Goal: Information Seeking & Learning: Compare options

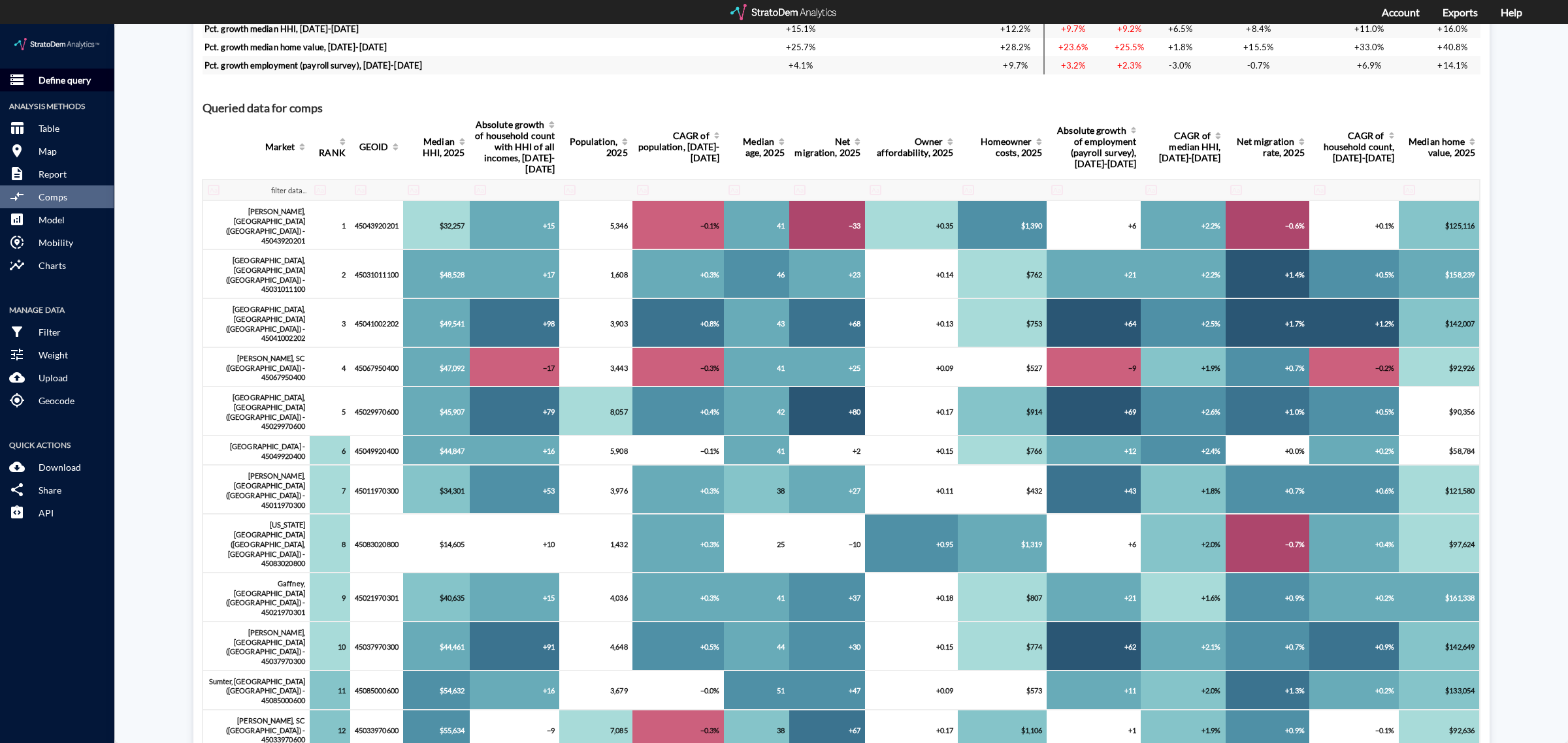
click p "Define query"
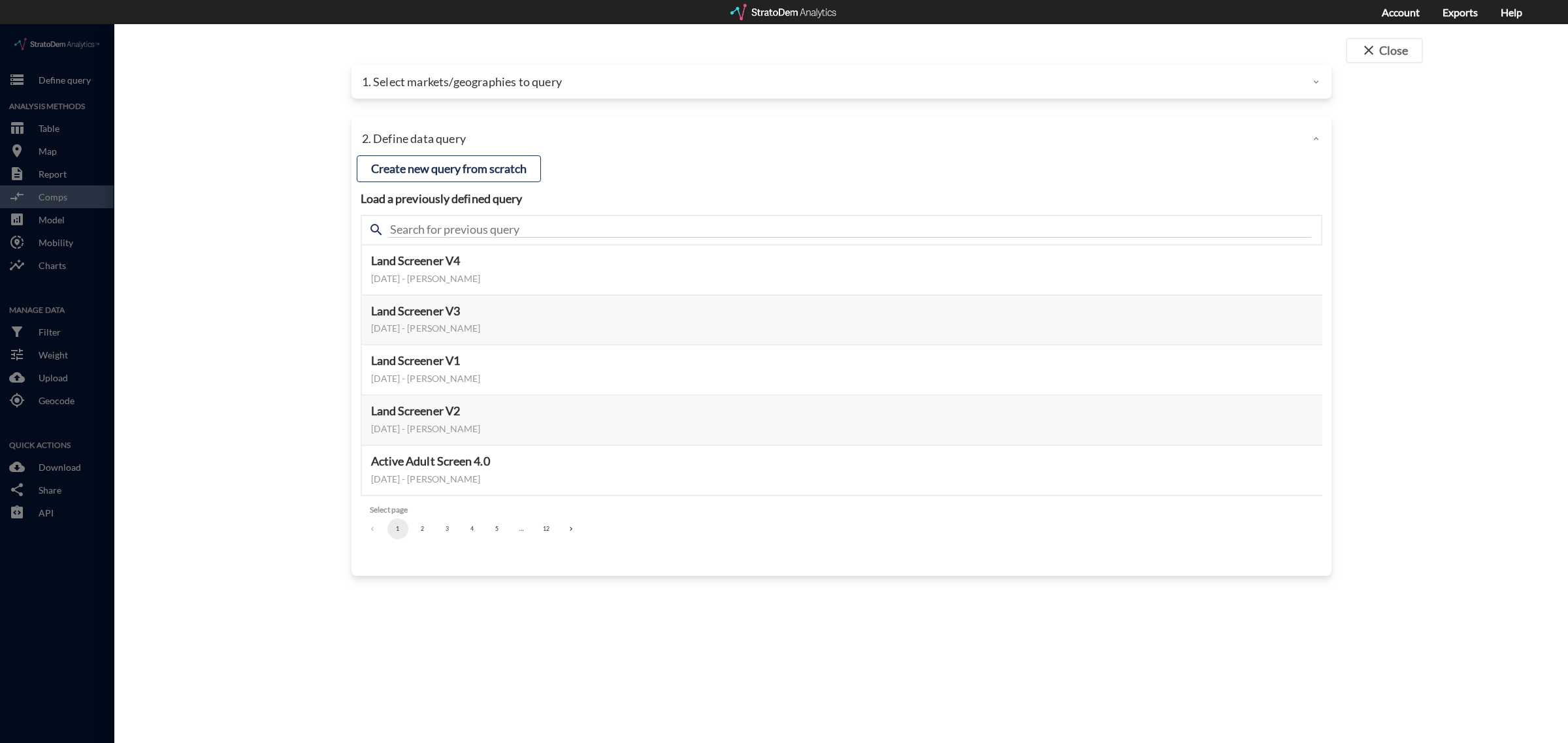
click p "1. Select markets/geographies to query"
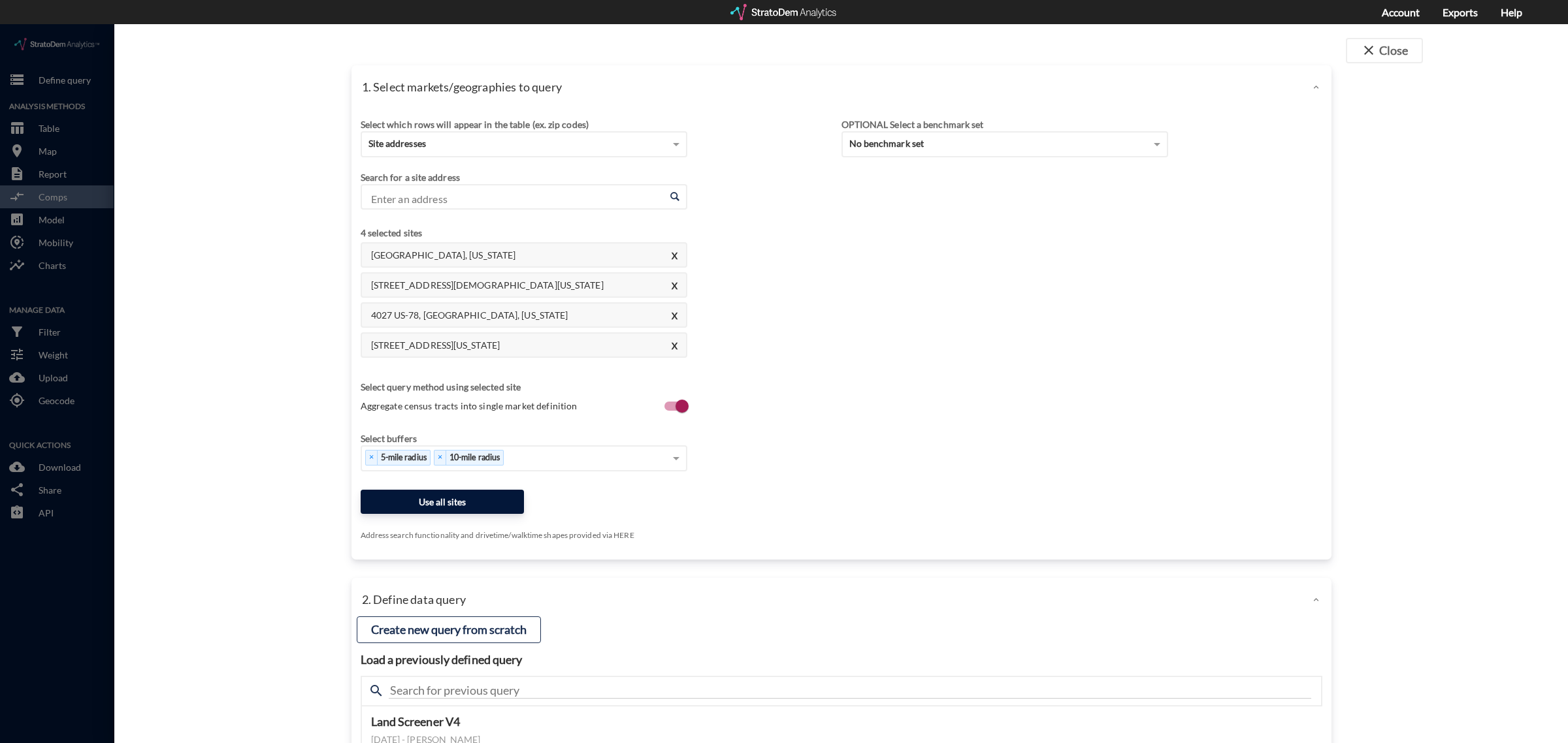
click button "Use all sites"
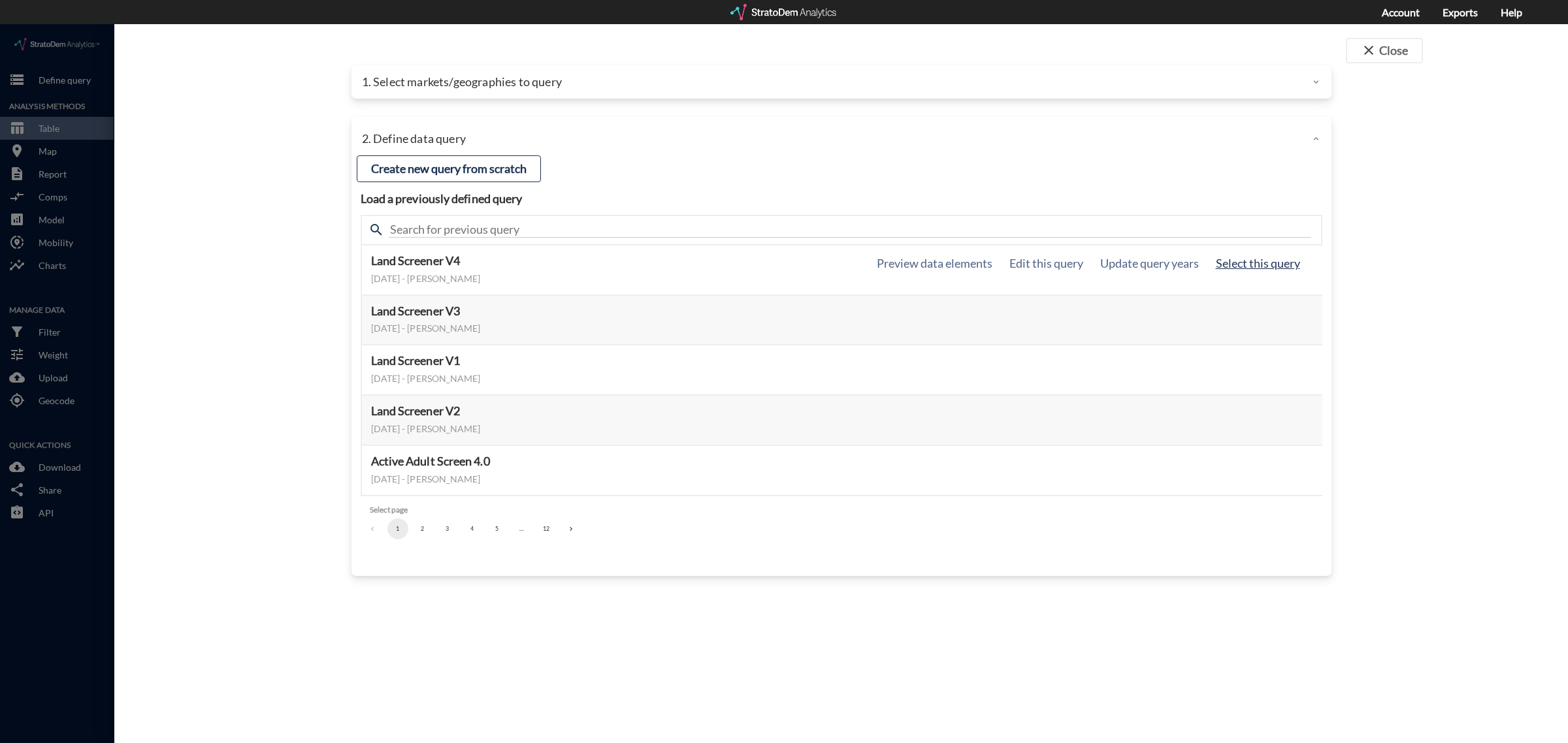
scroll to position [1114, 0]
click button "Select this query"
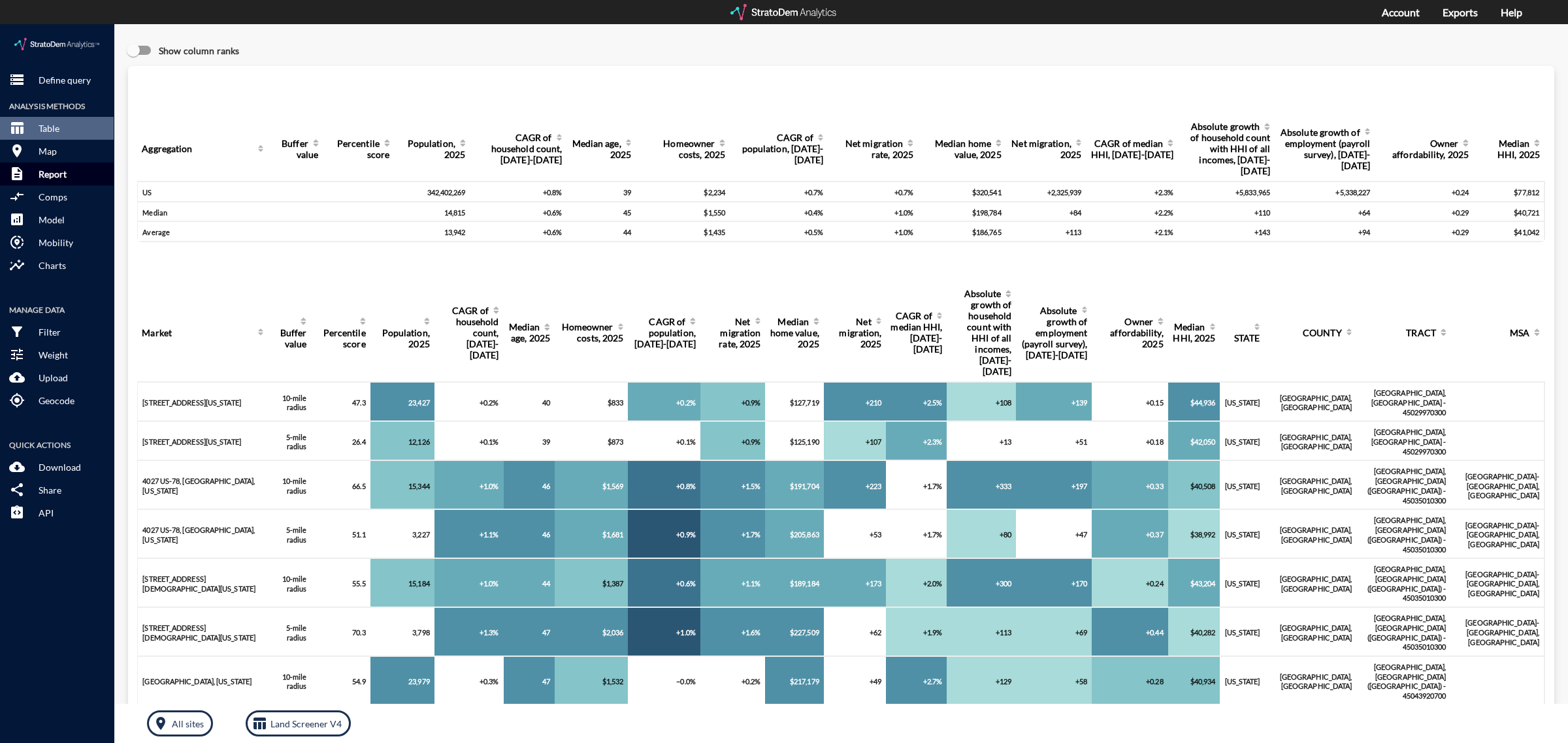
click button "description Report"
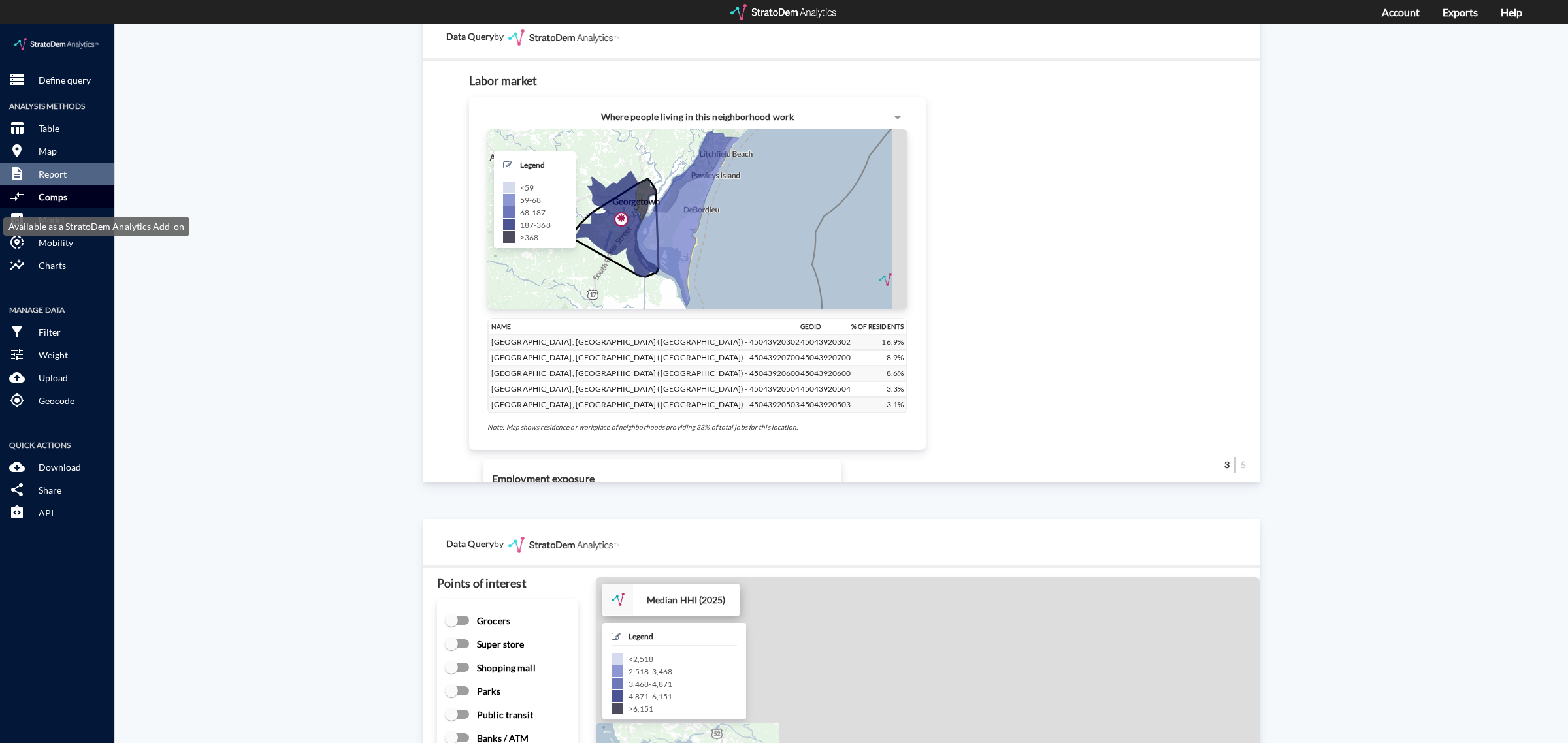
click button "compare_arrows Comps"
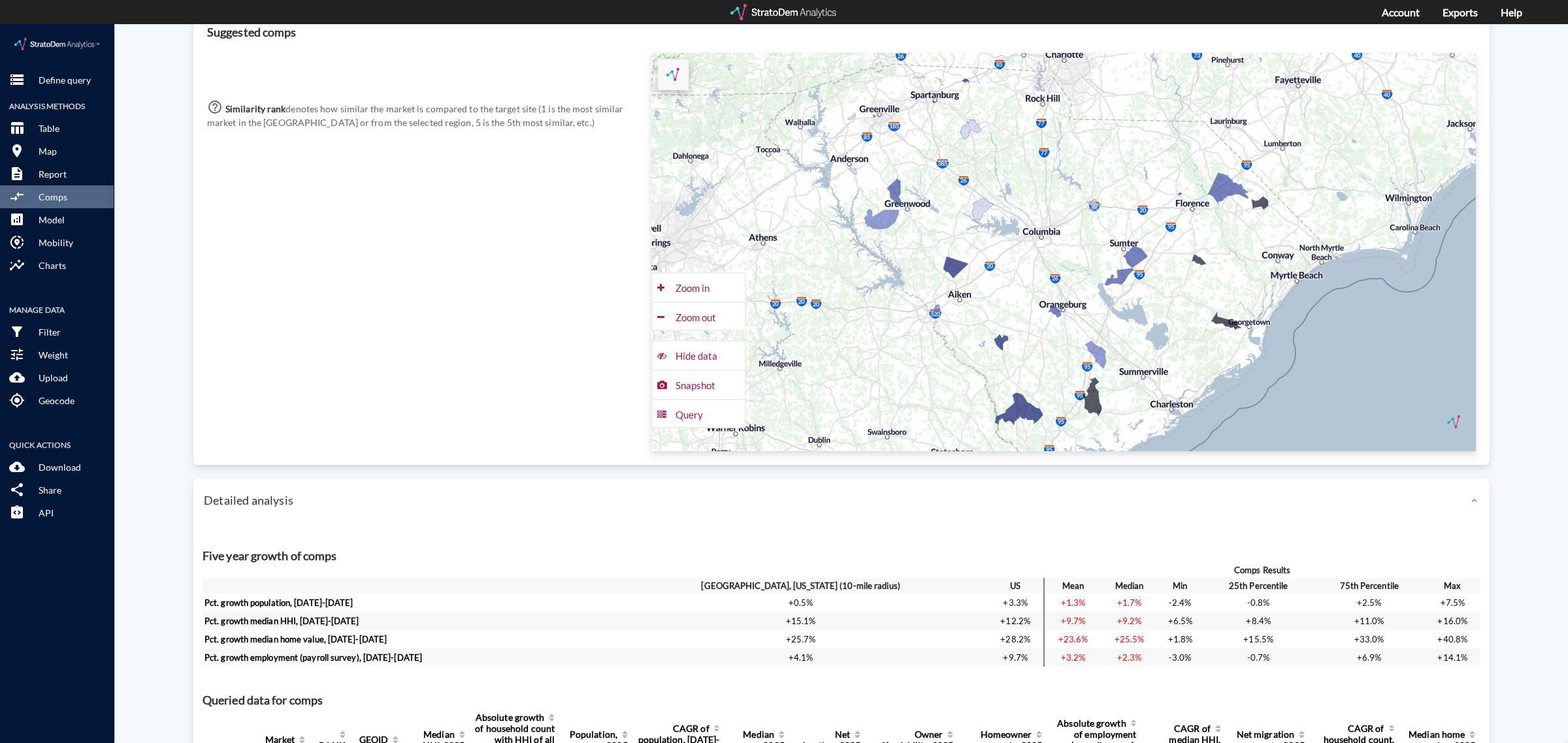
scroll to position [0, 0]
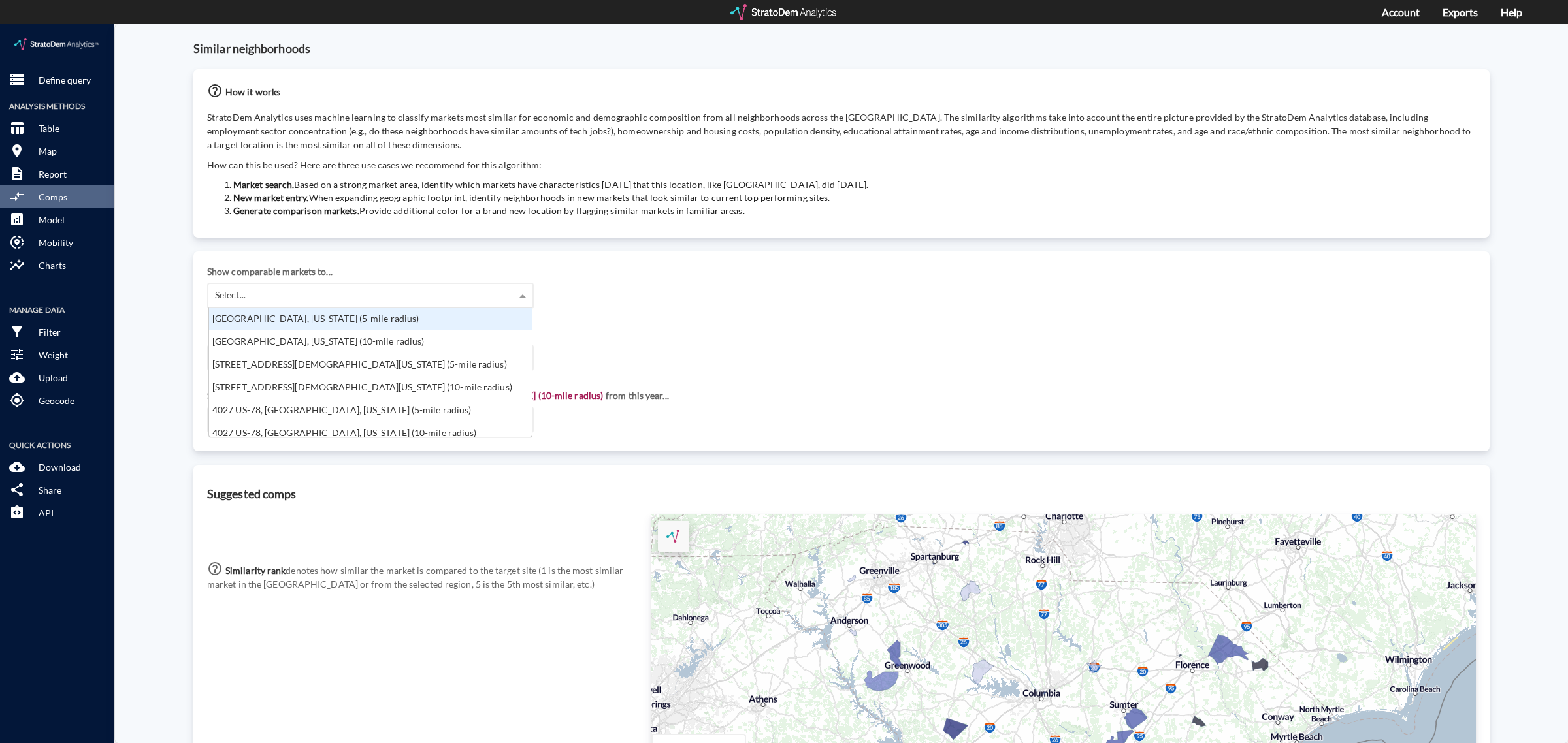
click div "Select..."
click div "Show comparable markets to... Select... [GEOGRAPHIC_DATA], [US_STATE] (5-mile r…"
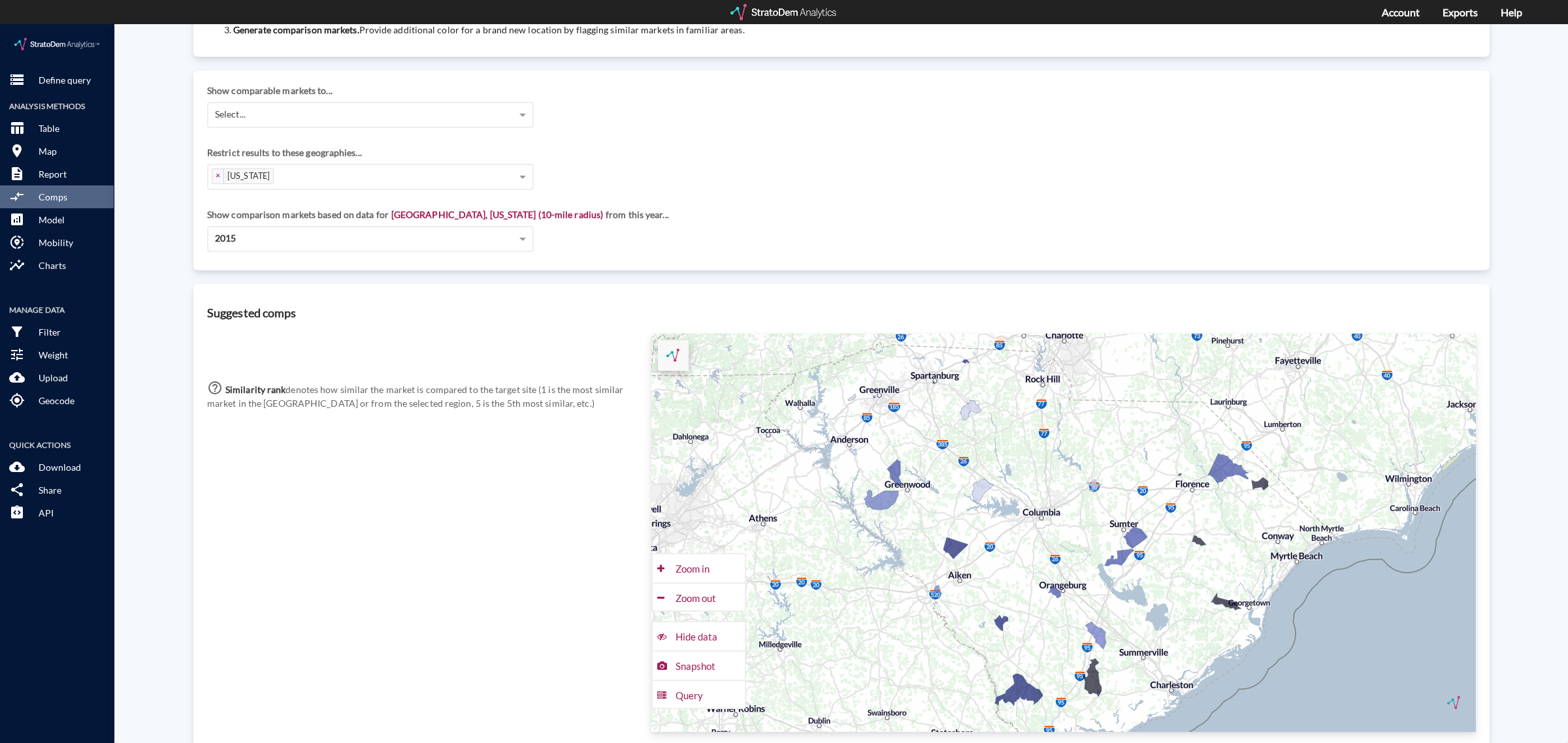
scroll to position [0, 0]
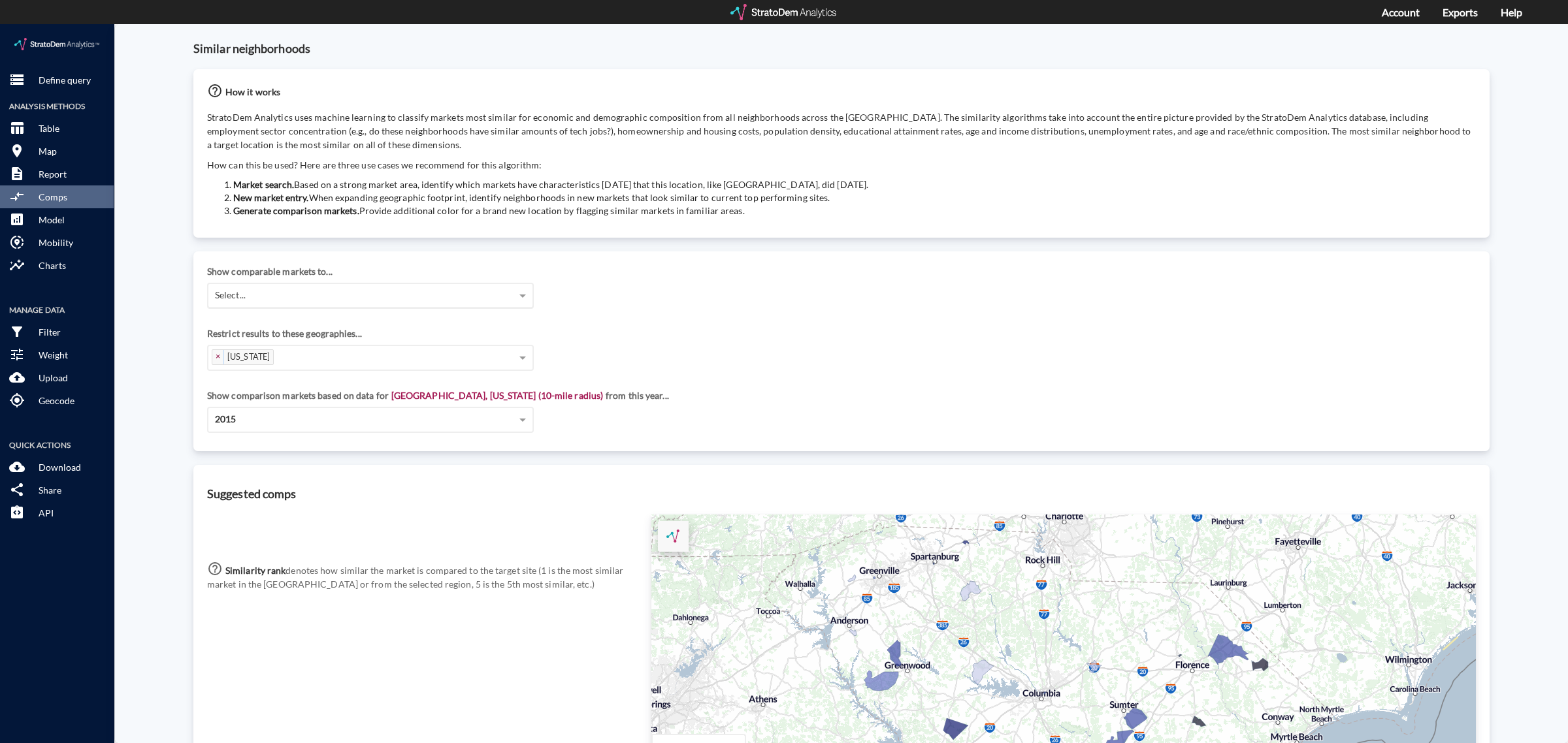
click div "Select..."
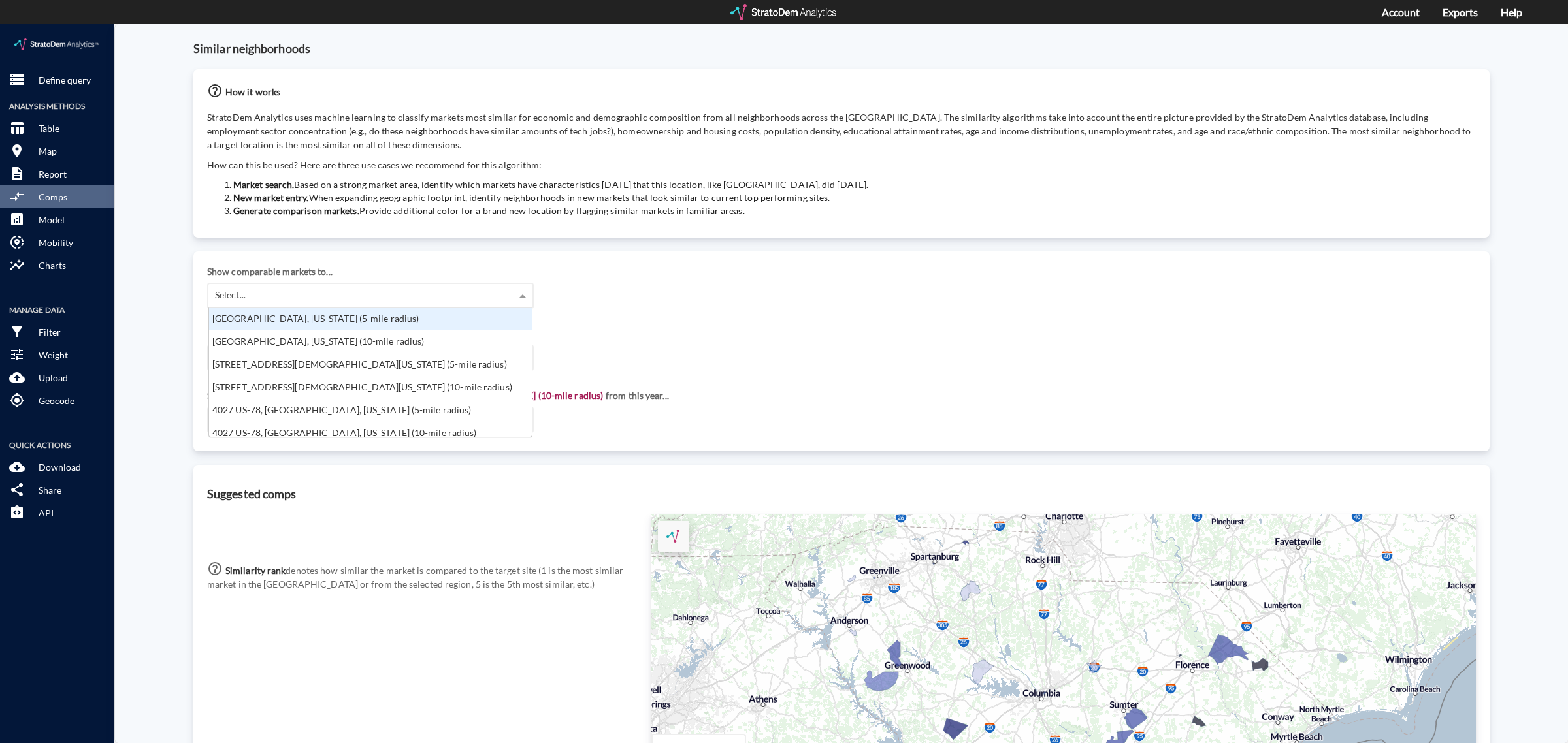
scroll to position [117, 315]
click div "[GEOGRAPHIC_DATA], [US_STATE] (10-mile radius)"
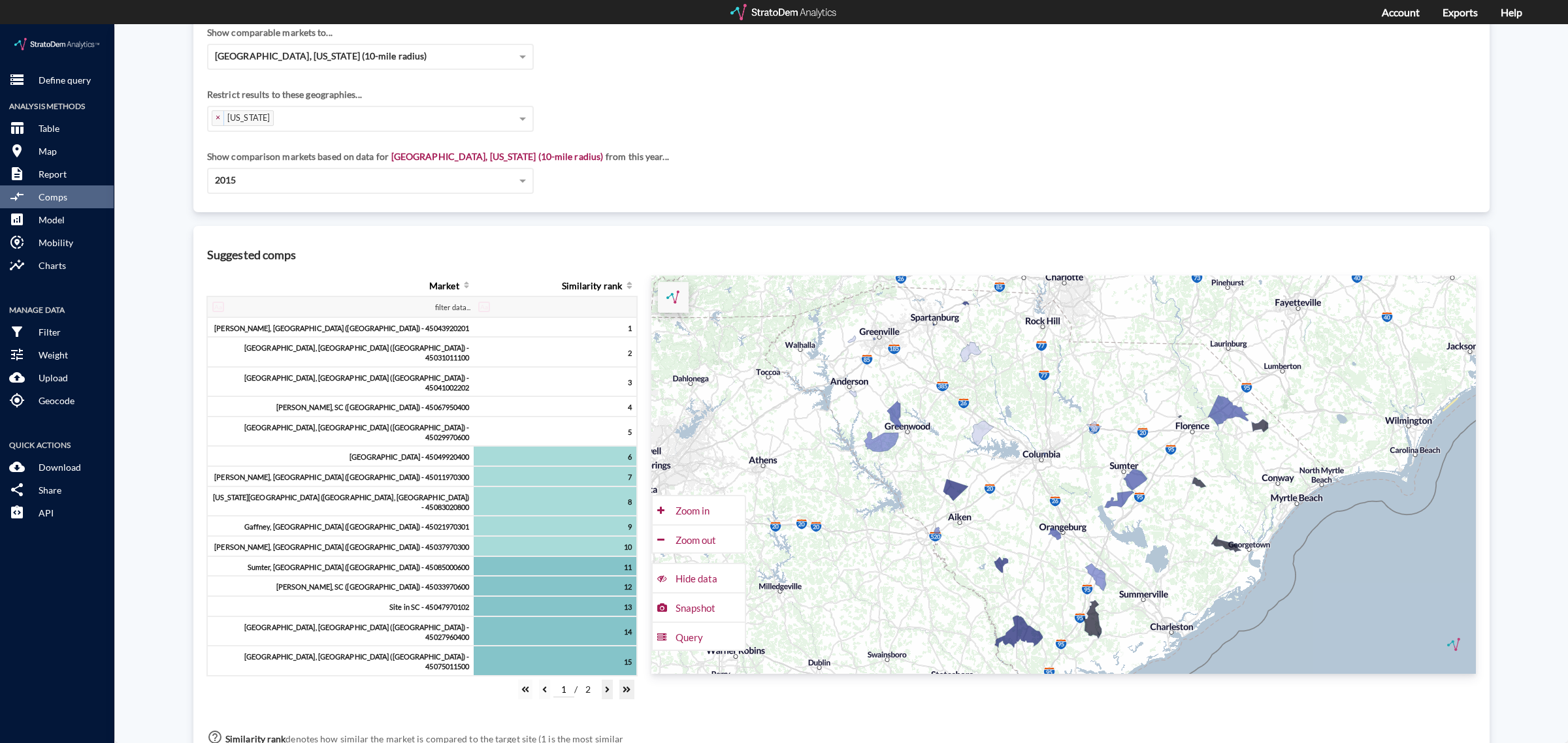
scroll to position [0, 0]
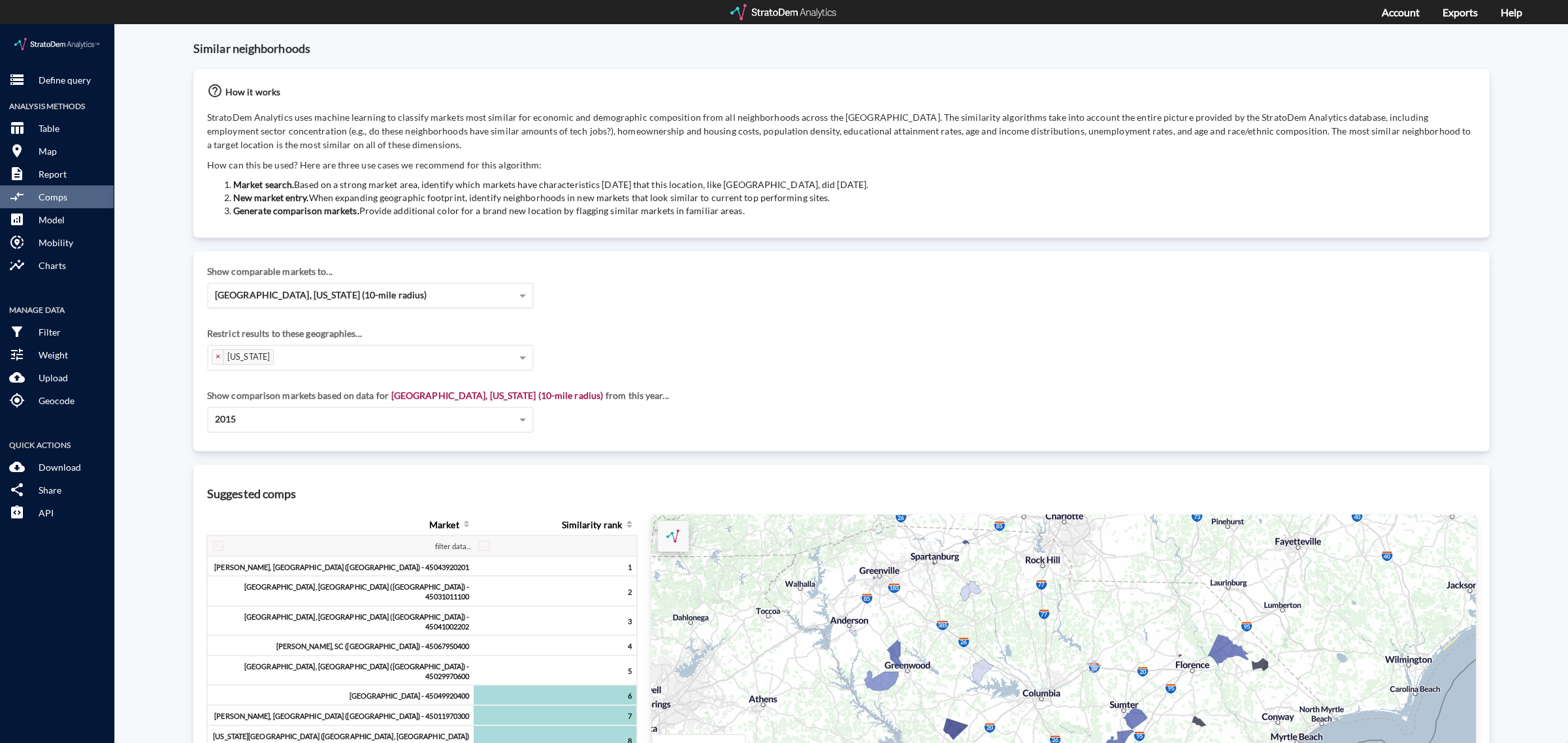
click span "[GEOGRAPHIC_DATA], [US_STATE] (10-mile radius)"
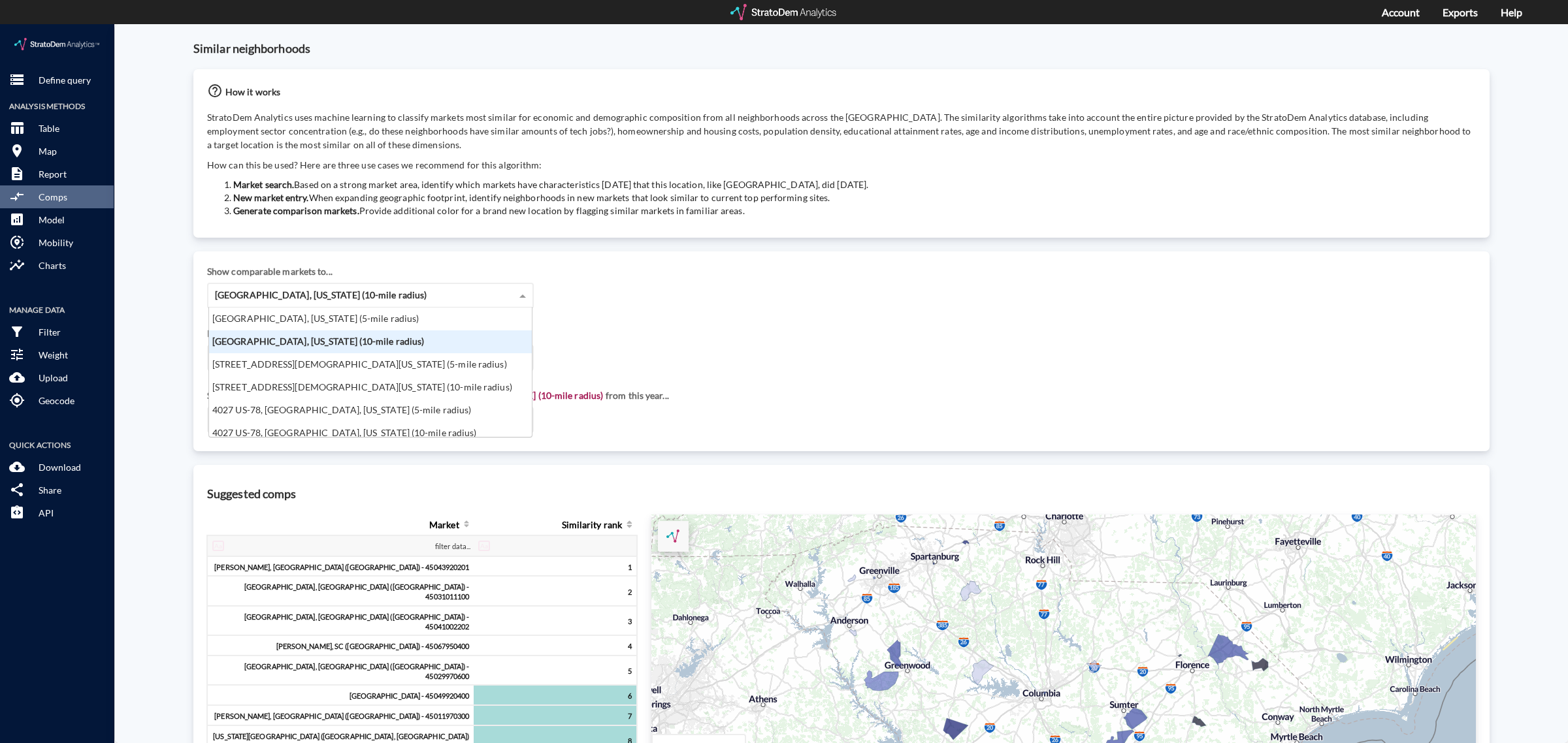
scroll to position [117, 315]
click div "[GEOGRAPHIC_DATA], [US_STATE] (5-mile radius)"
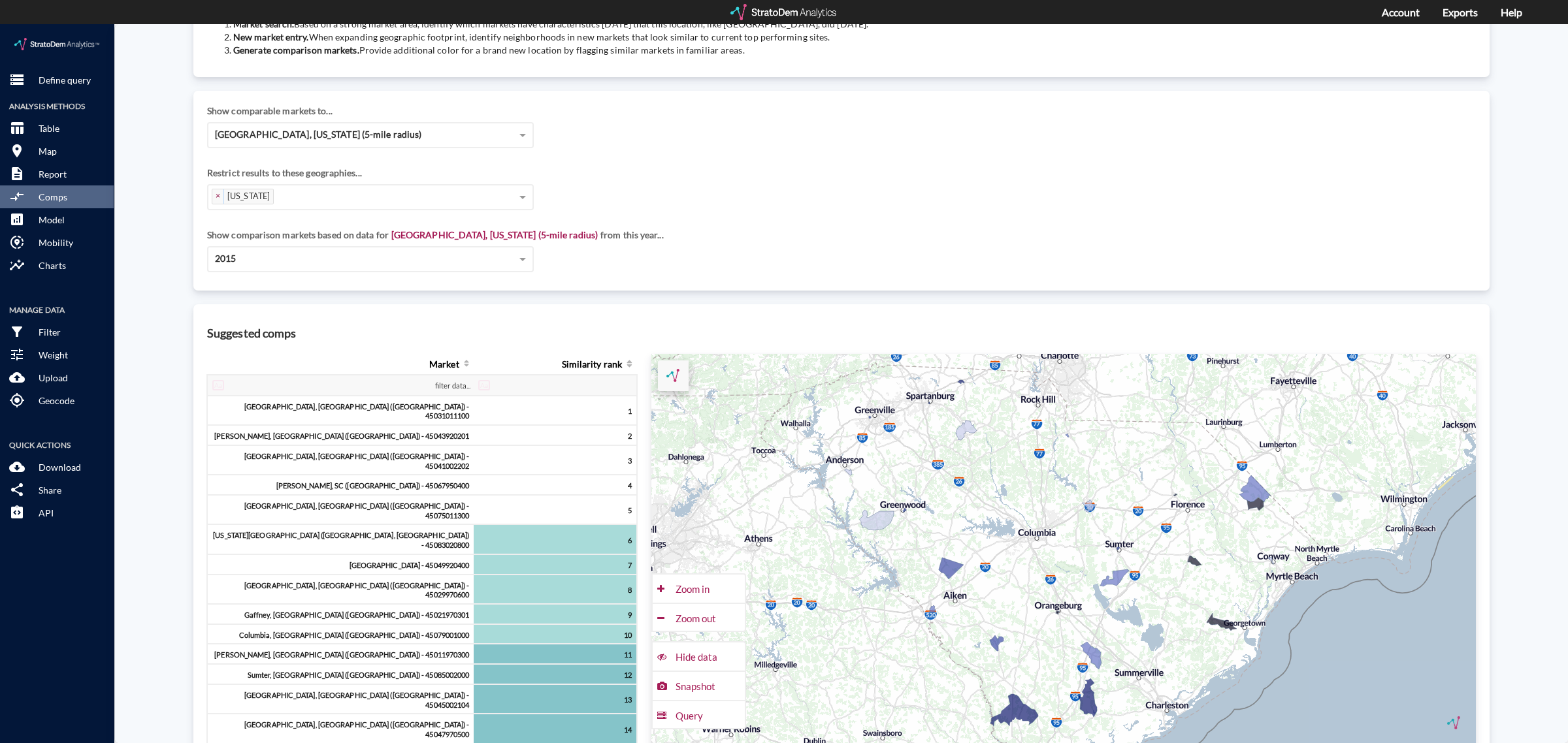
scroll to position [0, 0]
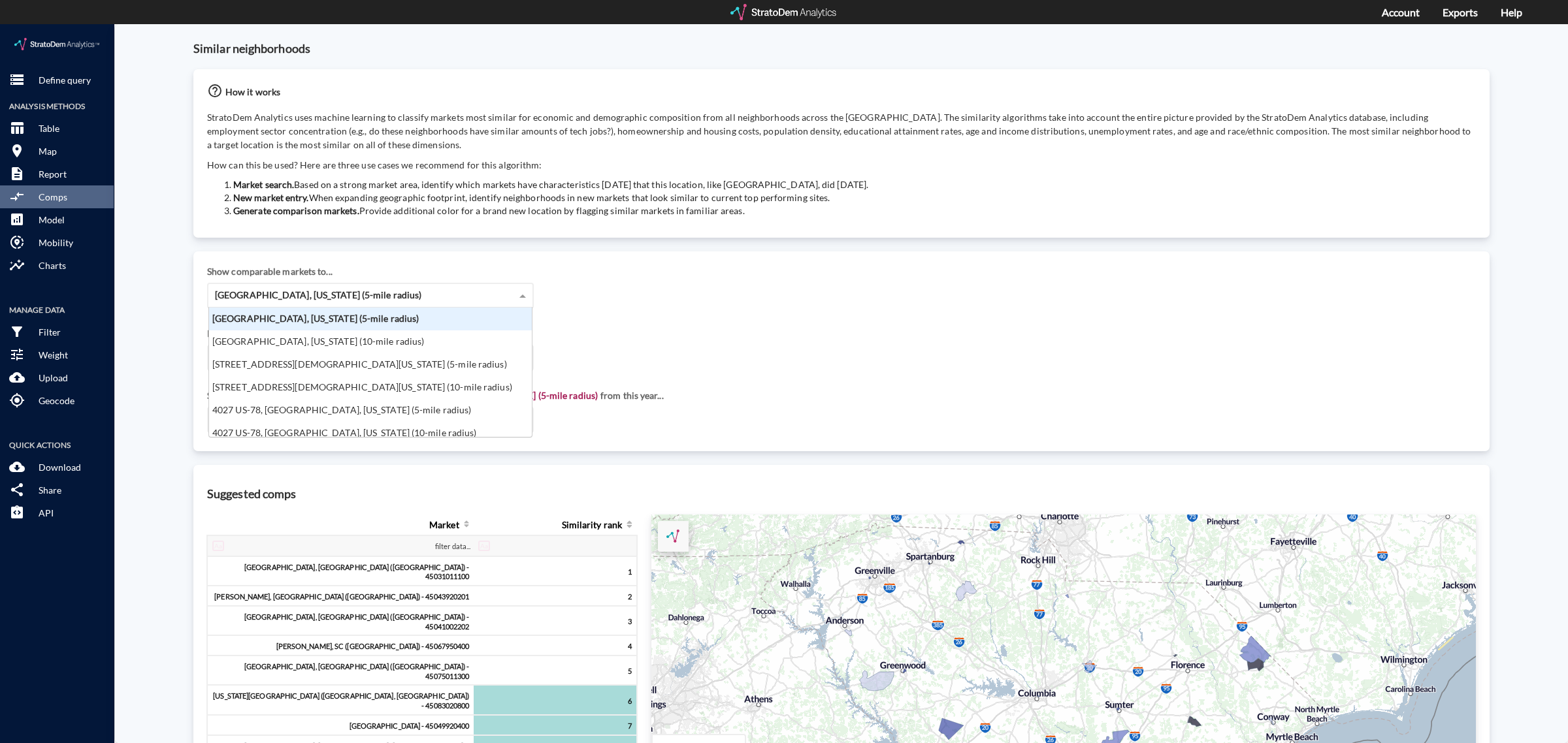
click span "[GEOGRAPHIC_DATA], [US_STATE] (5-mile radius)"
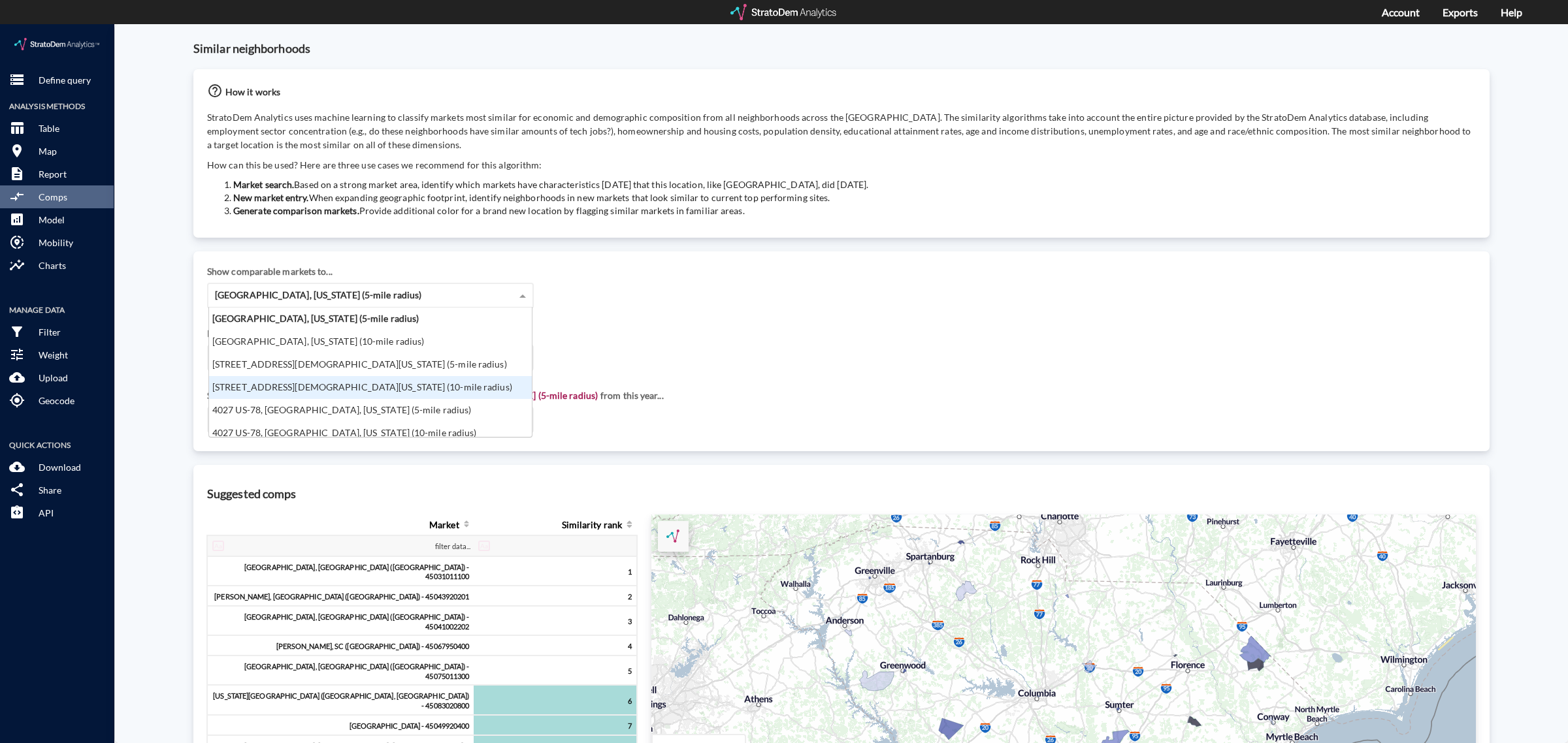
click div "[STREET_ADDRESS][DEMOGRAPHIC_DATA][US_STATE] (10-mile radius)"
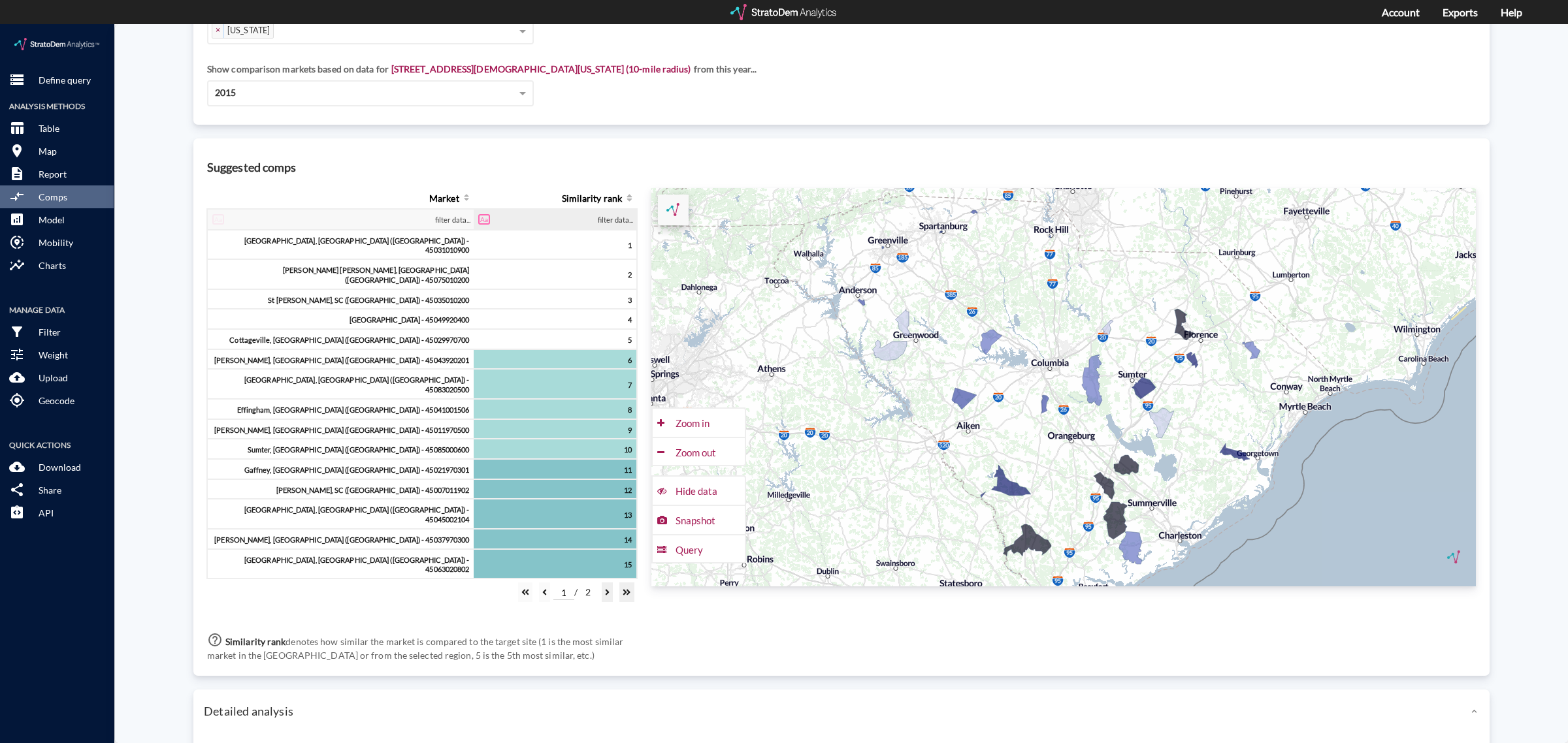
scroll to position [0, 0]
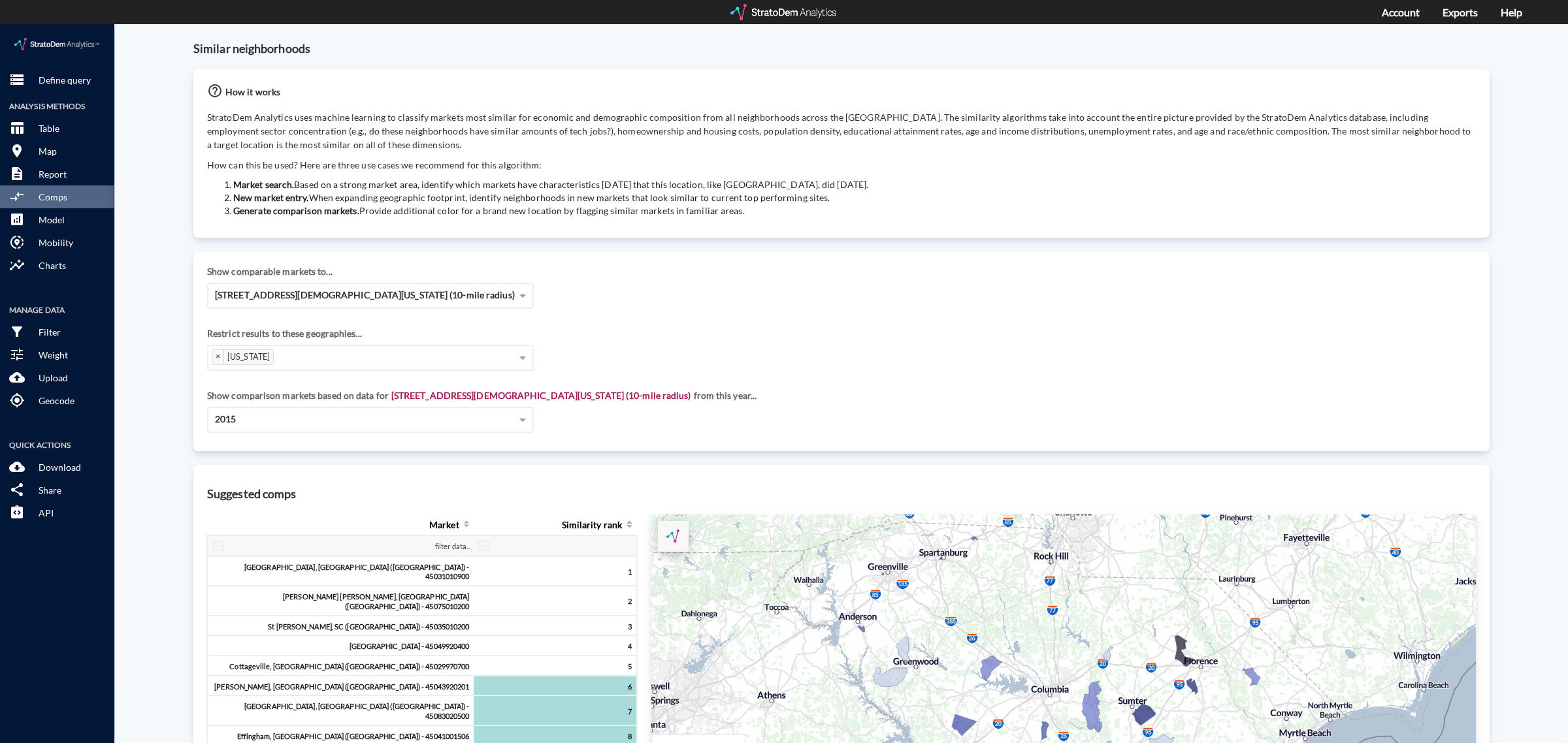
click span "[STREET_ADDRESS][DEMOGRAPHIC_DATA][US_STATE] (10-mile radius)"
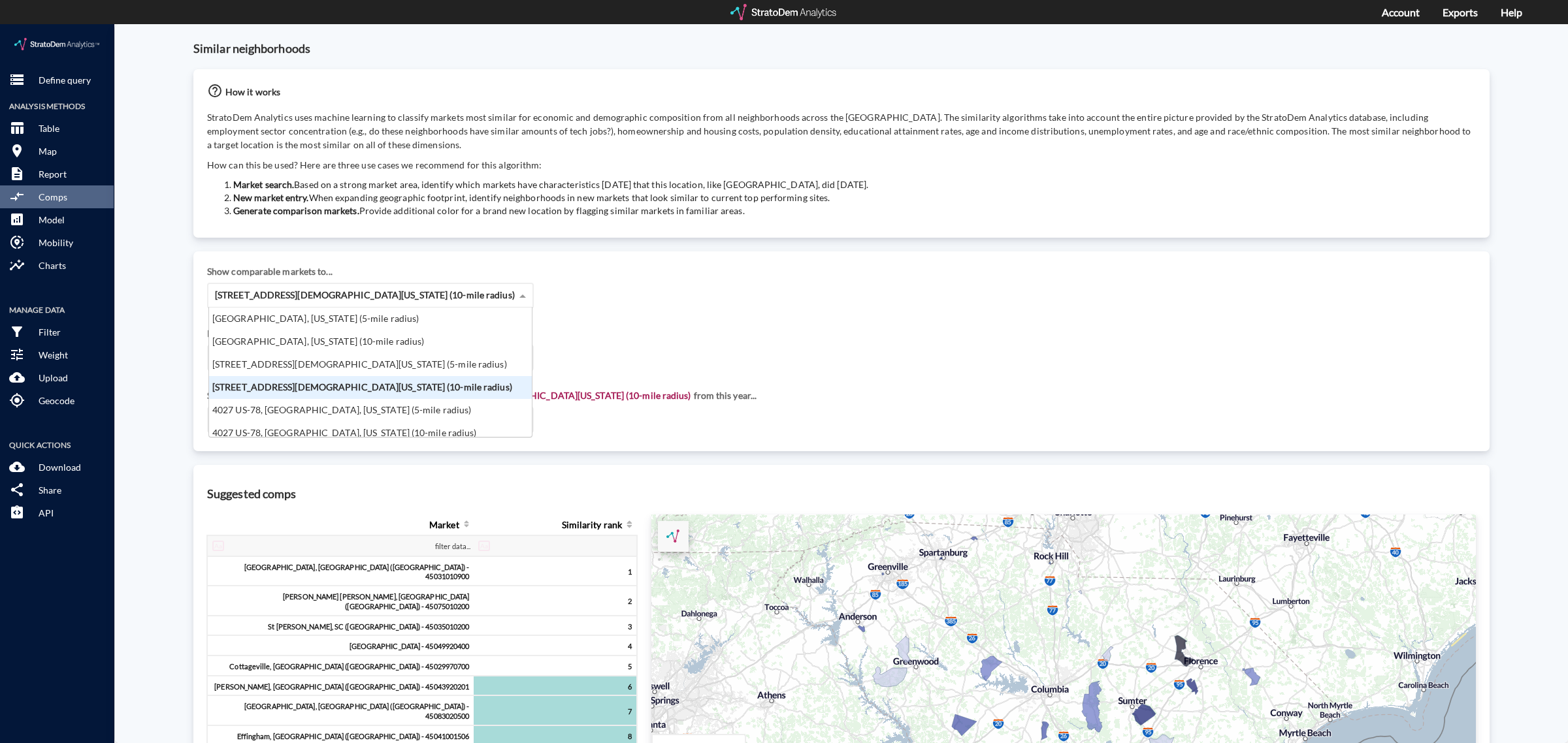
scroll to position [117, 315]
click div "[STREET_ADDRESS][DEMOGRAPHIC_DATA][US_STATE] (5-mile radius)"
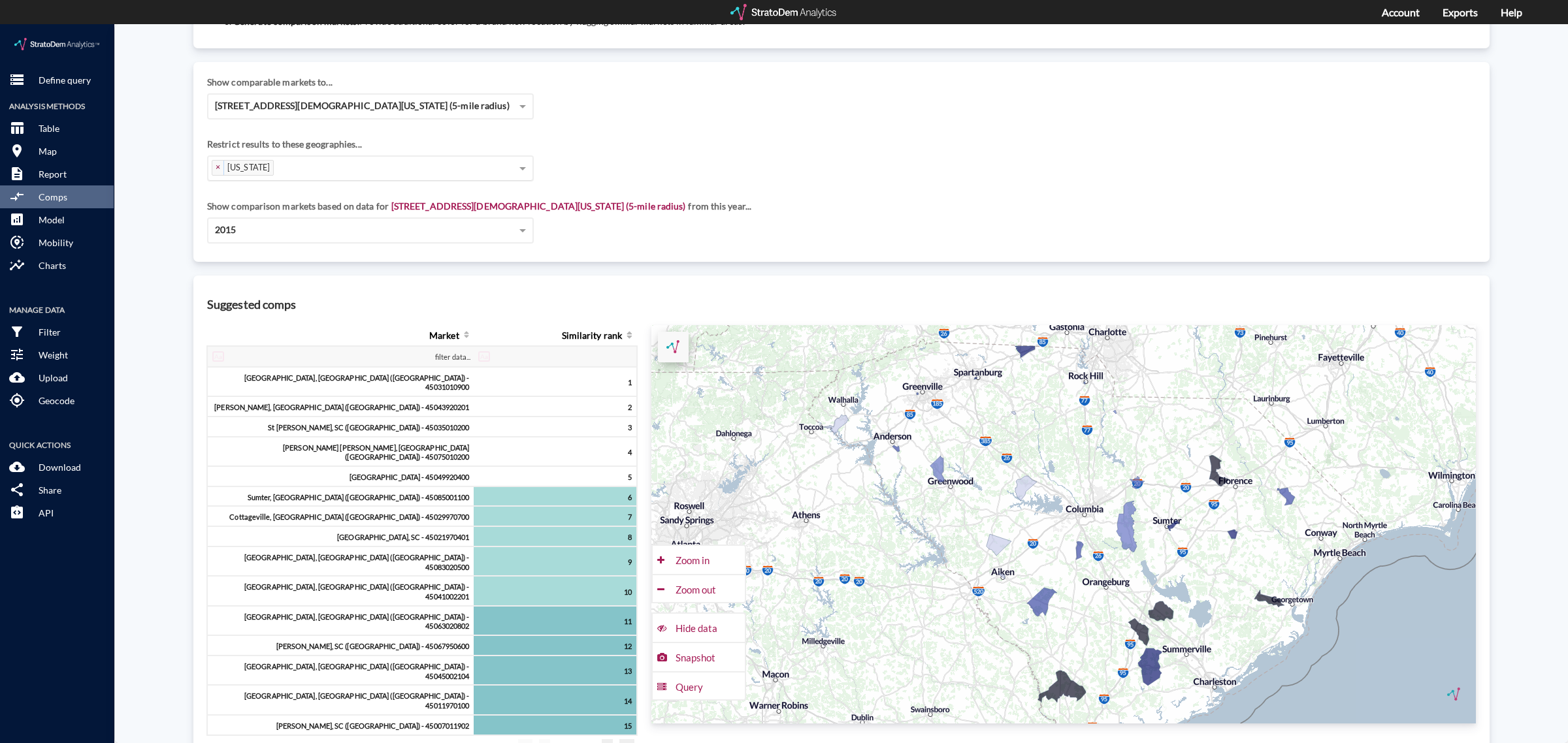
scroll to position [163, 0]
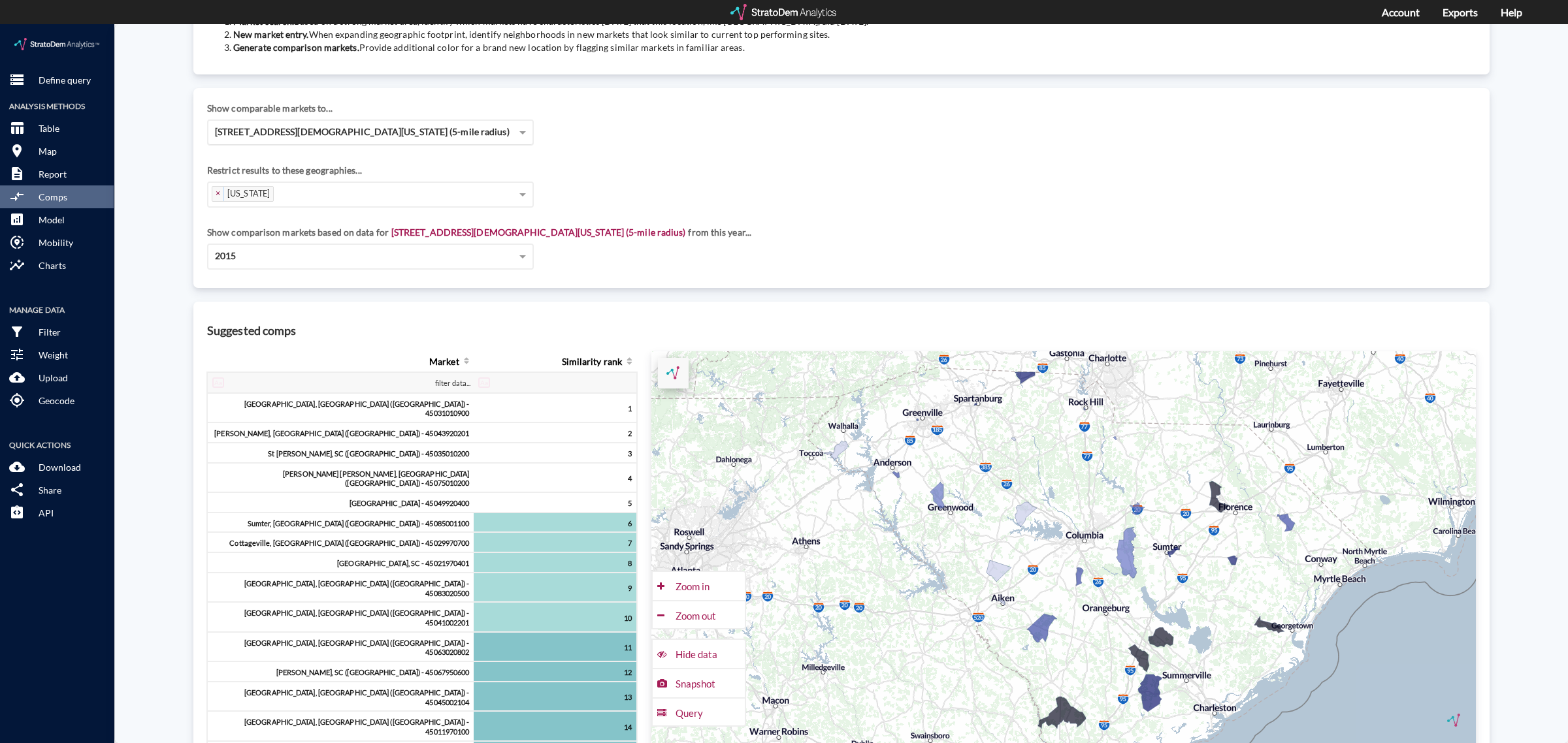
click span "[STREET_ADDRESS][DEMOGRAPHIC_DATA][US_STATE] (5-mile radius)"
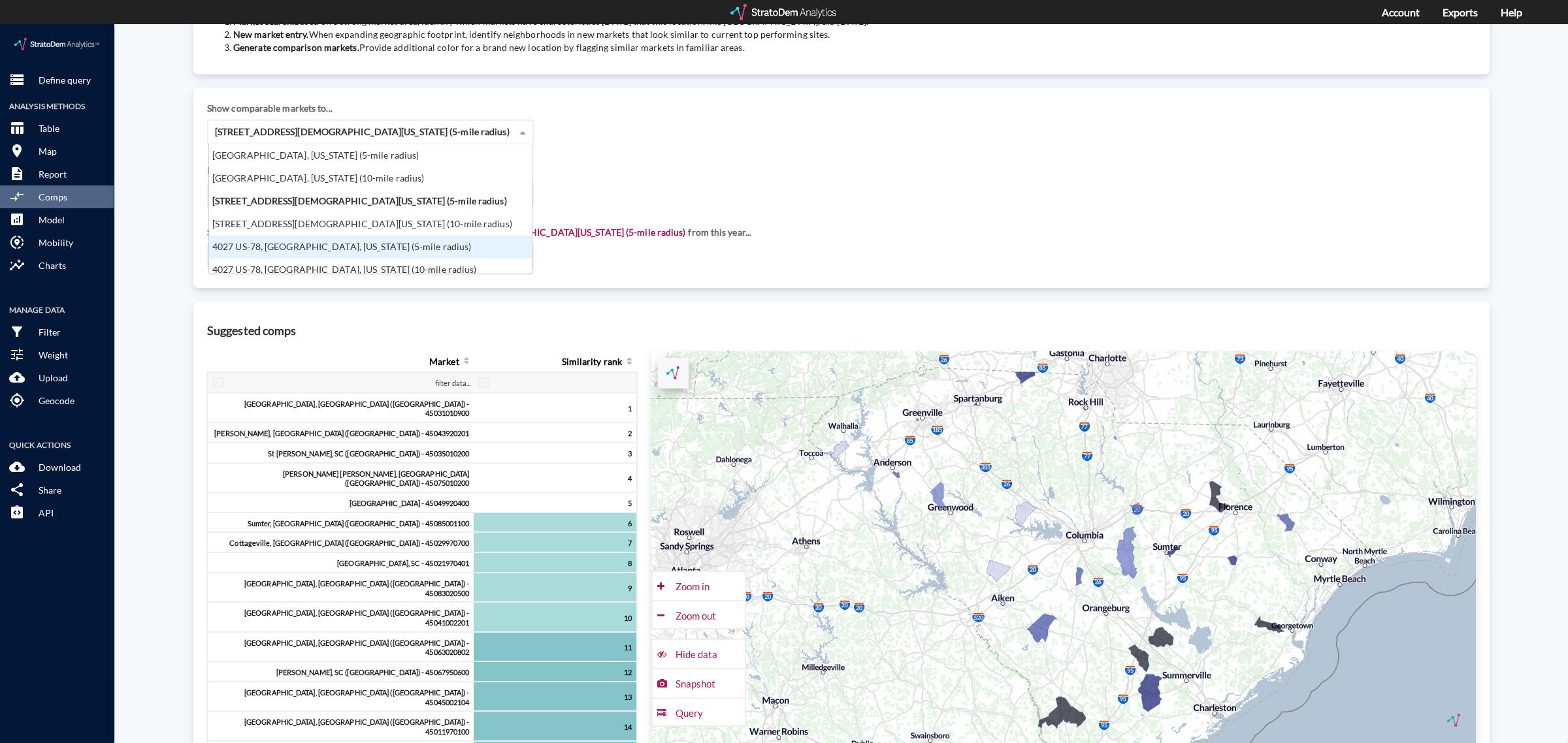
scroll to position [7, 0]
click div "4027 US-78, [GEOGRAPHIC_DATA], [US_STATE] (10-mile radius)"
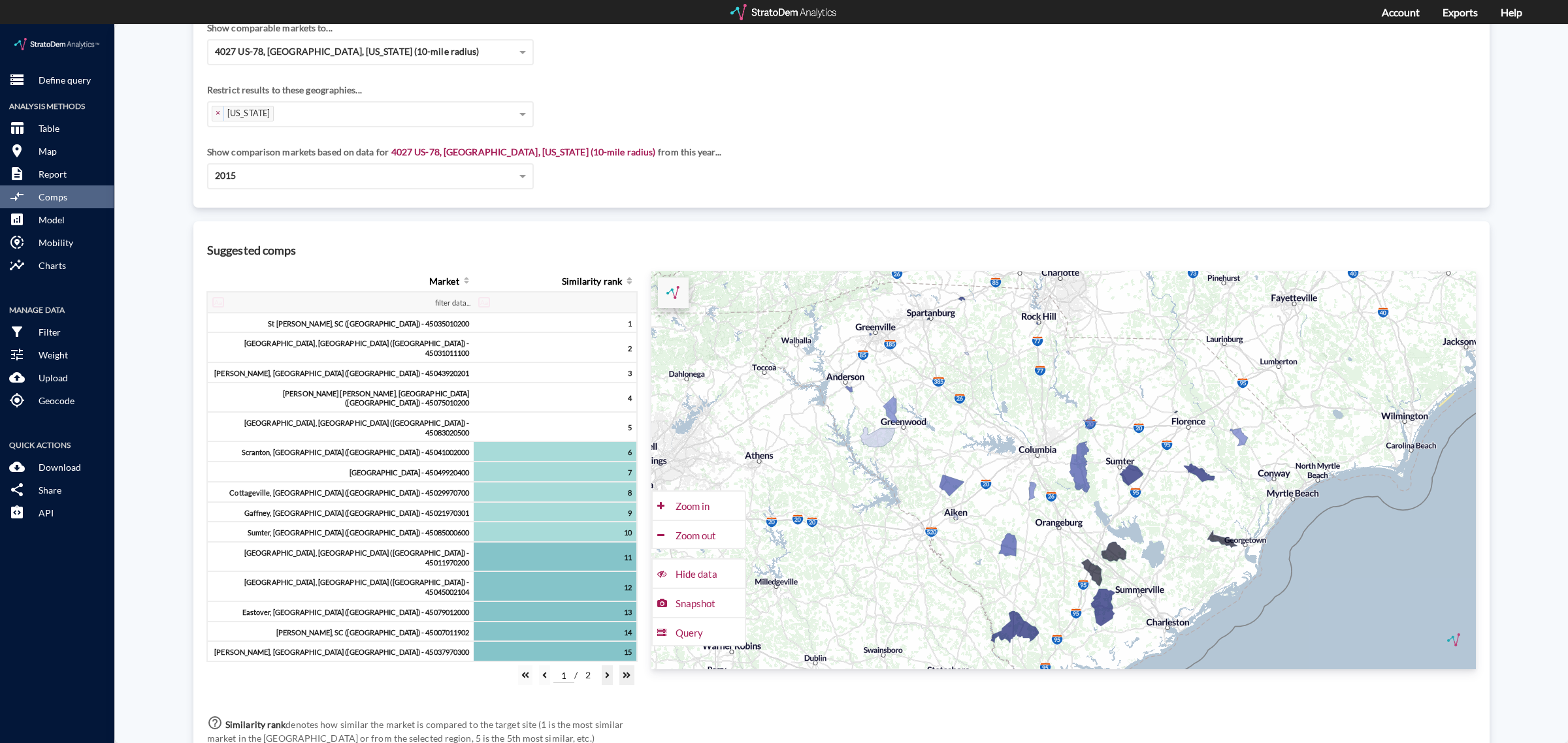
scroll to position [245, 0]
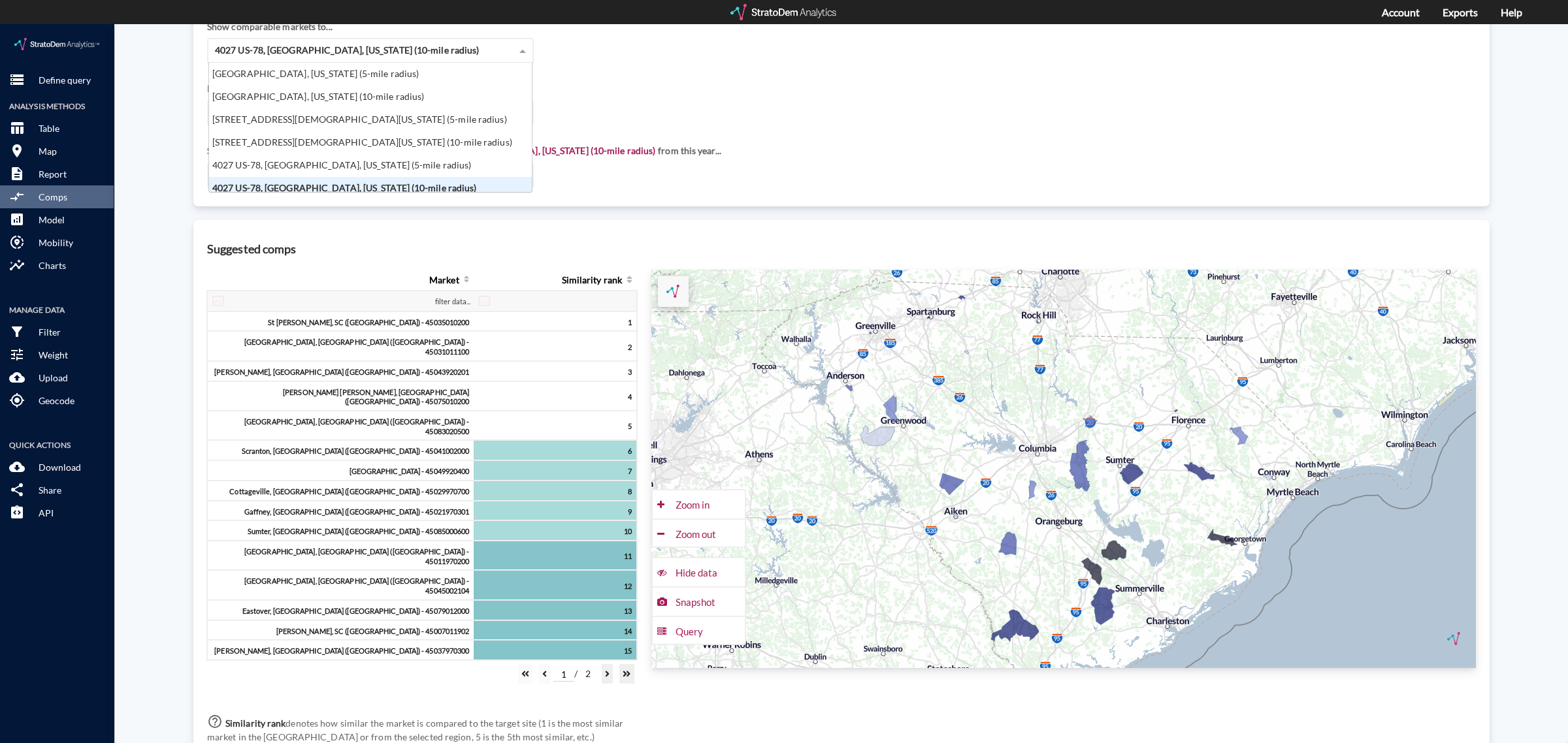
click span "4027 US-78, [GEOGRAPHIC_DATA], [US_STATE] (10-mile radius)"
click div "4027 US-78, [GEOGRAPHIC_DATA], [US_STATE] (5-mile radius)"
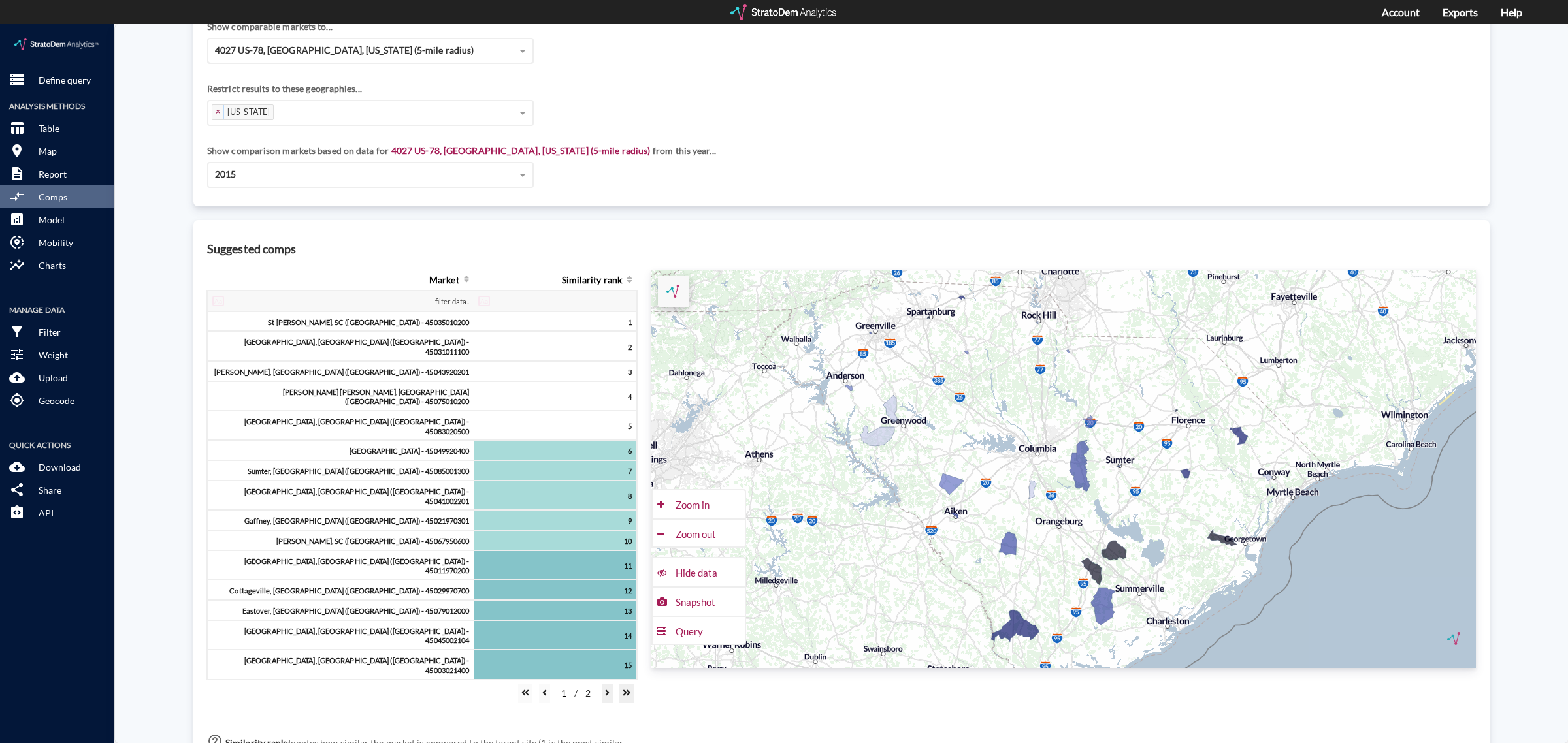
click span "4027 US-78, [GEOGRAPHIC_DATA], [US_STATE] (5-mile radius)"
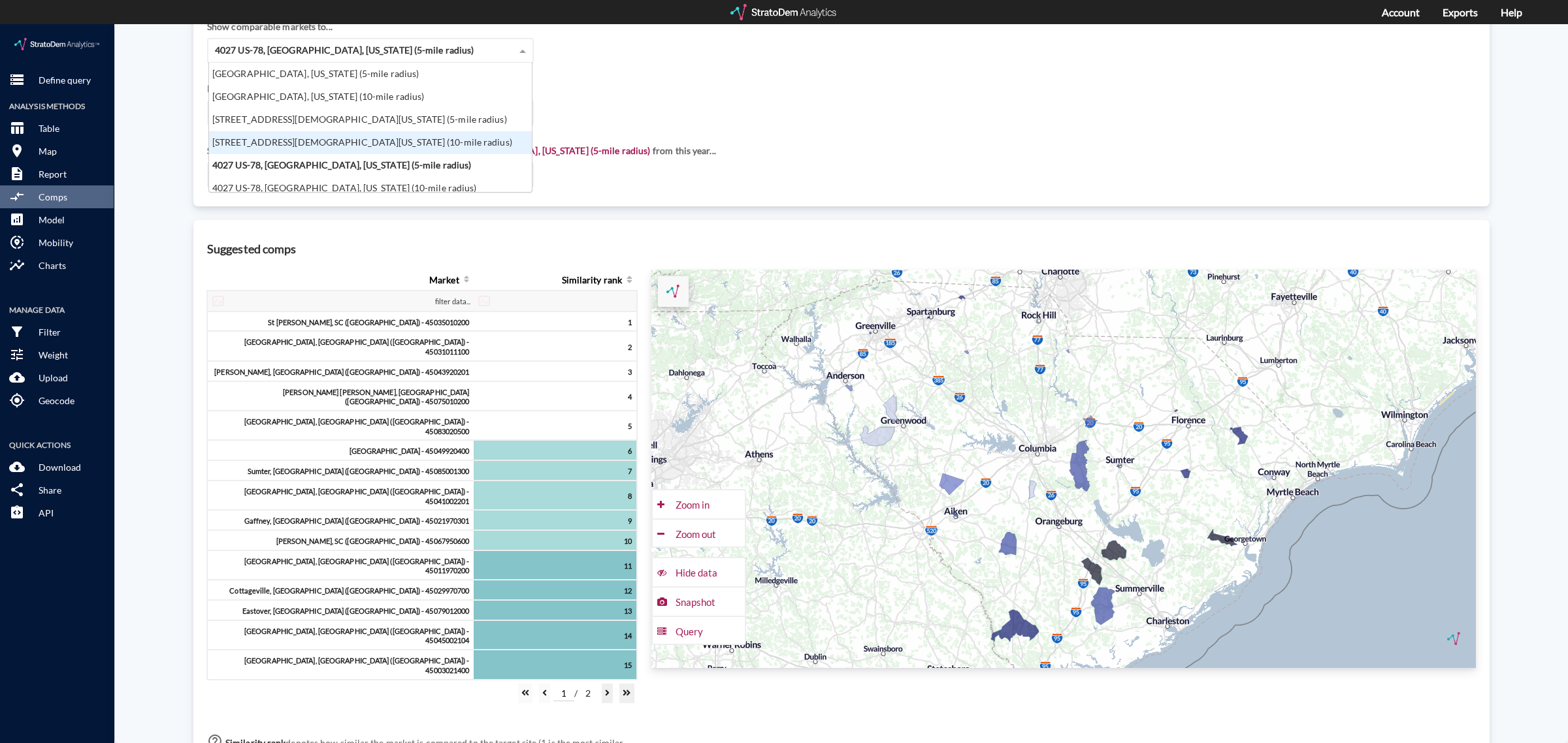
scroll to position [52, 0]
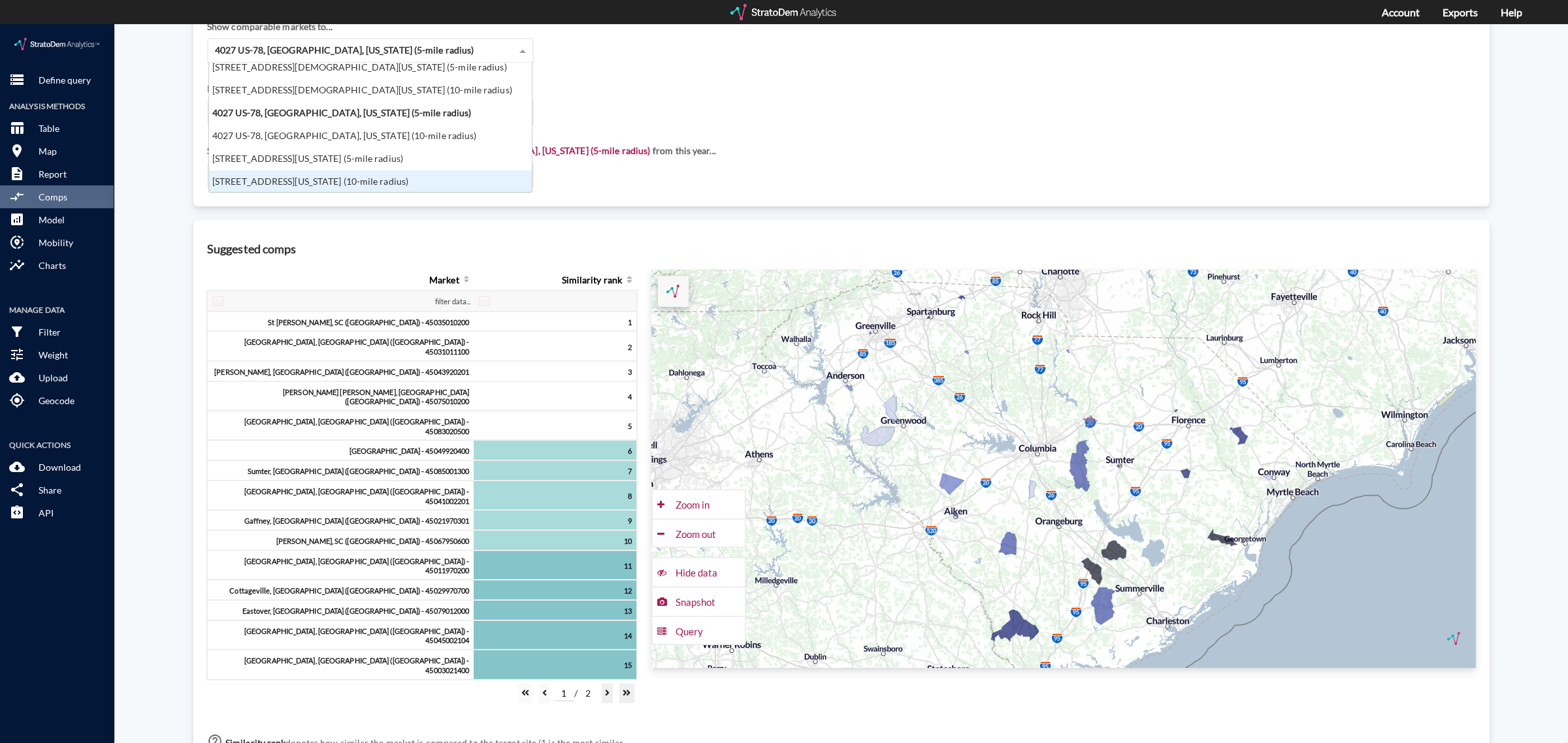
click div "[STREET_ADDRESS][US_STATE] (10-mile radius)"
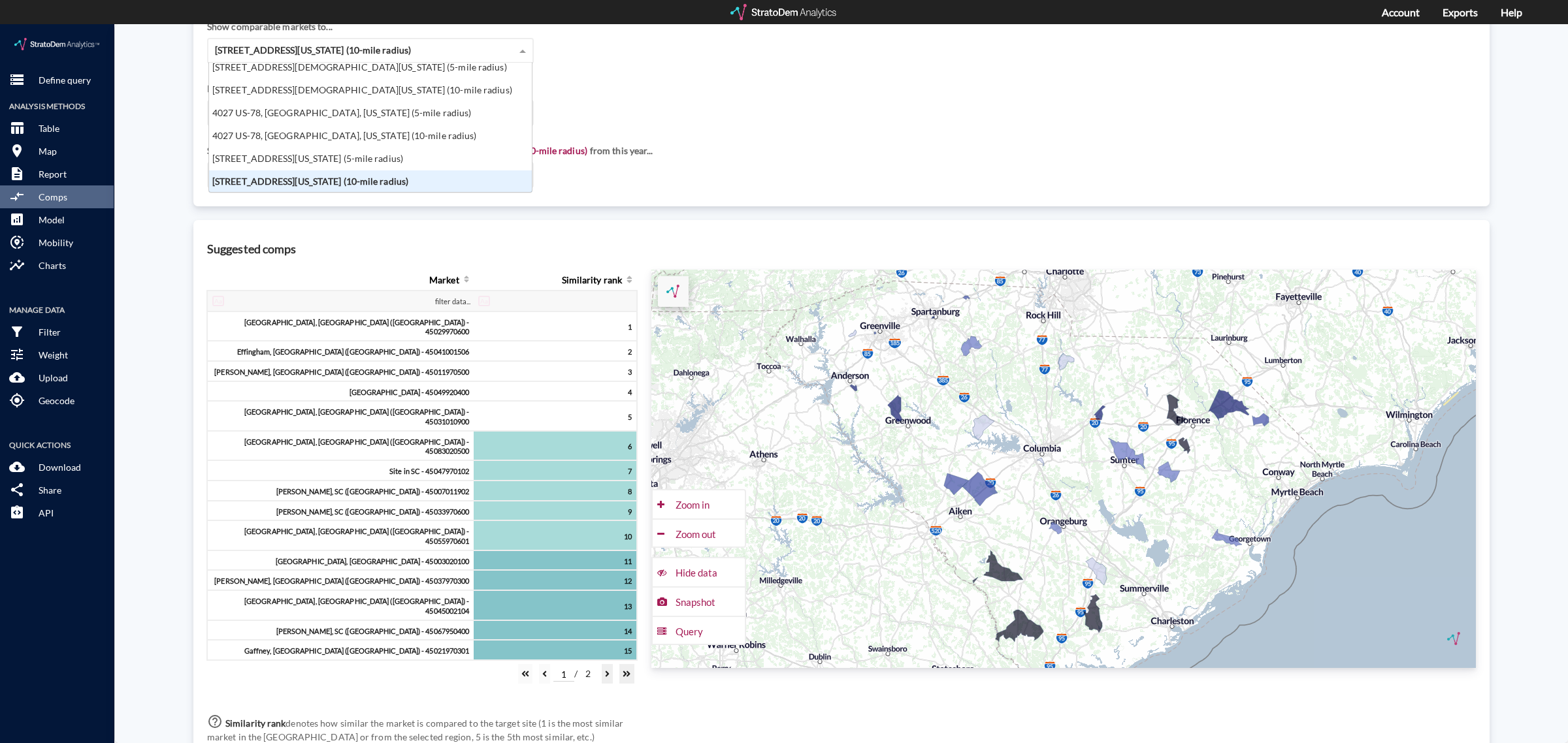
scroll to position [117, 315]
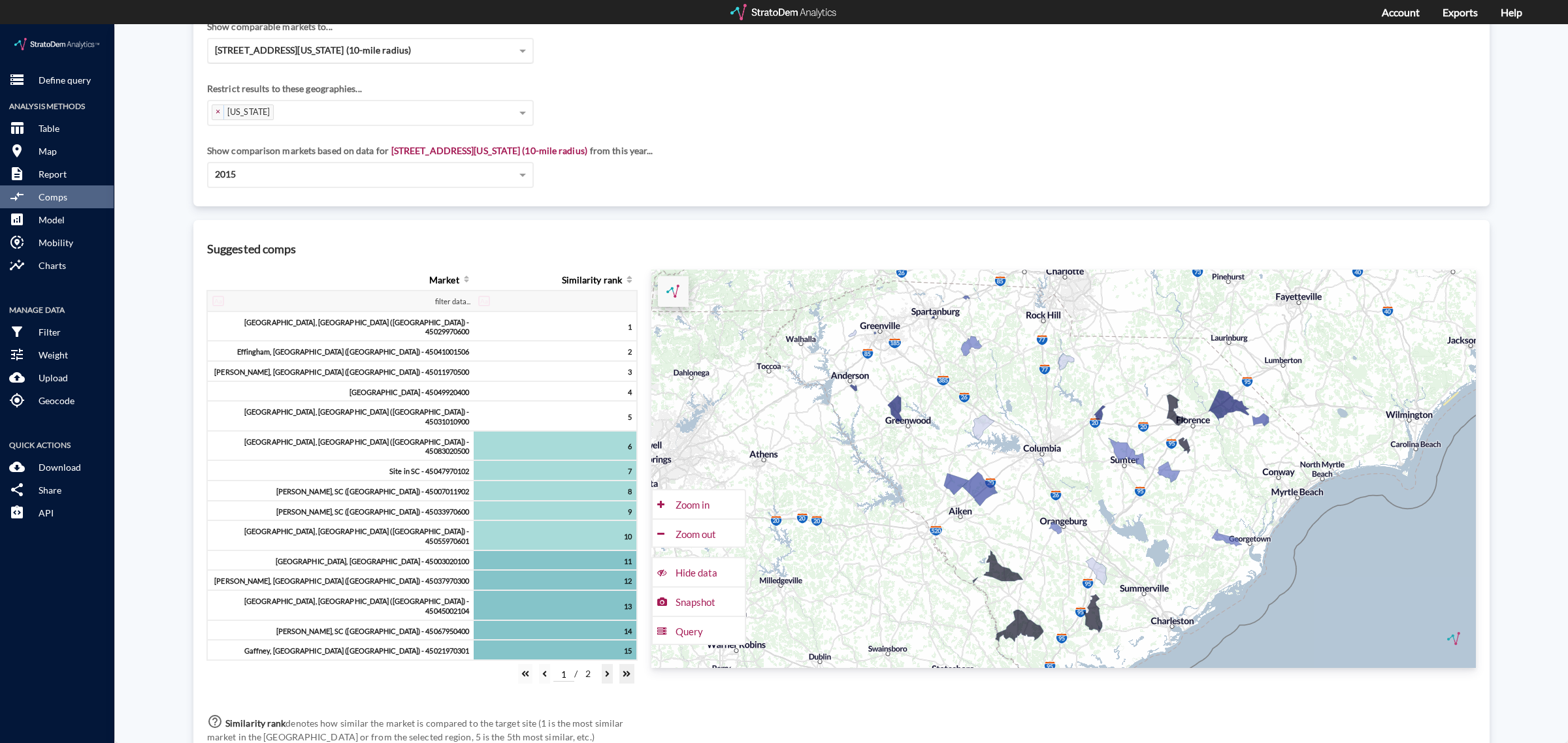
click div "[STREET_ADDRESS][US_STATE] (10-mile radius)"
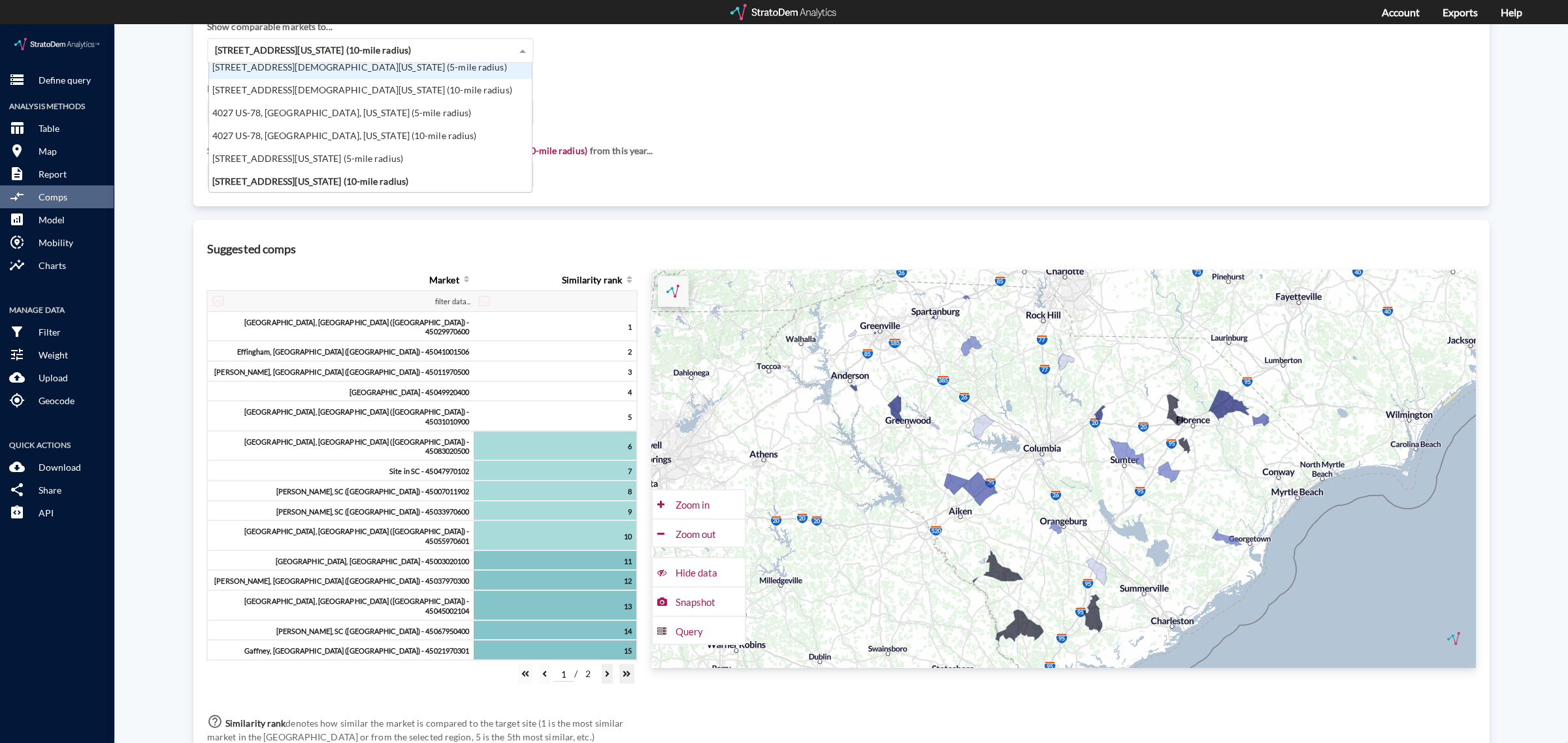
scroll to position [46, 0]
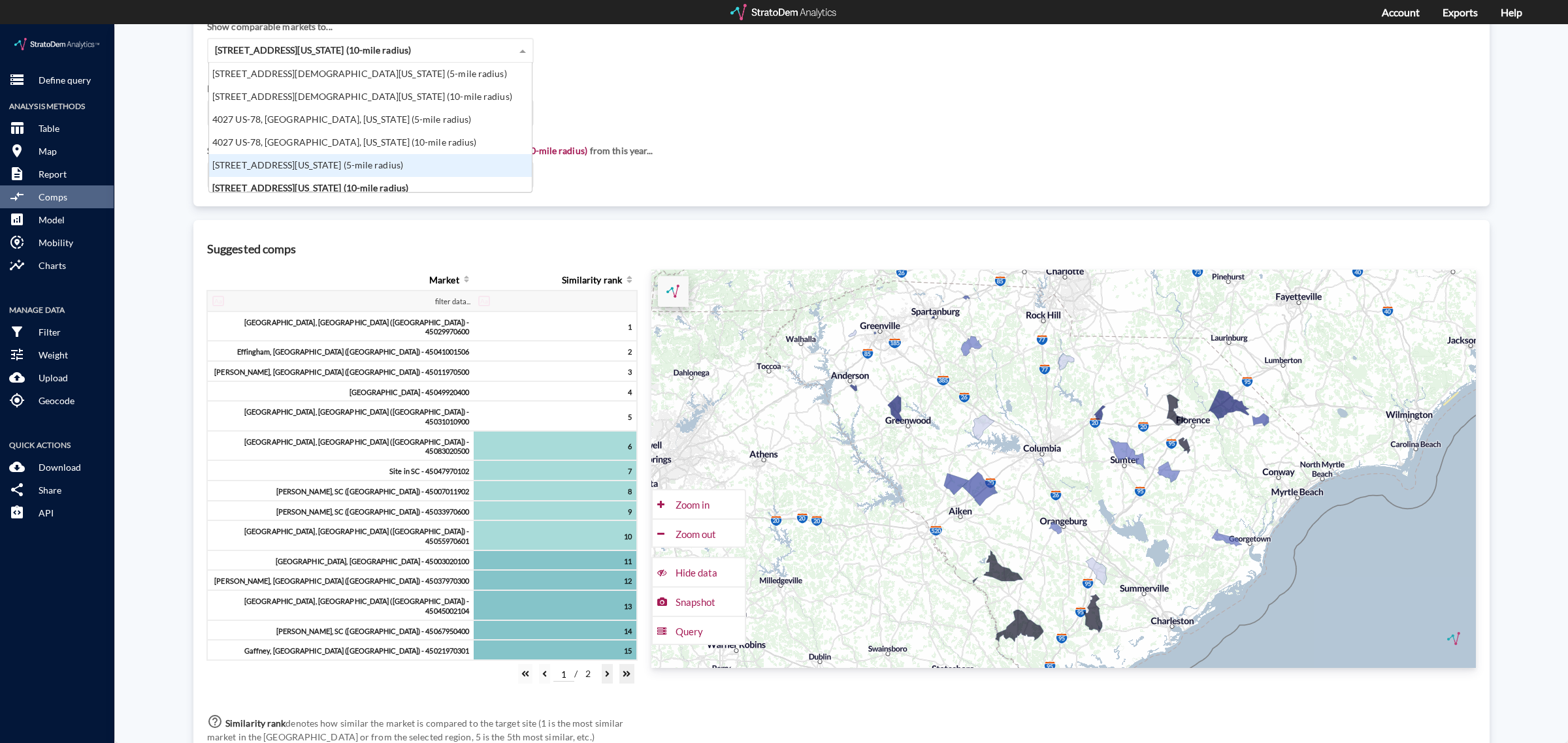
click div "[STREET_ADDRESS][US_STATE] (5-mile radius)"
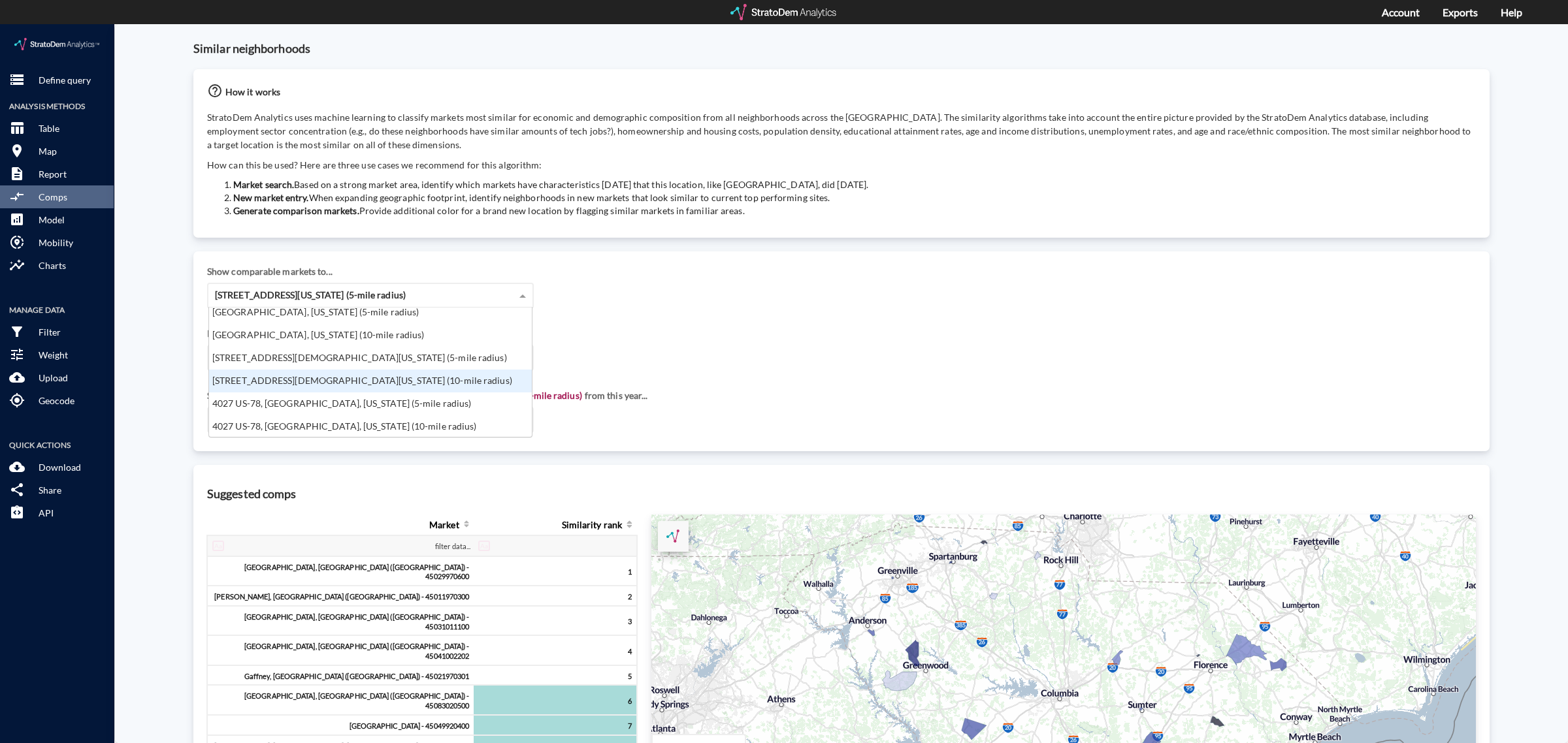
scroll to position [0, 0]
click div "[GEOGRAPHIC_DATA], [US_STATE] (10-mile radius)"
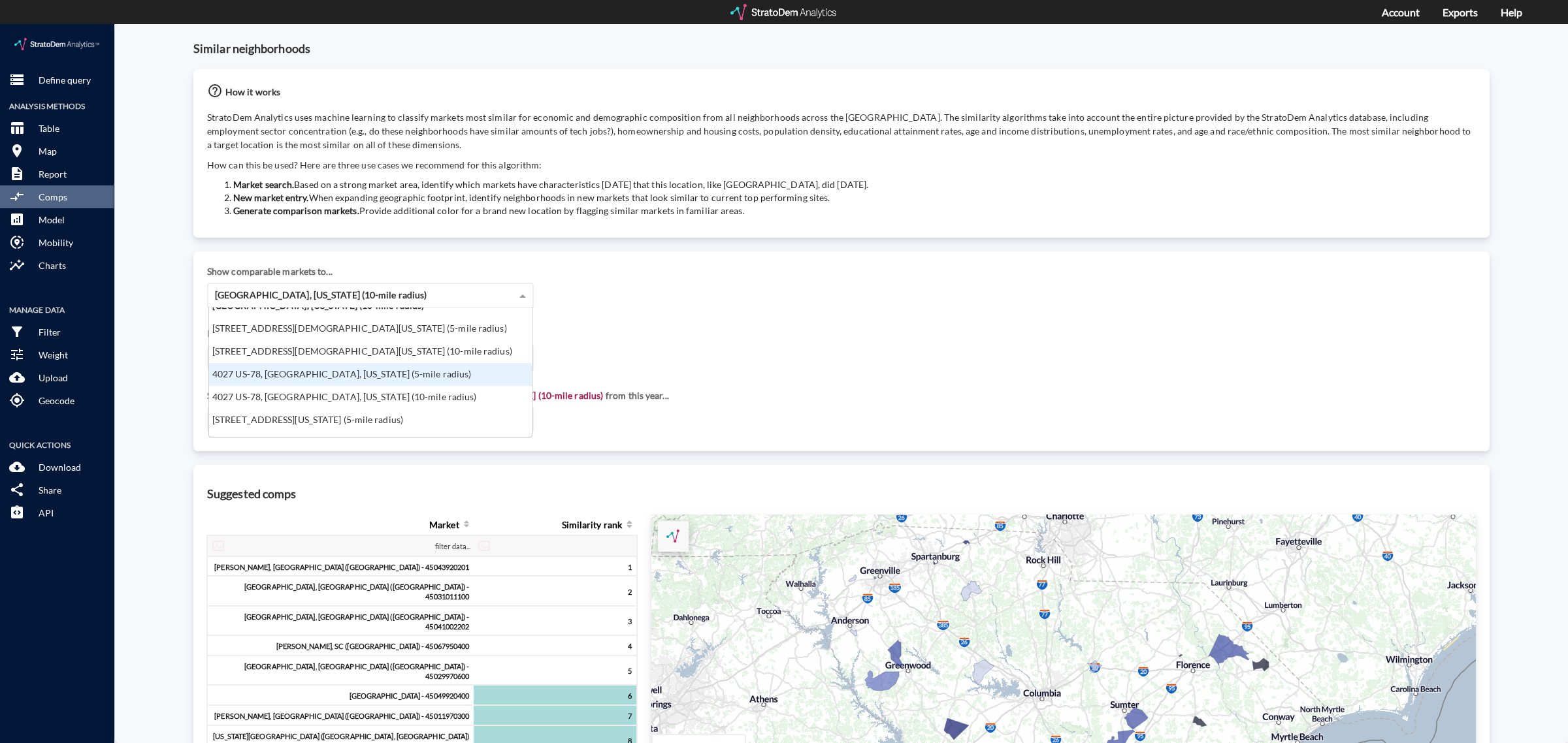
scroll to position [52, 0]
click div "Show comparable markets to... [STREET_ADDRESS][US_STATE] (10-mile radius) [GEOG…"
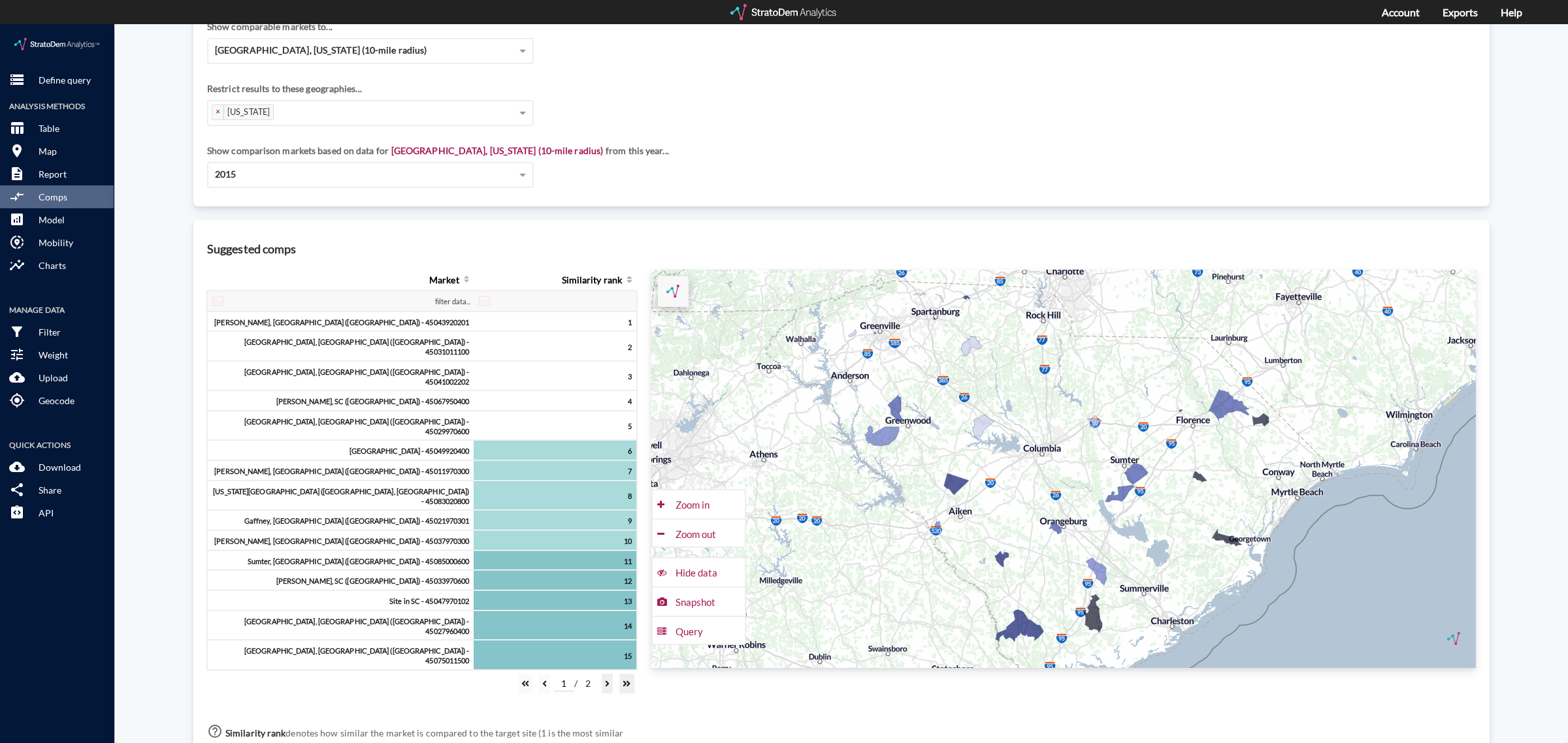
scroll to position [0, 0]
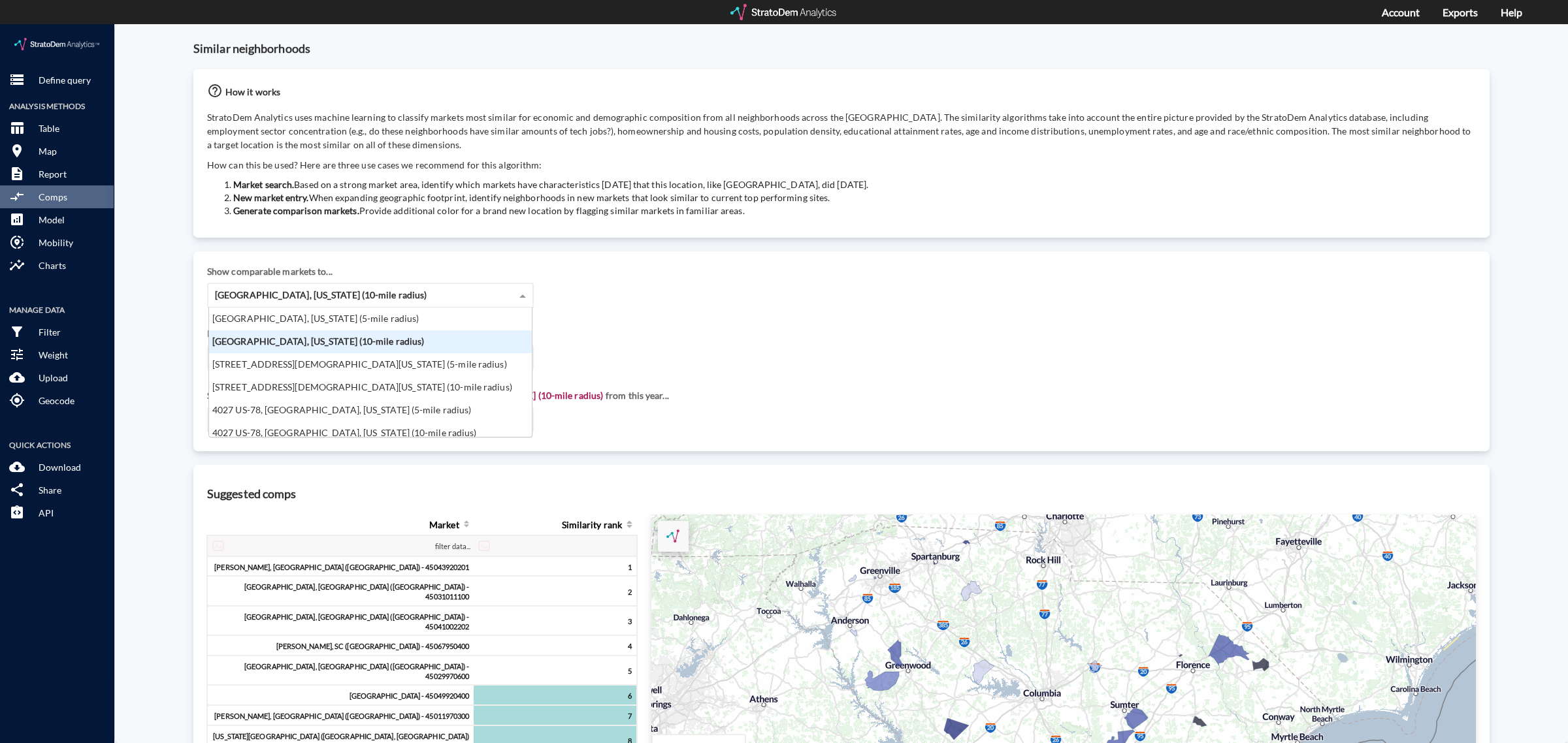
click div "[GEOGRAPHIC_DATA], [US_STATE] (10-mile radius)"
click div "[GEOGRAPHIC_DATA], [US_STATE] (5-mile radius)"
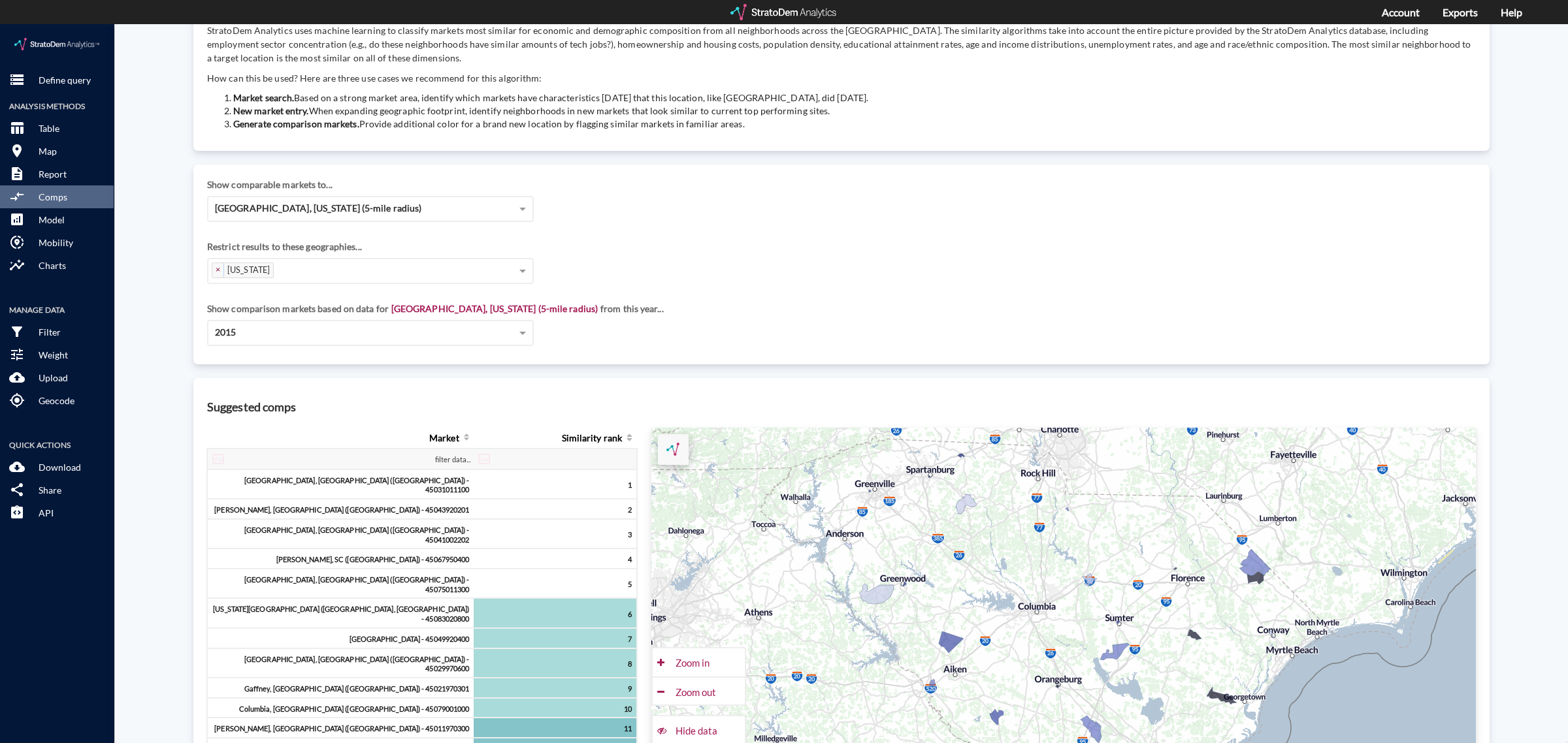
scroll to position [0, 0]
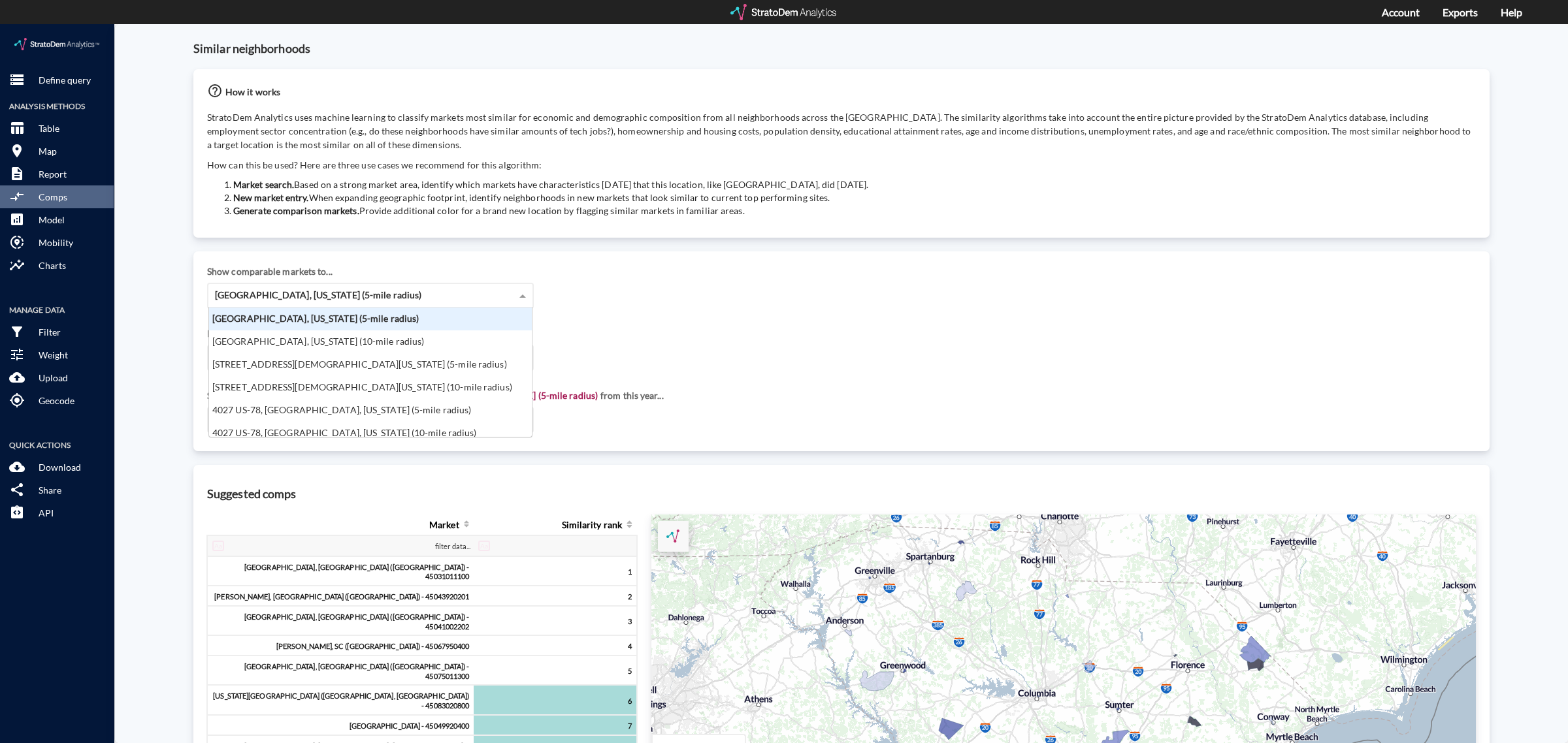
click span "[GEOGRAPHIC_DATA], [US_STATE] (5-mile radius)"
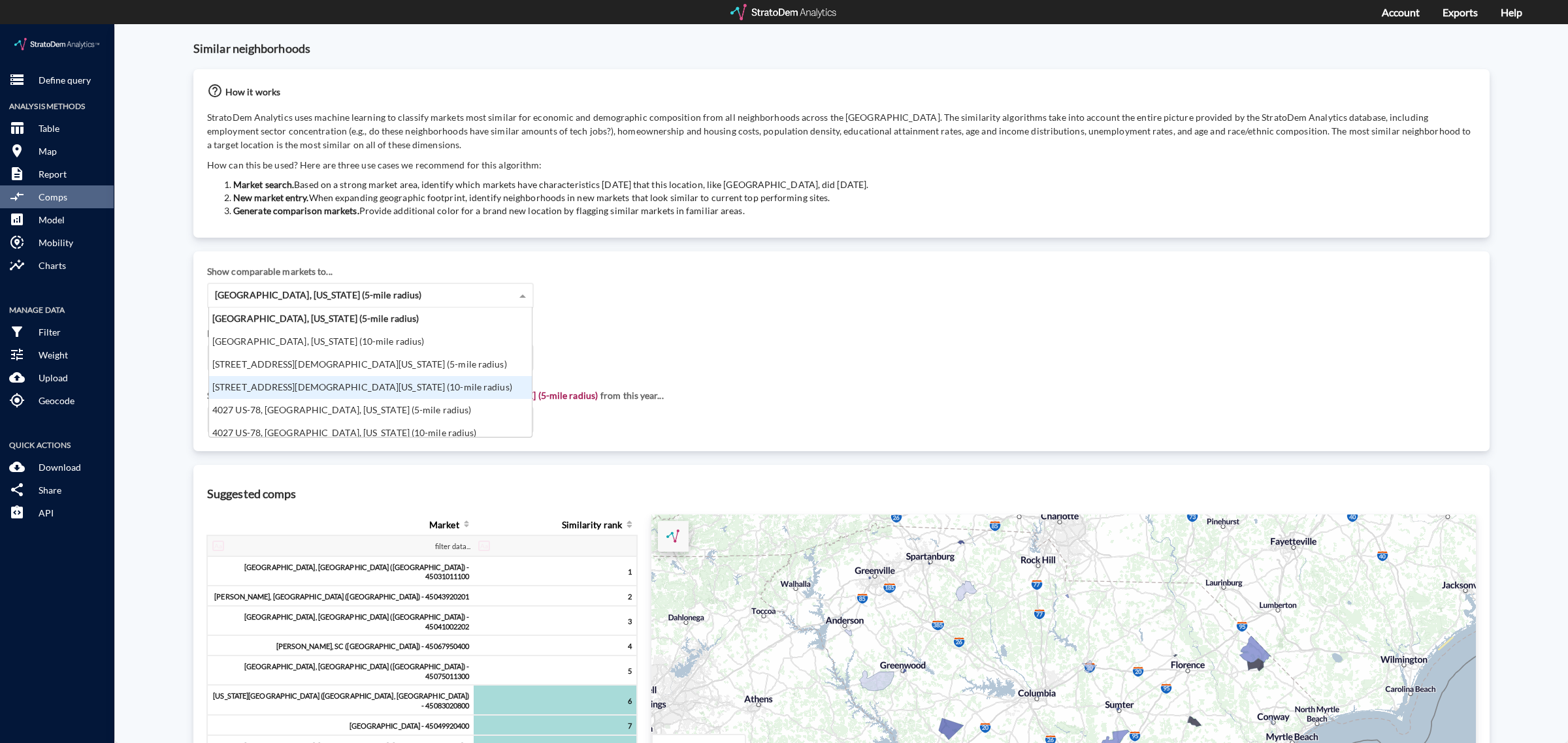
click div "[STREET_ADDRESS][DEMOGRAPHIC_DATA][US_STATE] (10-mile radius)"
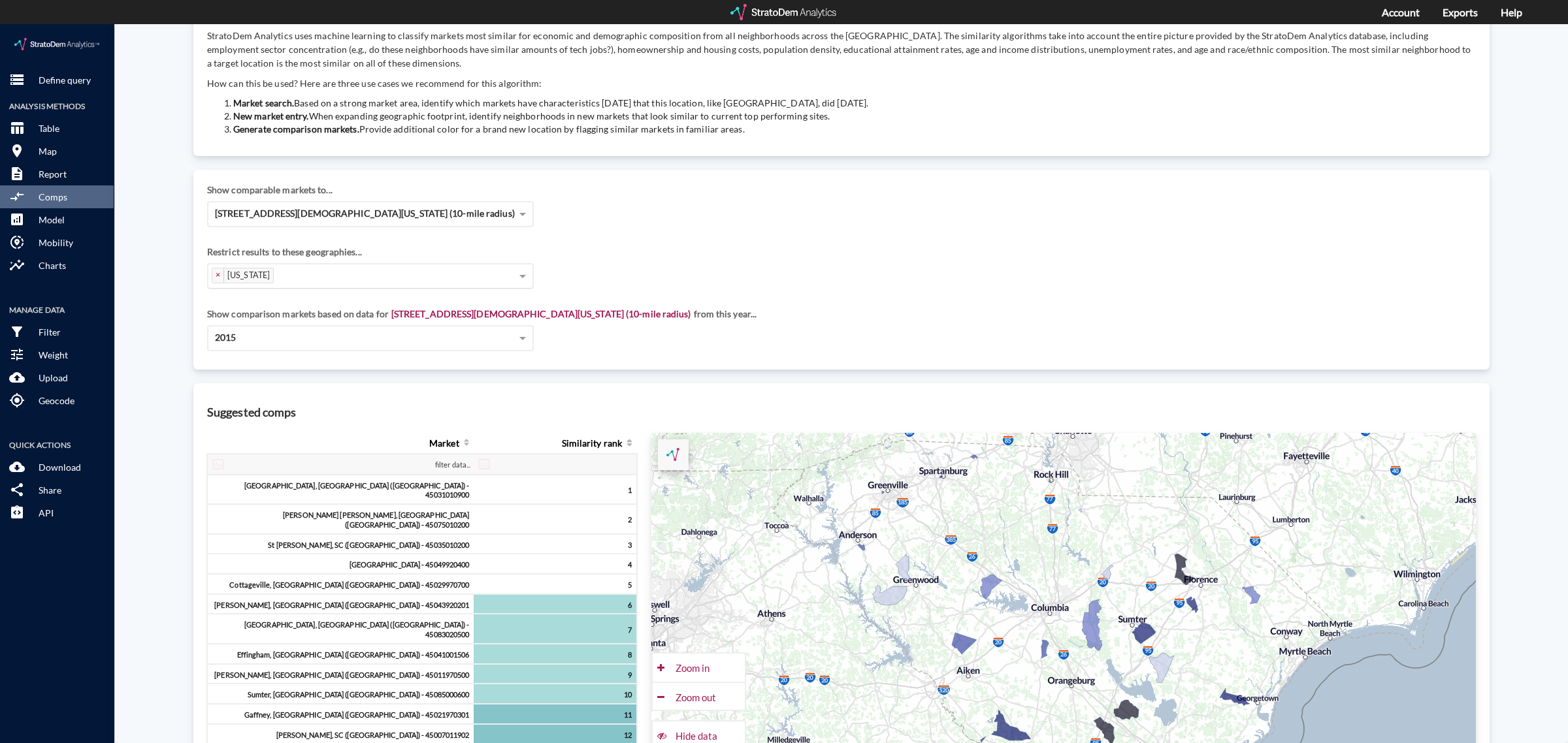
scroll to position [0, 0]
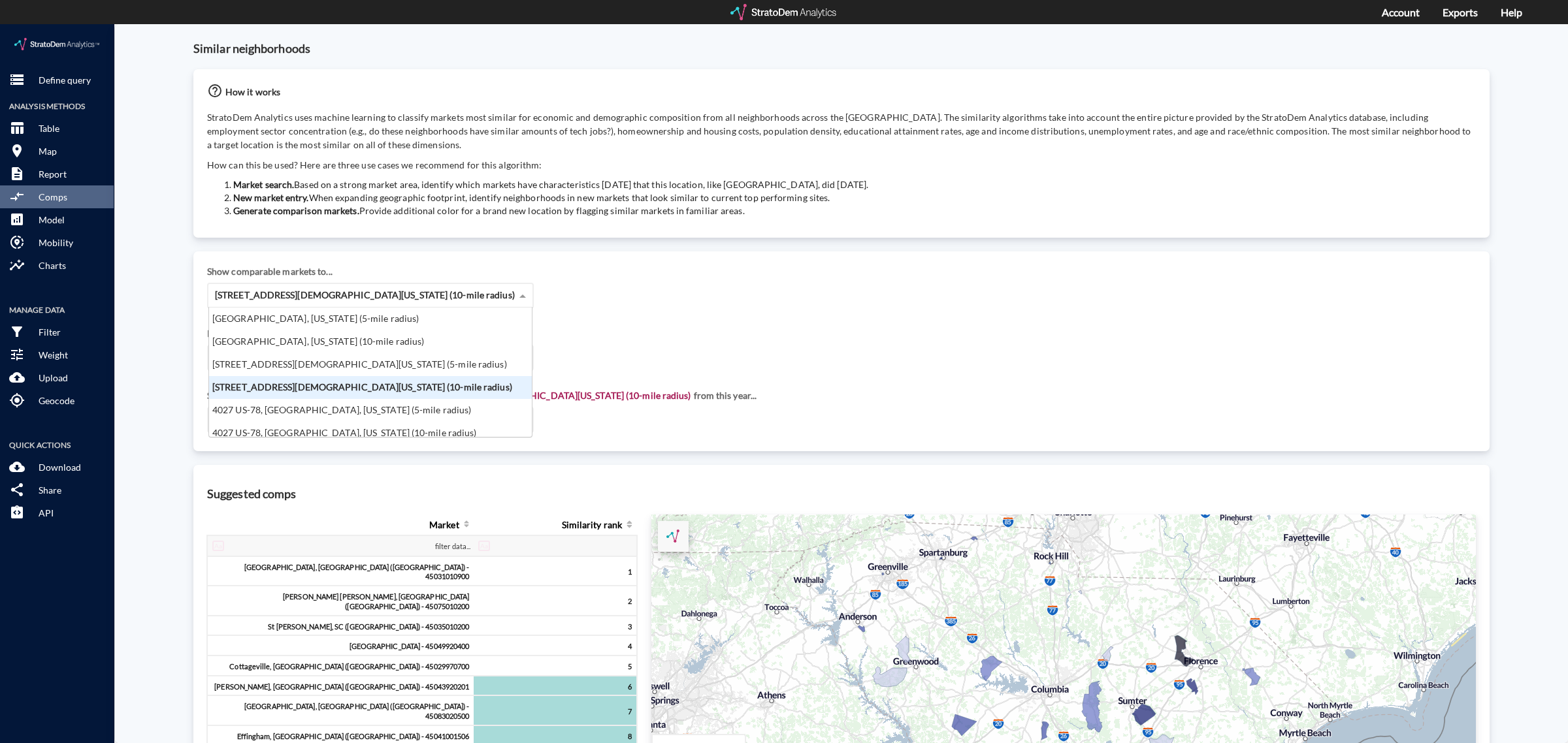
click div "[STREET_ADDRESS][DEMOGRAPHIC_DATA][US_STATE] (10-mile radius)"
click div "[STREET_ADDRESS][DEMOGRAPHIC_DATA][US_STATE] (5-mile radius)"
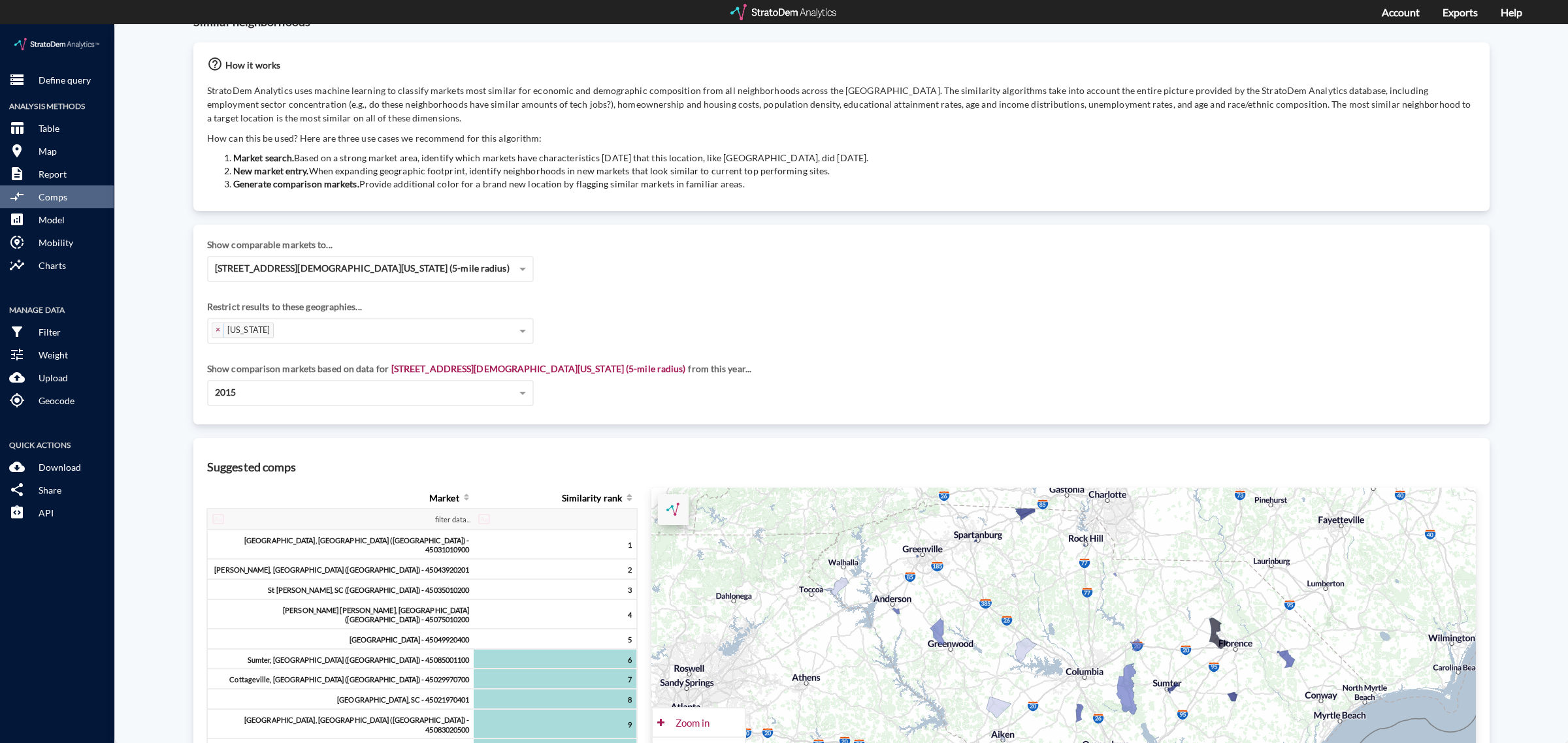
scroll to position [0, 0]
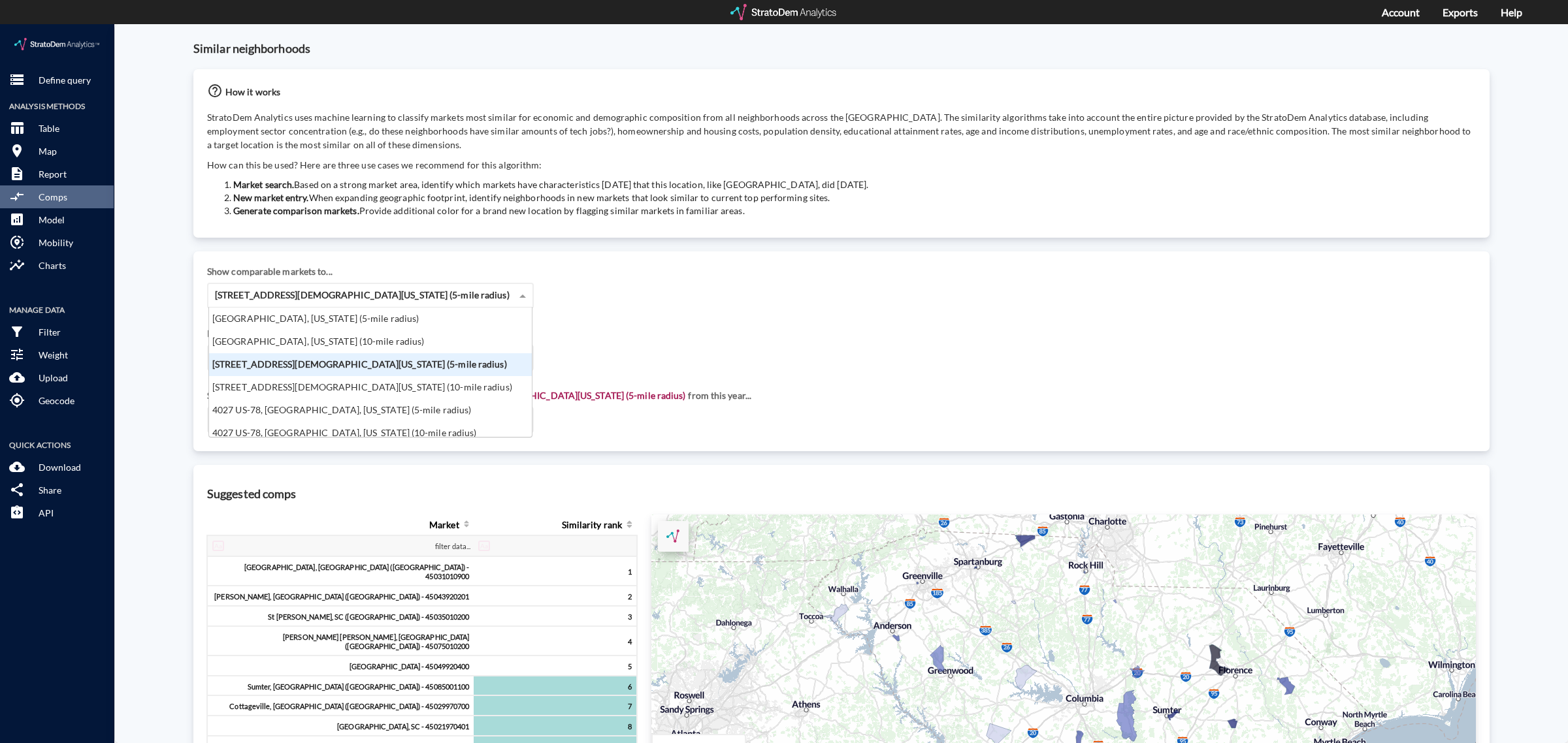
click span "[STREET_ADDRESS][DEMOGRAPHIC_DATA][US_STATE] (5-mile radius)"
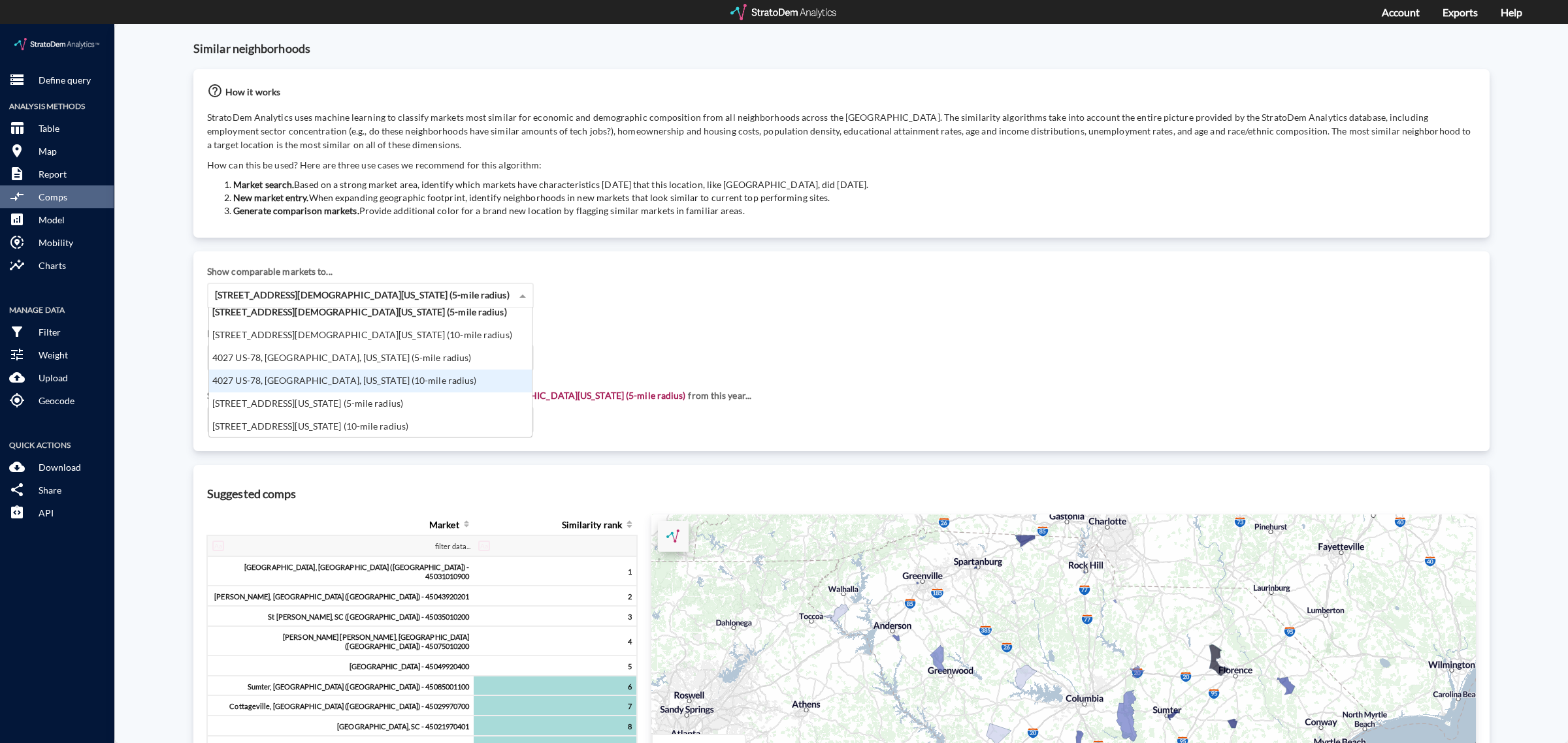
click div "4027 US-78, [GEOGRAPHIC_DATA], [US_STATE] (10-mile radius)"
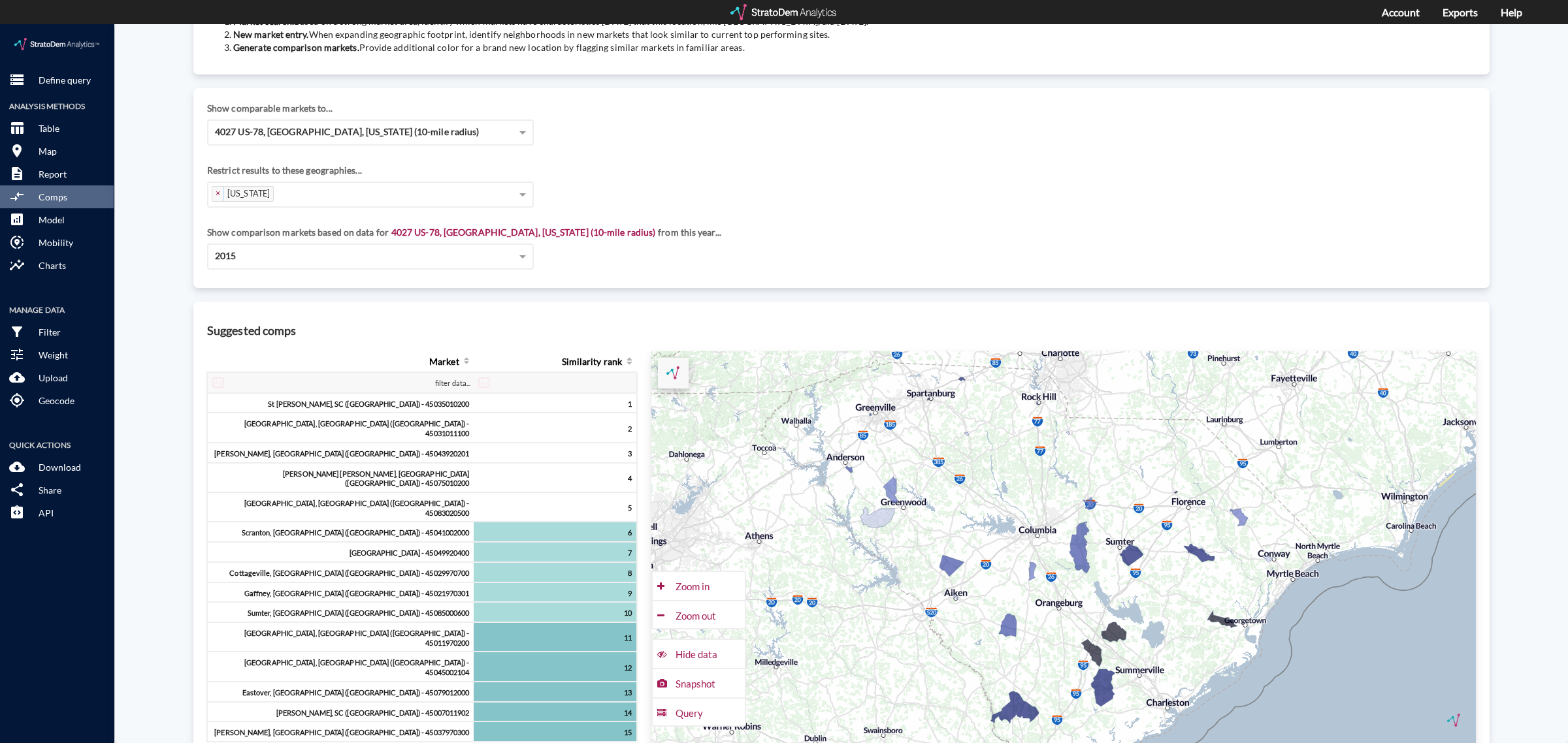
scroll to position [0, 0]
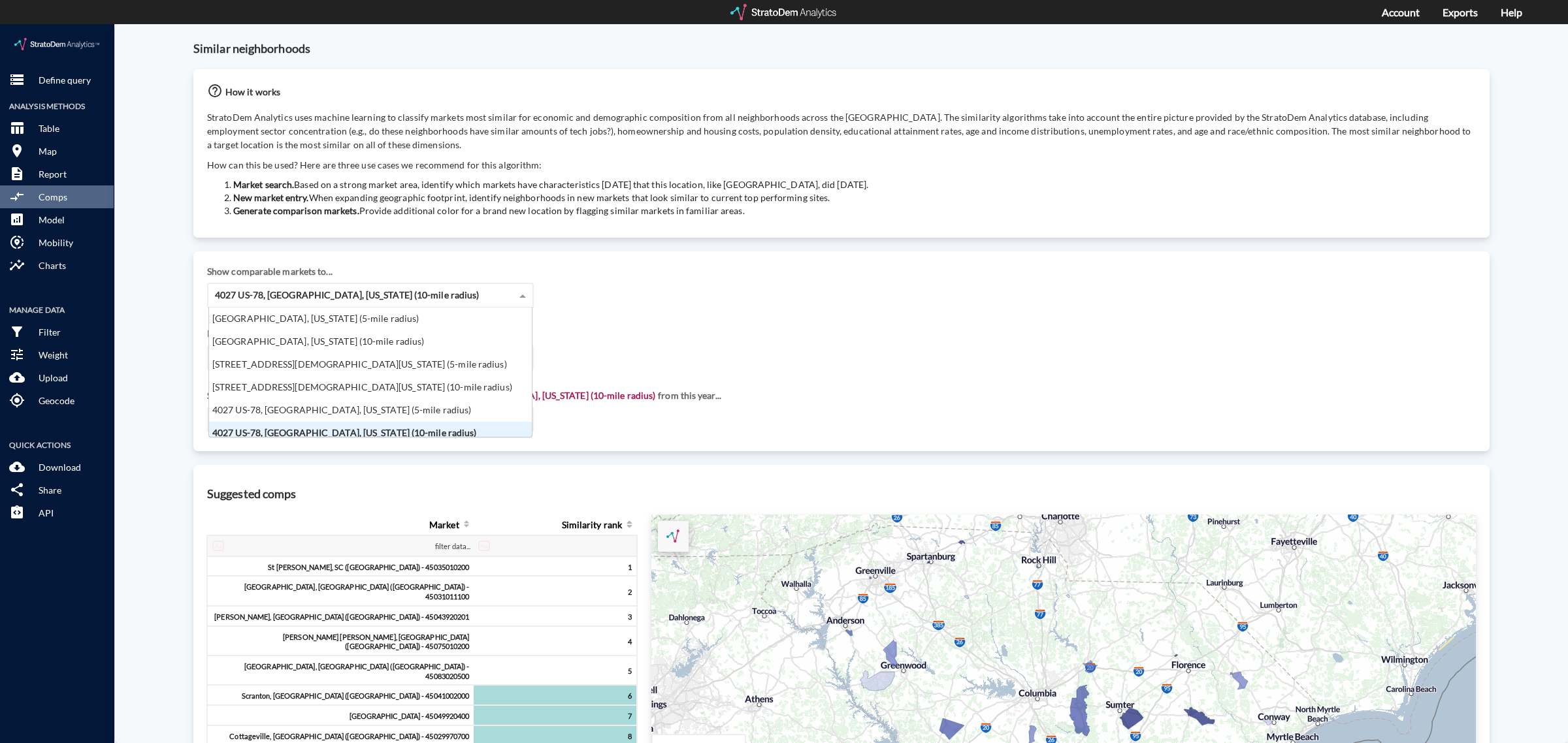
click div "4027 US-78, [GEOGRAPHIC_DATA], [US_STATE] (10-mile radius)"
click div "4027 US-78, [GEOGRAPHIC_DATA], [US_STATE] (5-mile radius)"
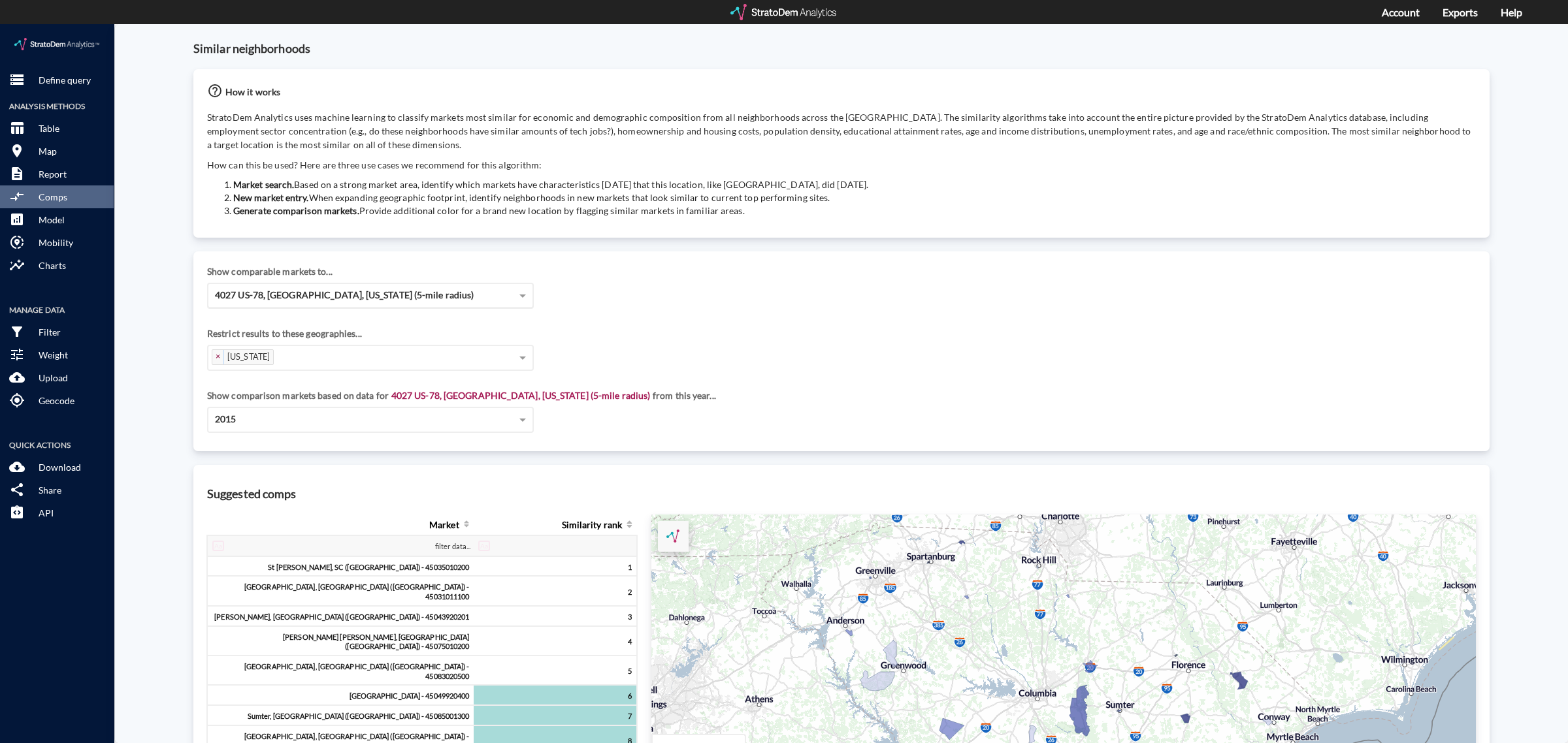
click span "4027 US-78, [GEOGRAPHIC_DATA], [US_STATE] (5-mile radius)"
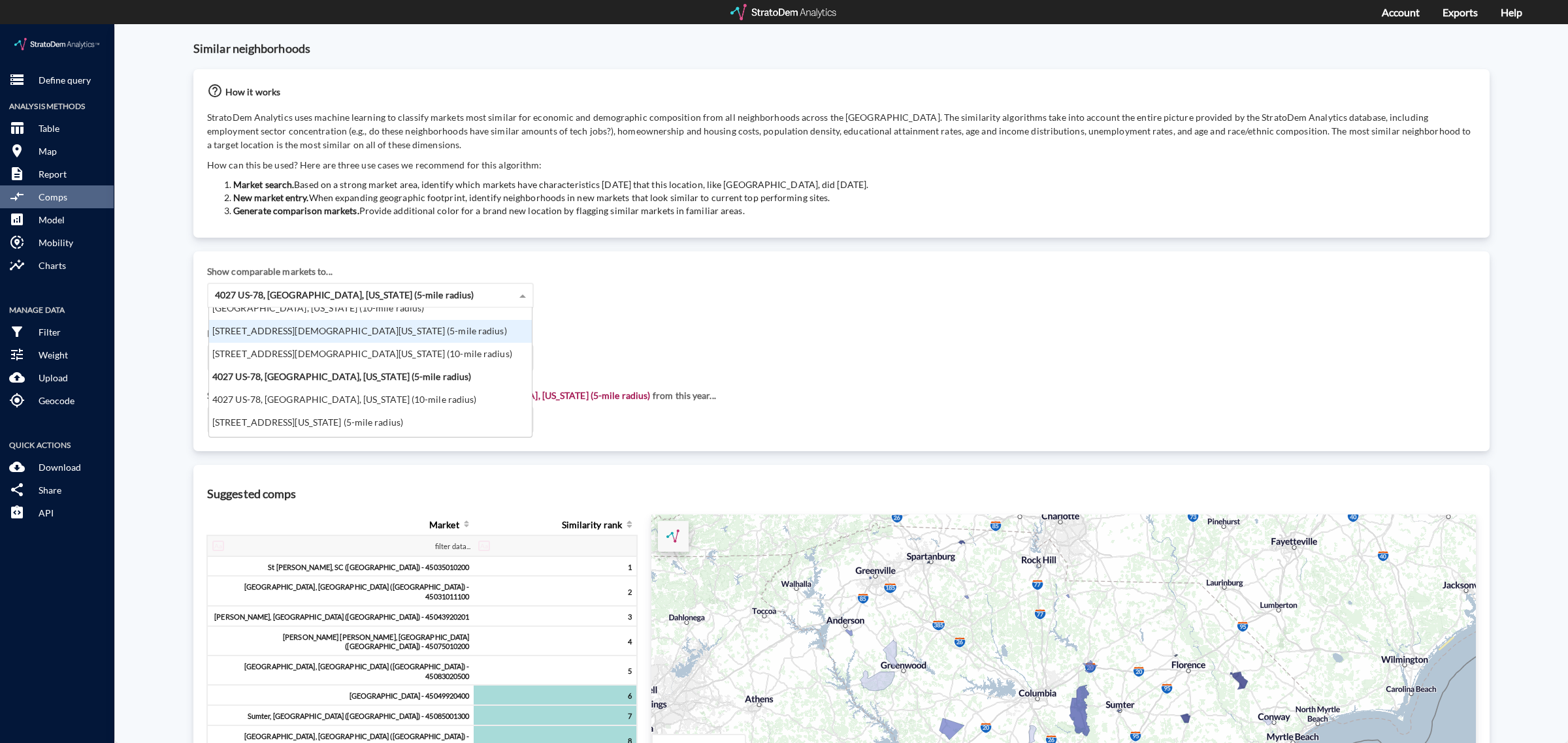
scroll to position [52, 0]
click div "[STREET_ADDRESS][US_STATE] (10-mile radius)"
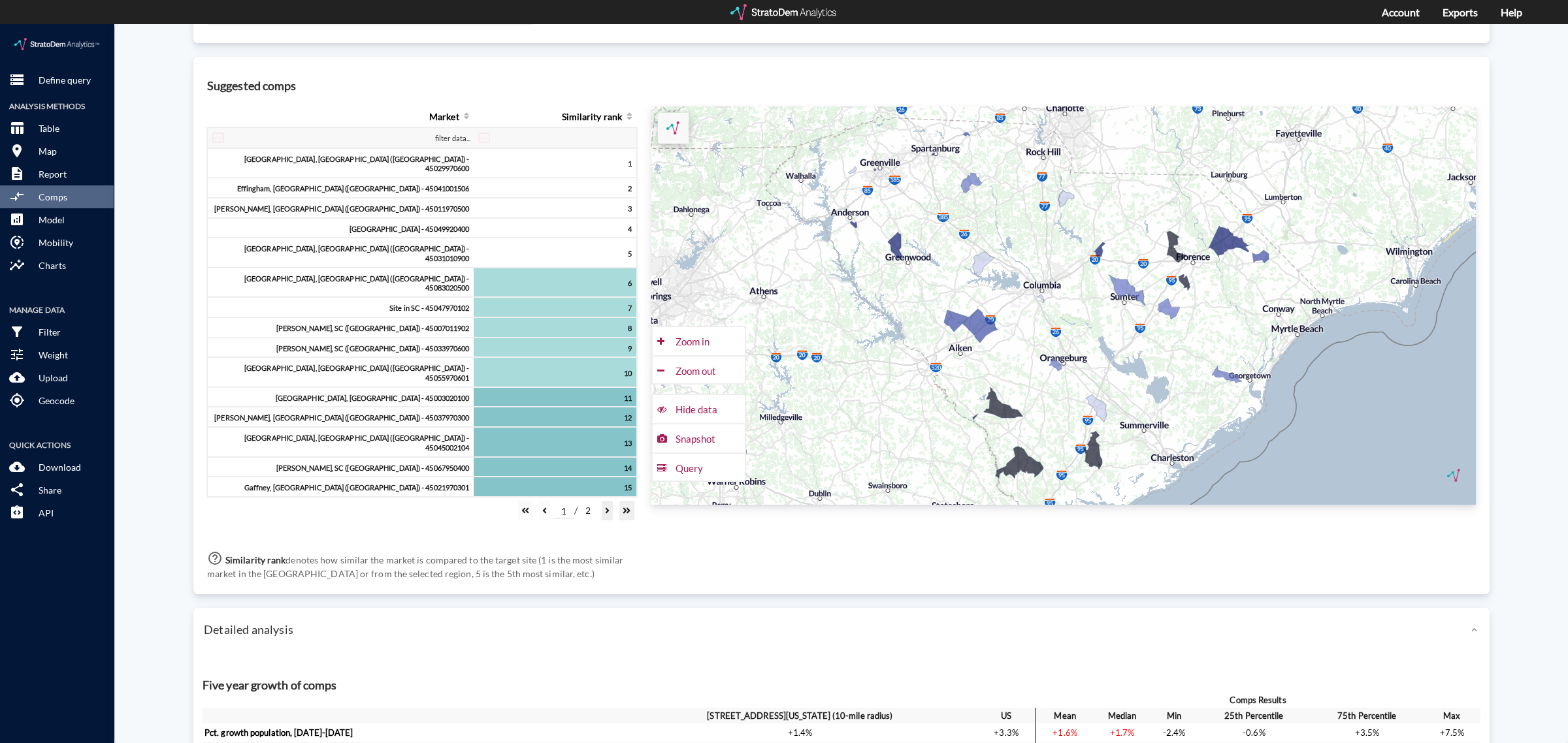
scroll to position [0, 0]
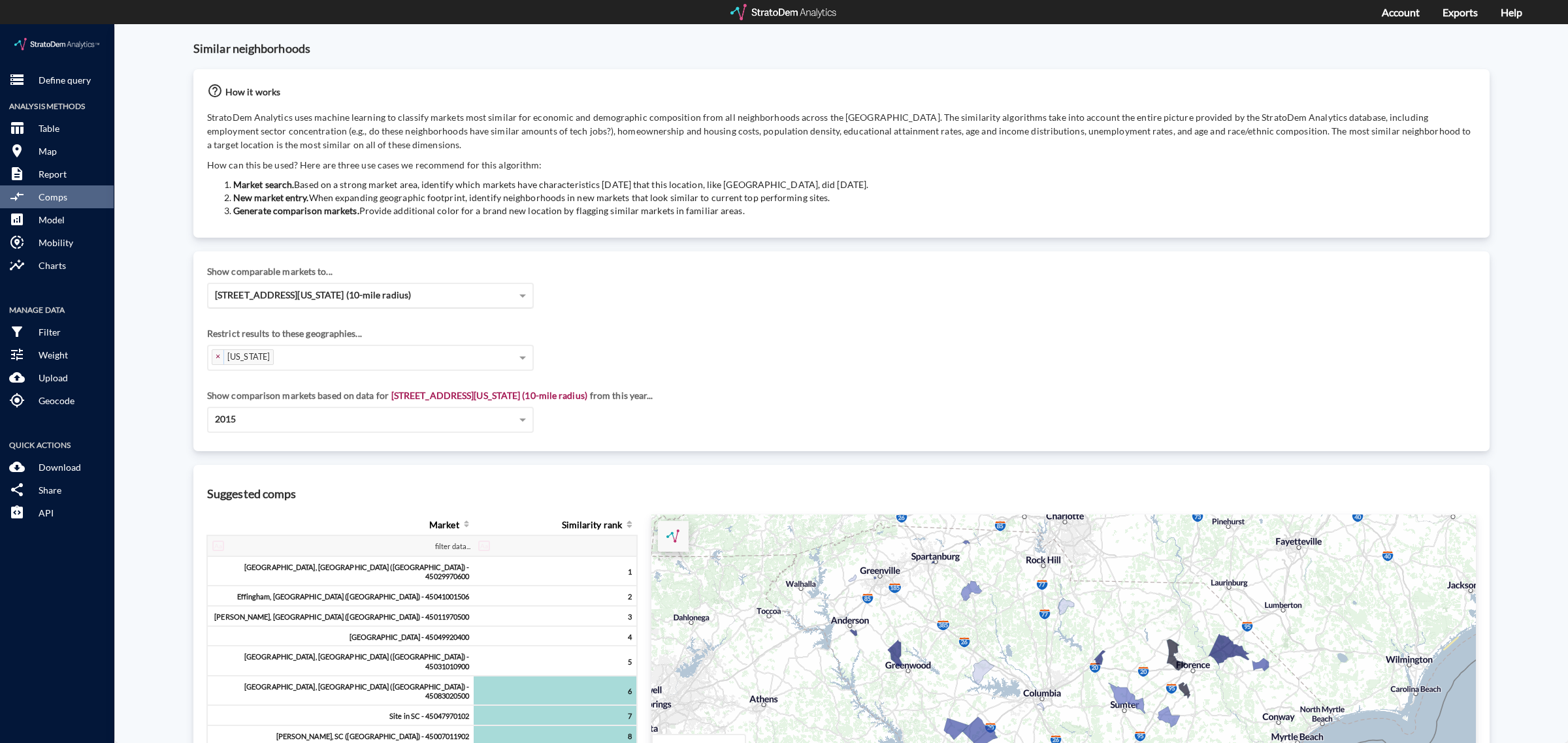
click span "[STREET_ADDRESS][US_STATE] (10-mile radius)"
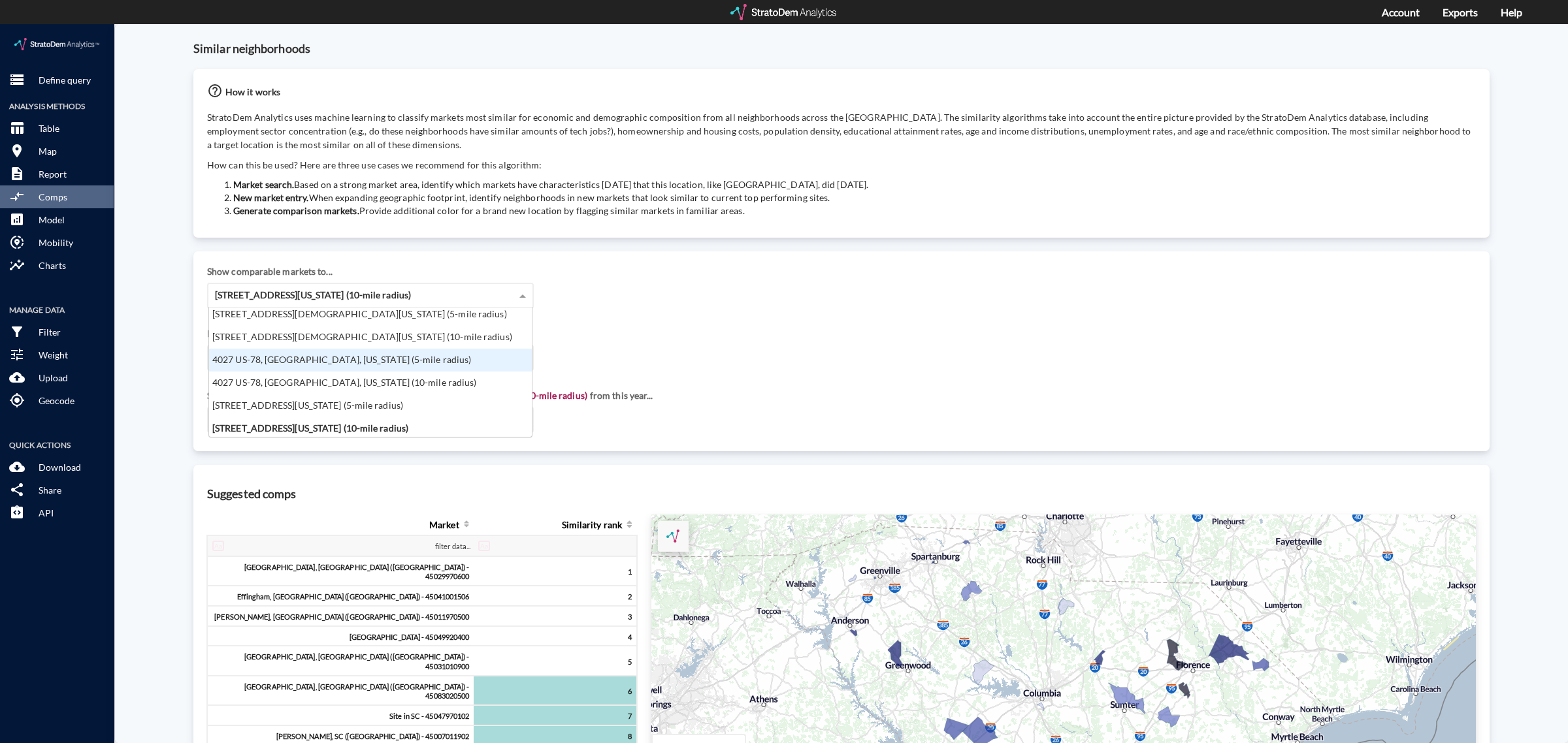
scroll to position [52, 0]
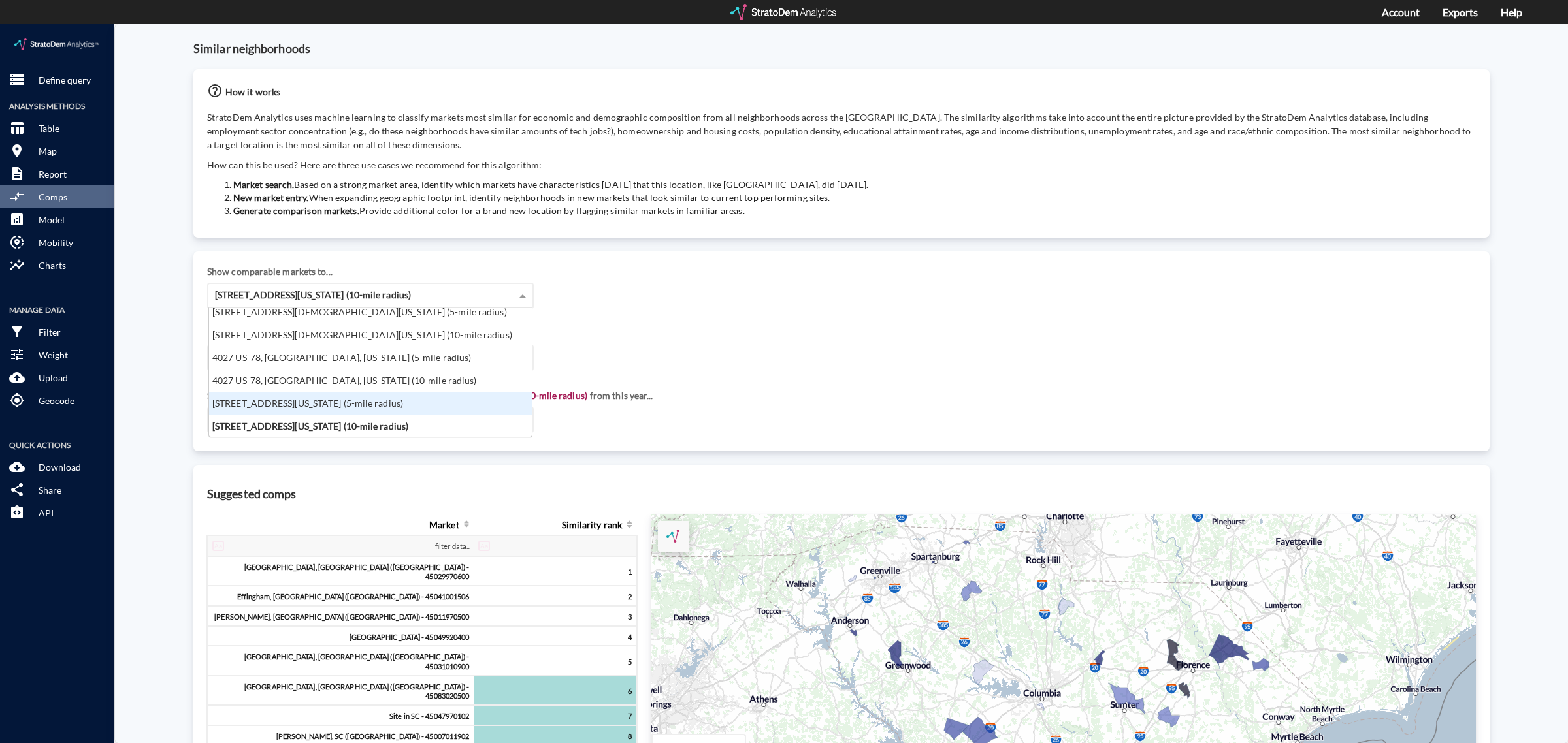
click div "[STREET_ADDRESS][US_STATE] (5-mile radius)"
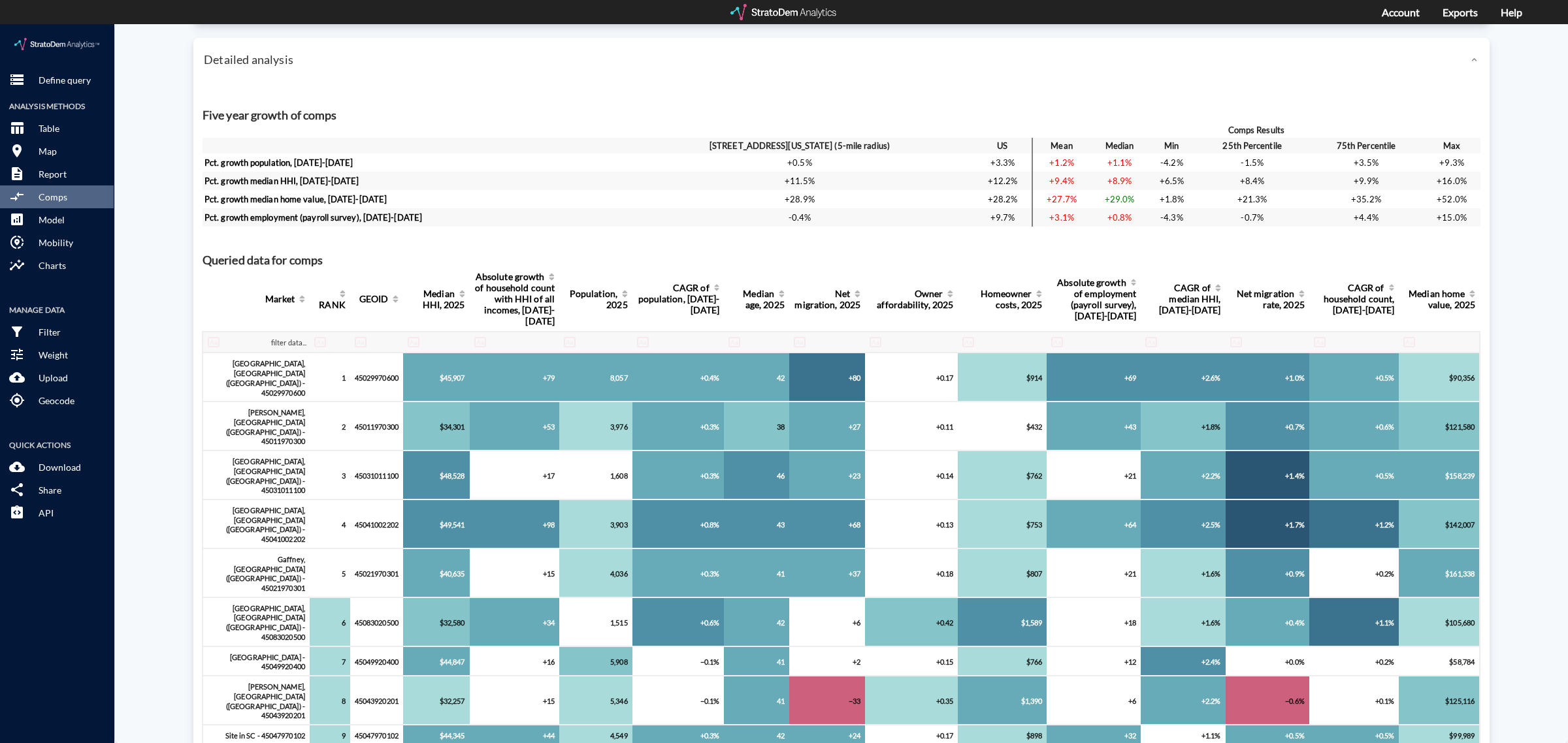
scroll to position [898, 0]
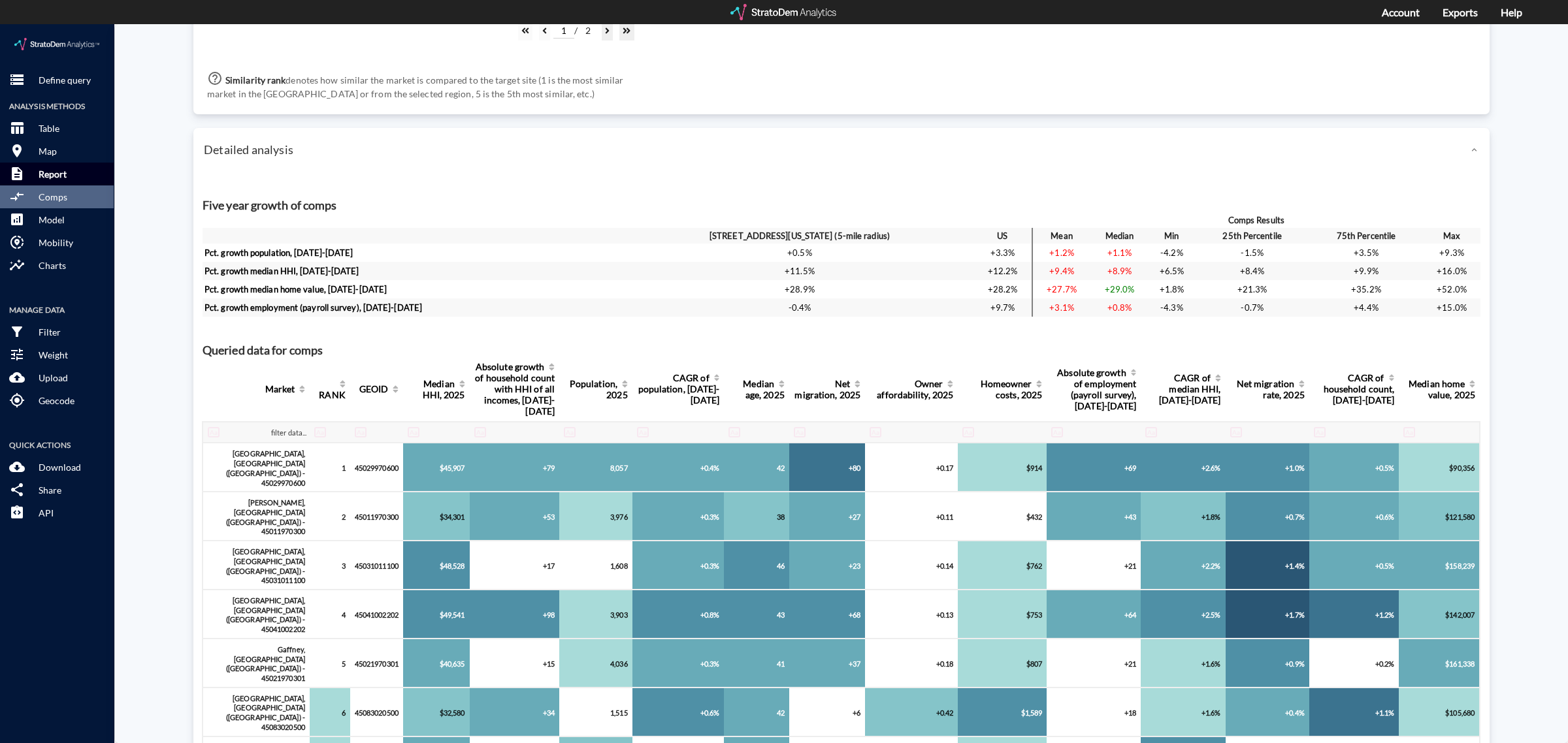
click button "description Report"
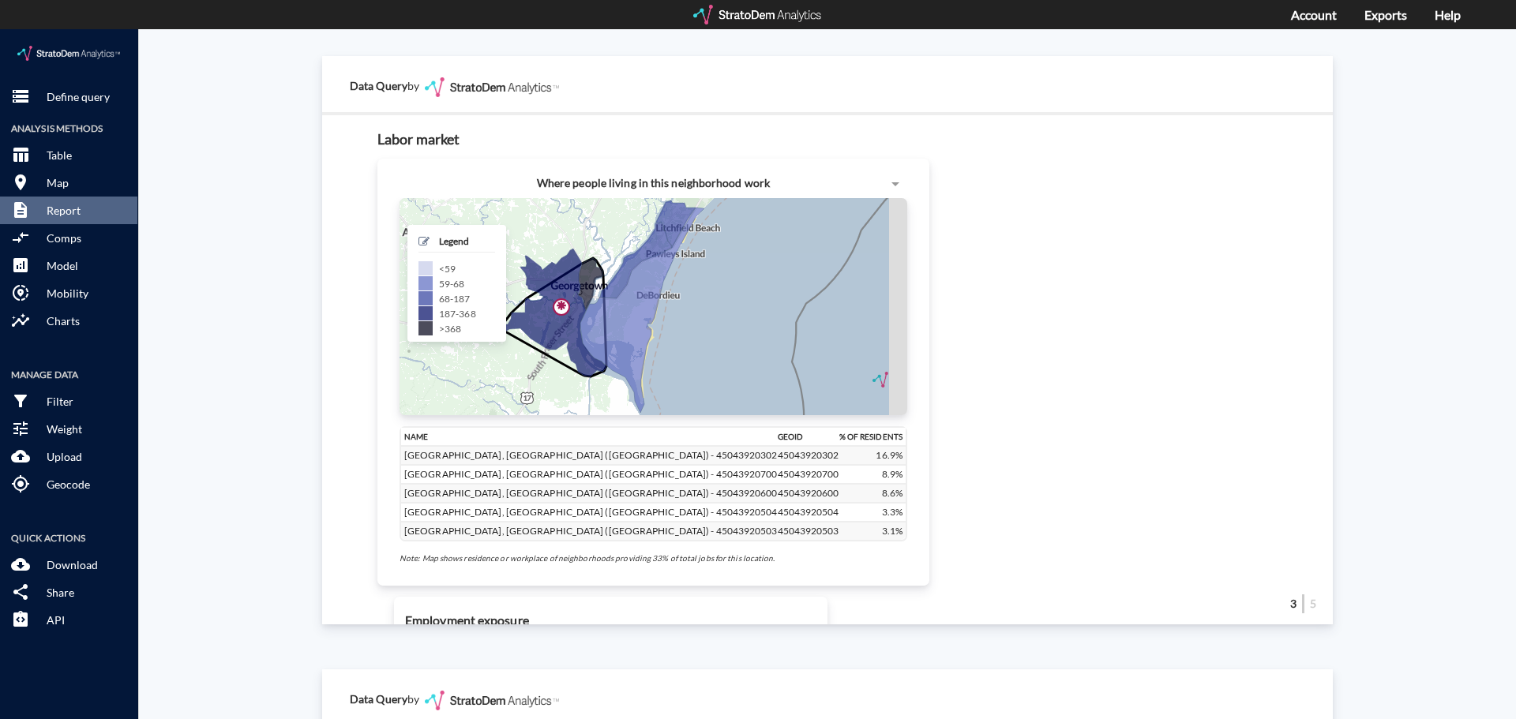
scroll to position [1507, 0]
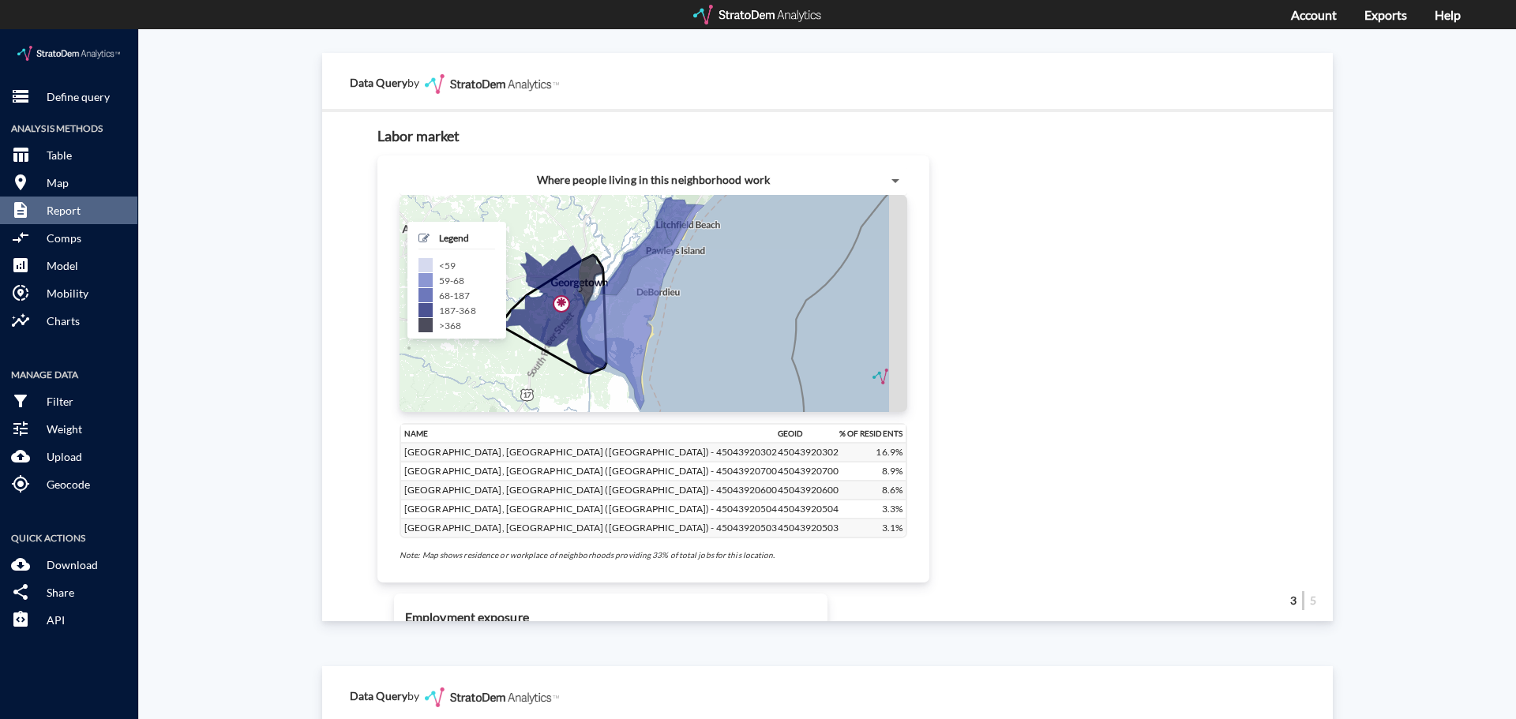
click span
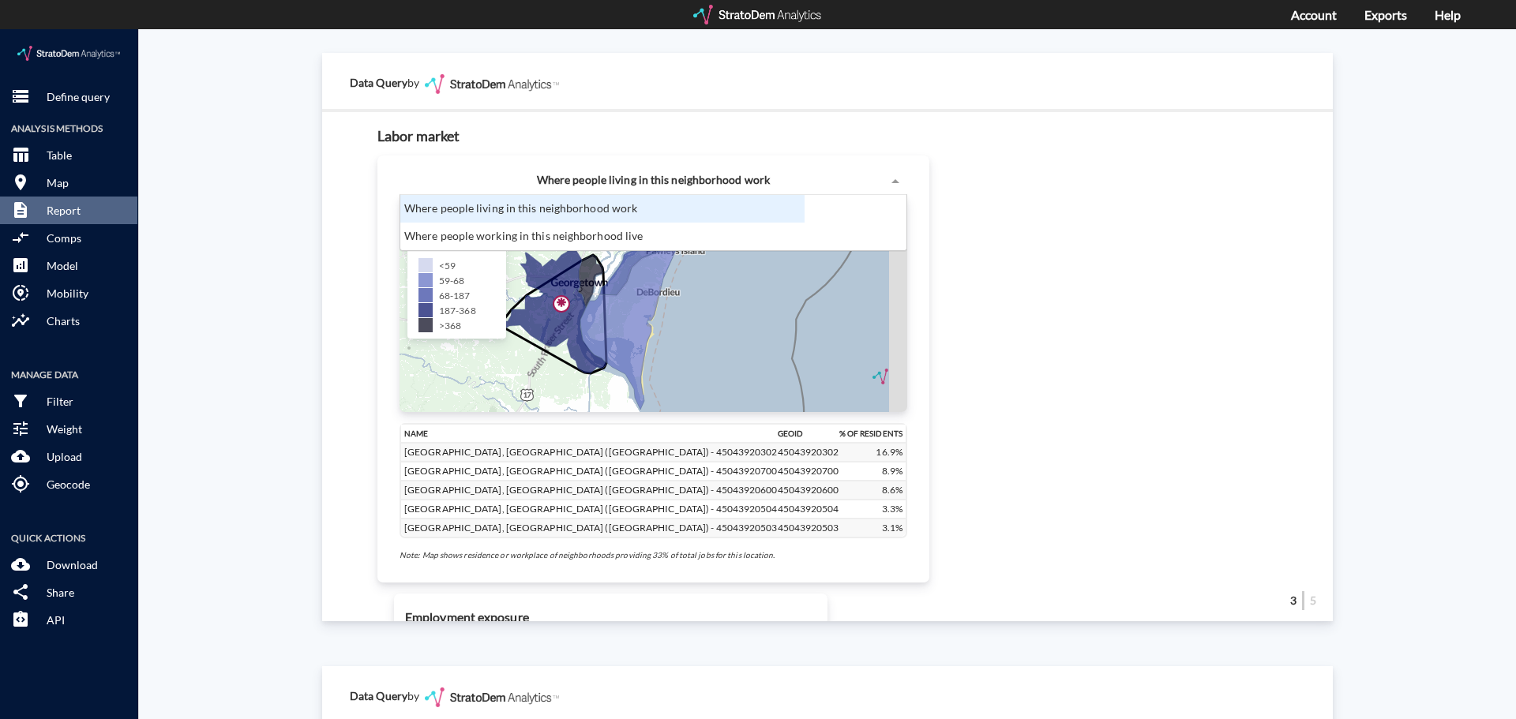
scroll to position [43, 395]
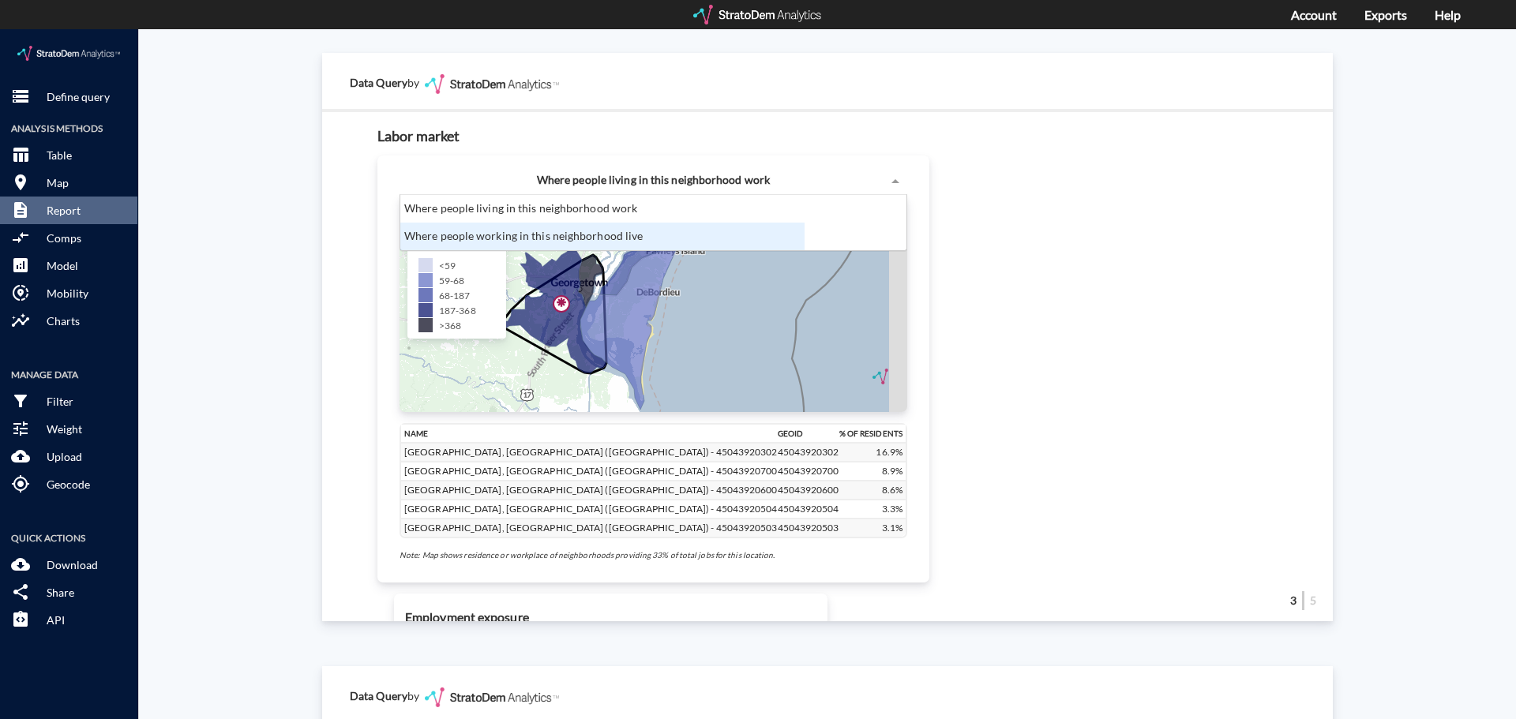
click div "Where people working in this neighborhood live"
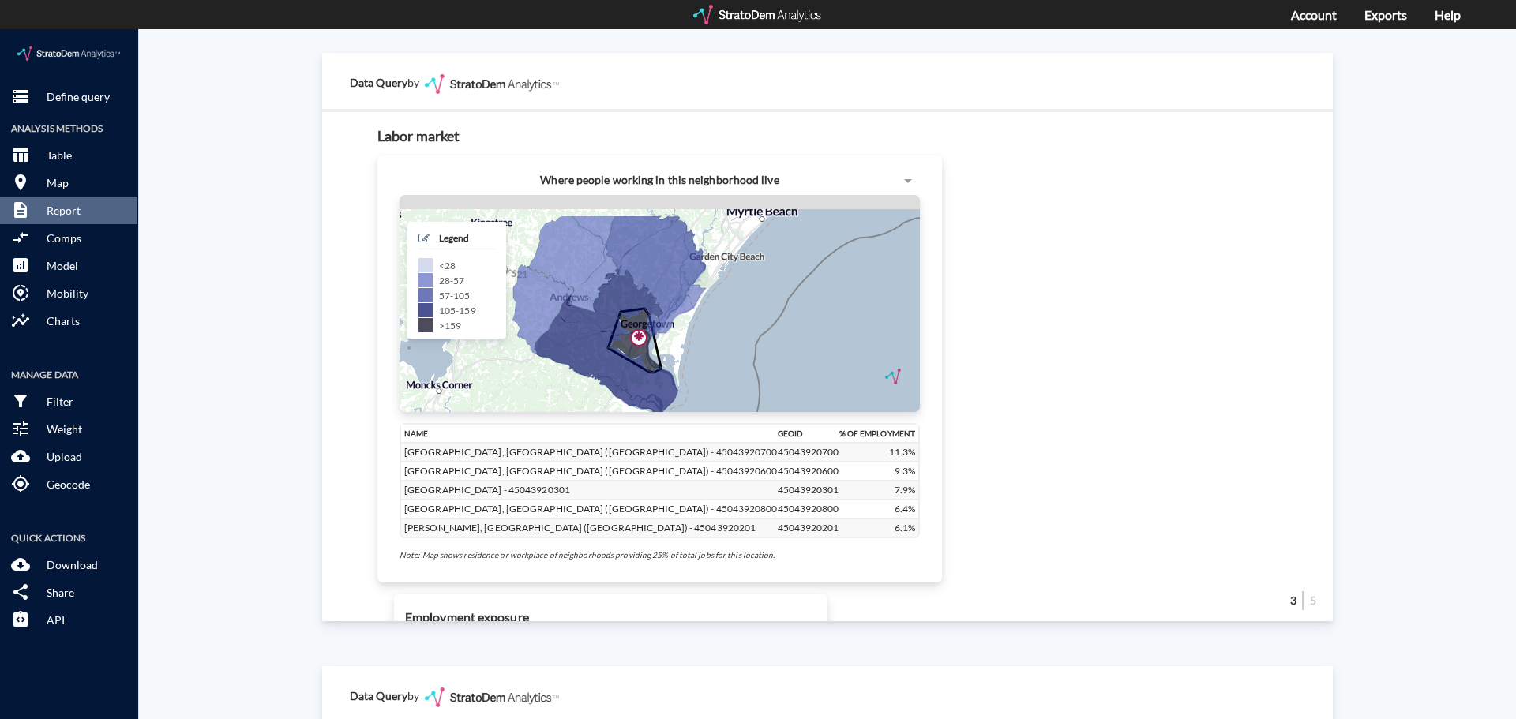
drag, startPoint x: 625, startPoint y: 281, endPoint x: 686, endPoint y: 326, distance: 75.6
click div "+ − CUSTOMIZE DATA Legend < 28 28 - 57 57 - 105 105 - 159 > 159 Draw a polygon …"
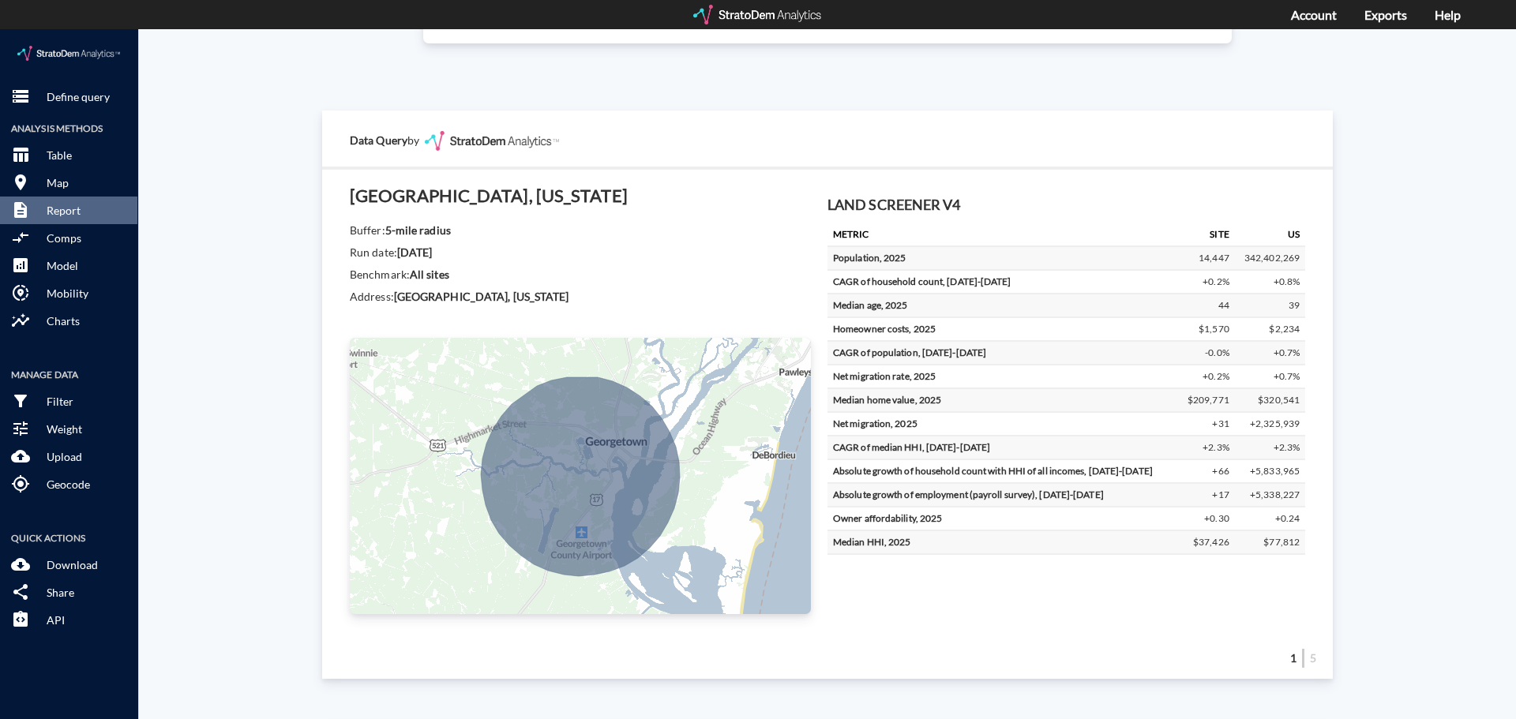
scroll to position [0, 0]
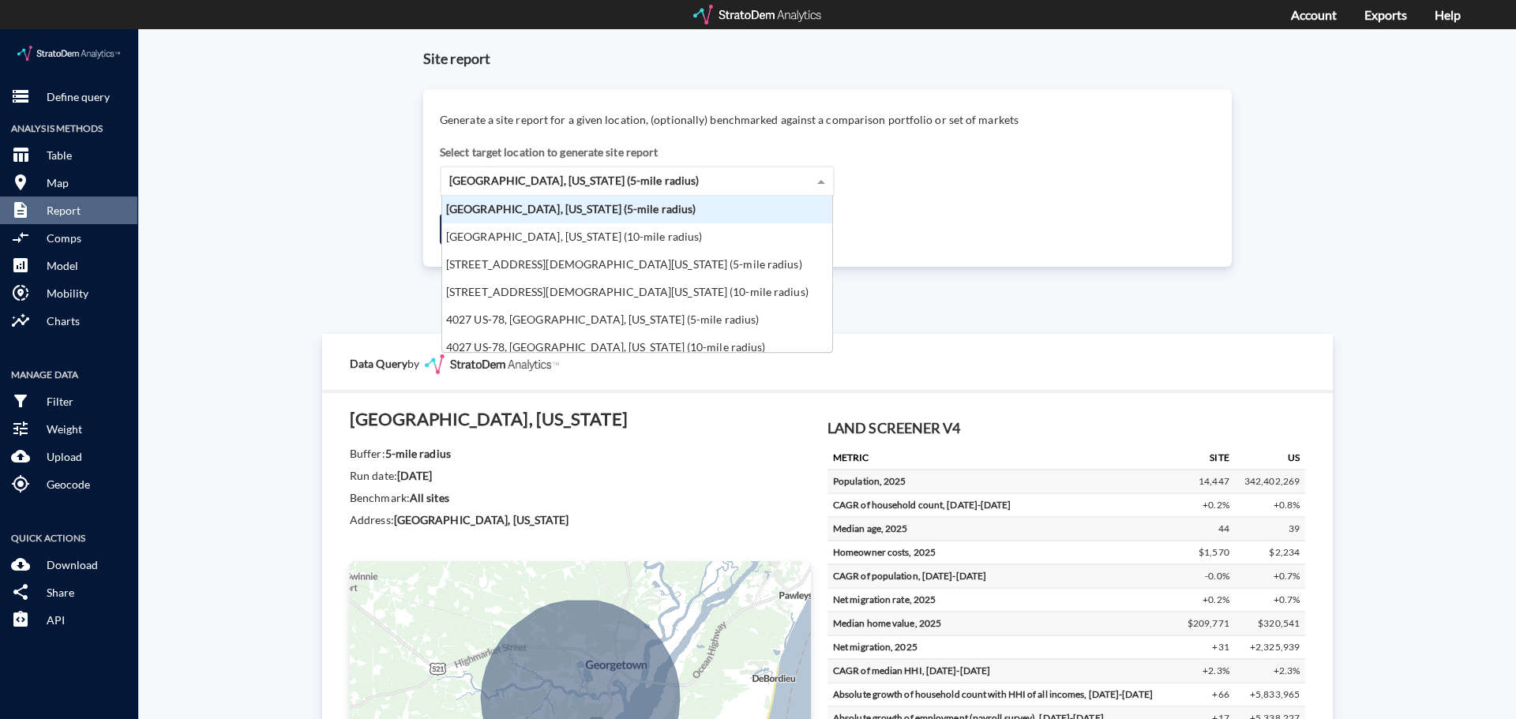
click span "[GEOGRAPHIC_DATA], [US_STATE] (5-mile radius)"
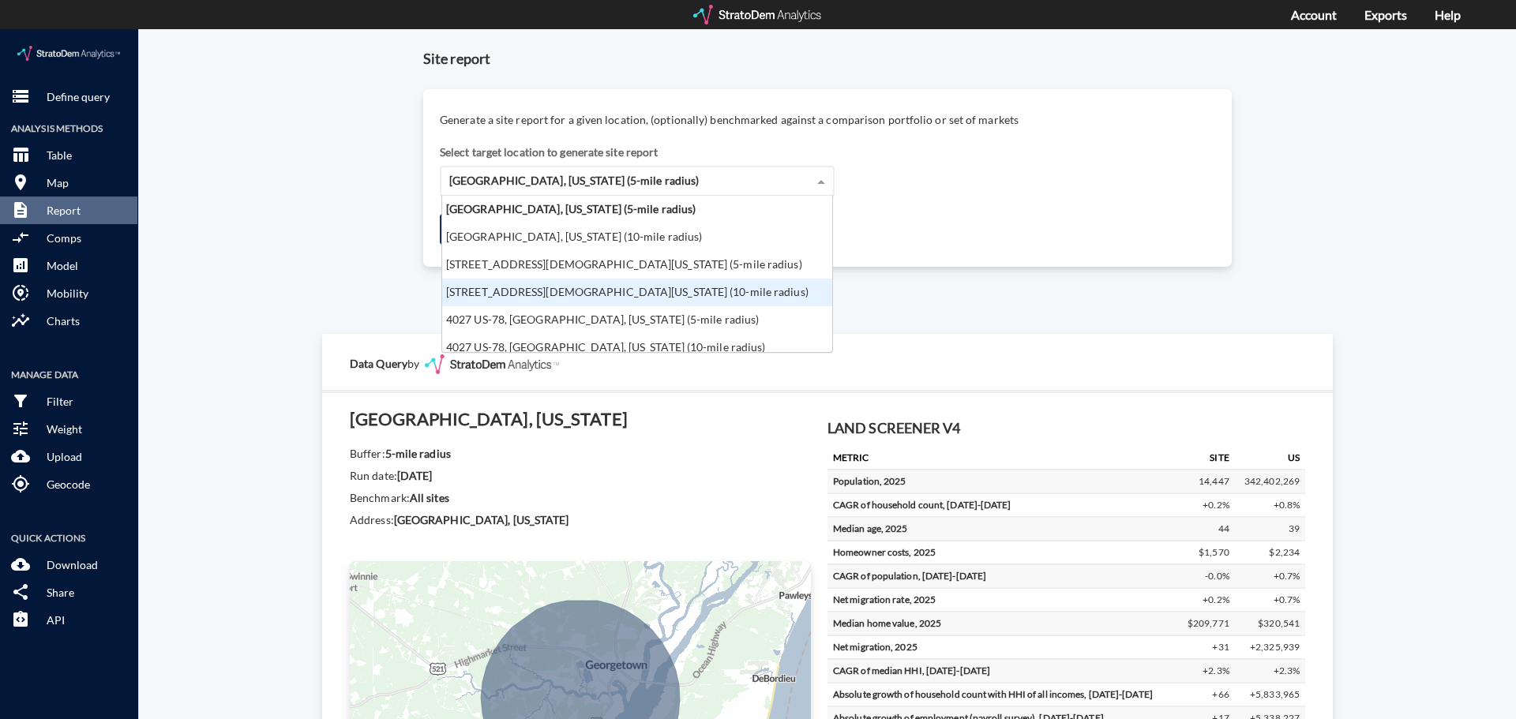
click div "[STREET_ADDRESS][DEMOGRAPHIC_DATA][US_STATE] (10-mile radius)"
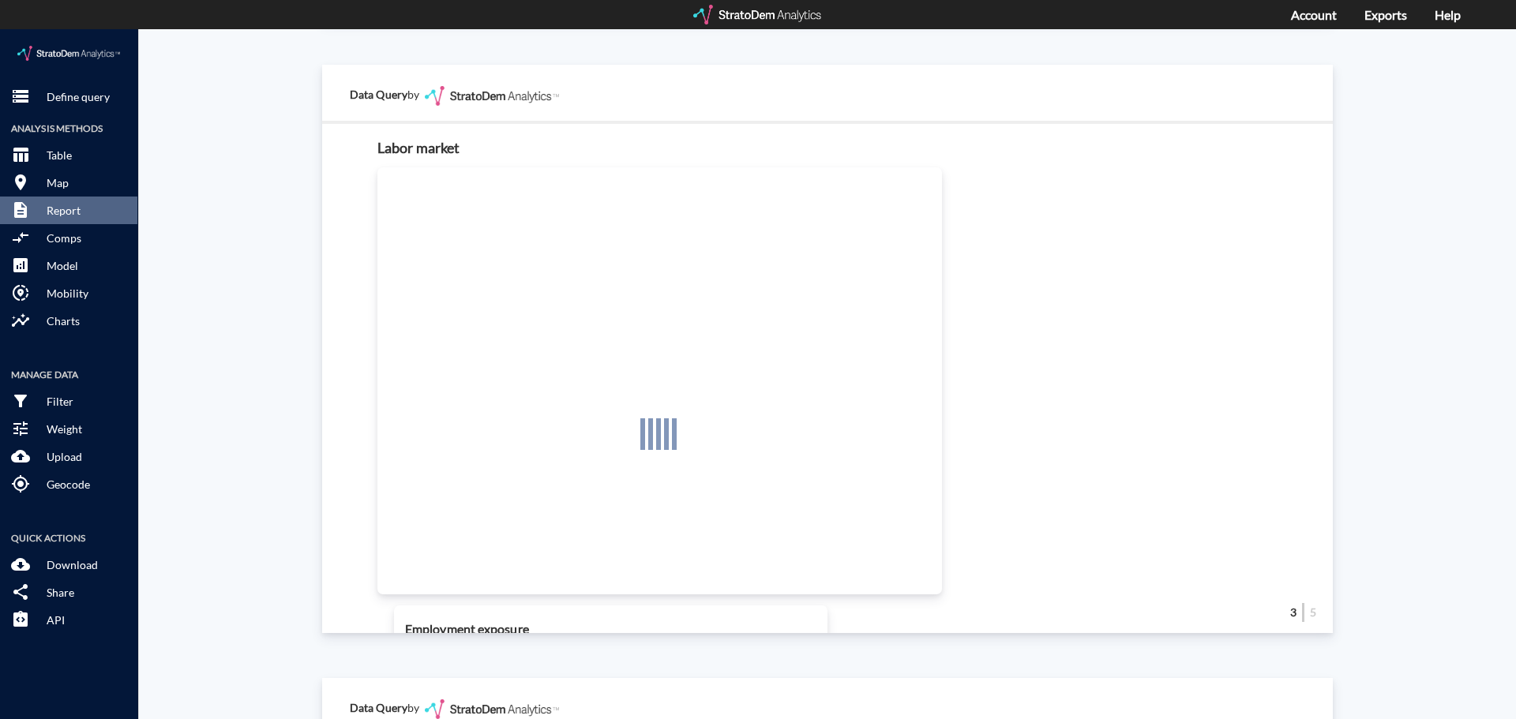
scroll to position [1500, 0]
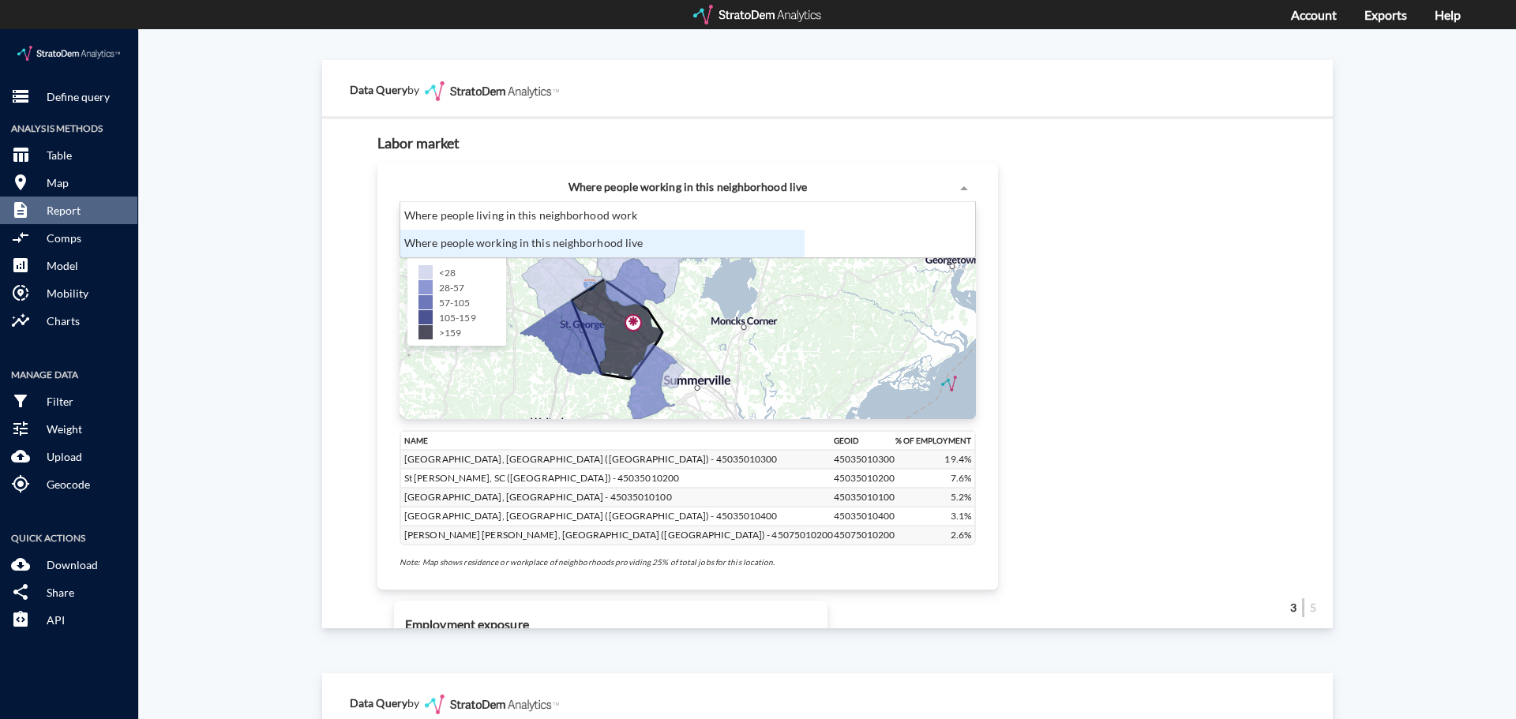
click span "Where people working in this neighborhood live"
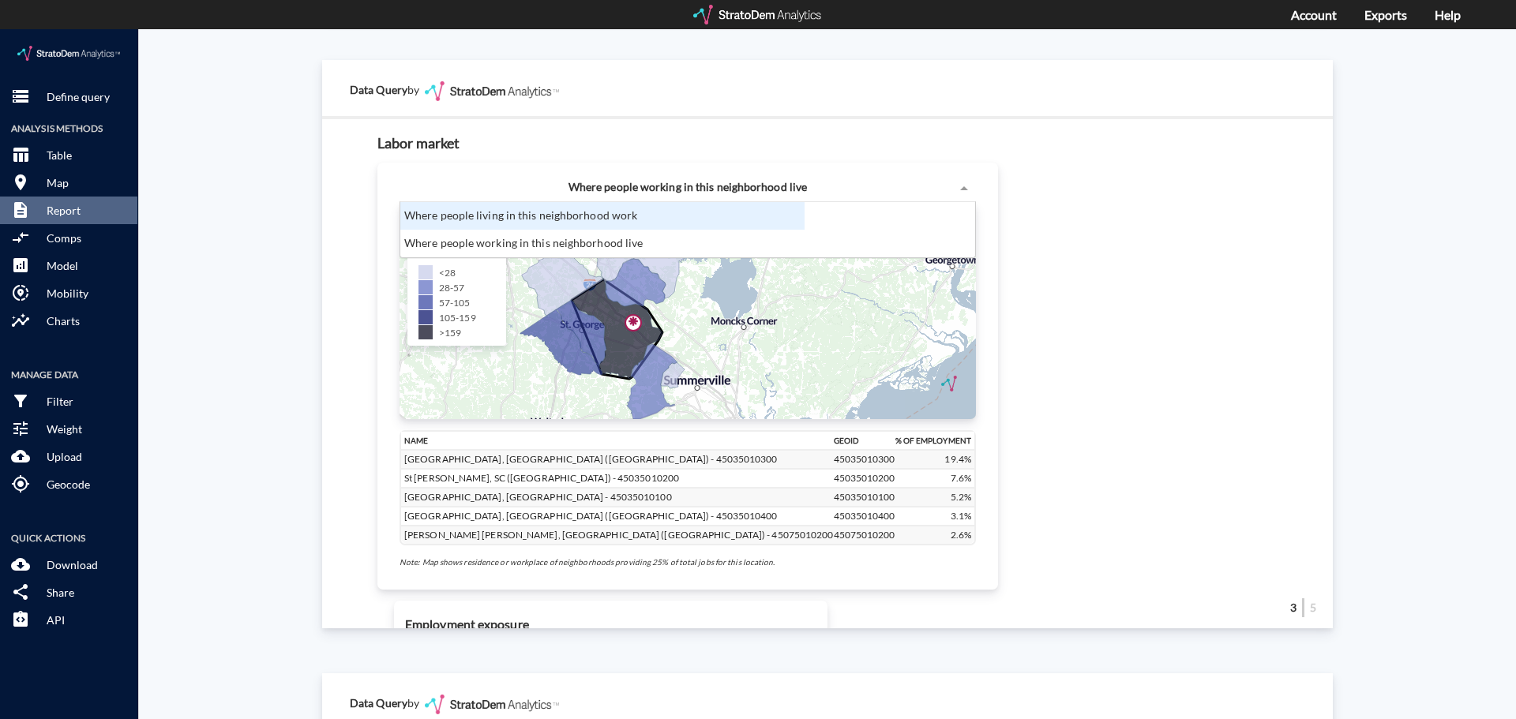
click div "Where people living in this neighborhood work"
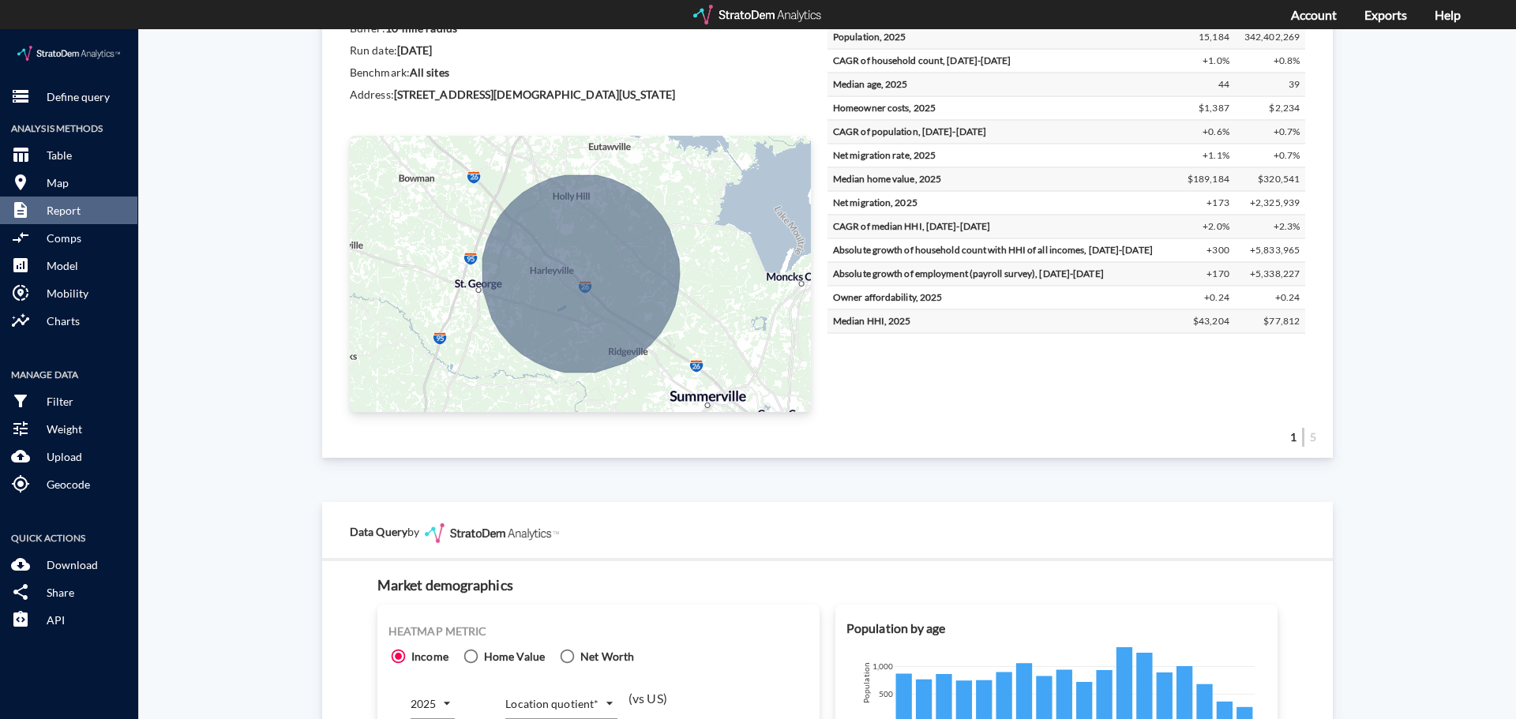
scroll to position [0, 0]
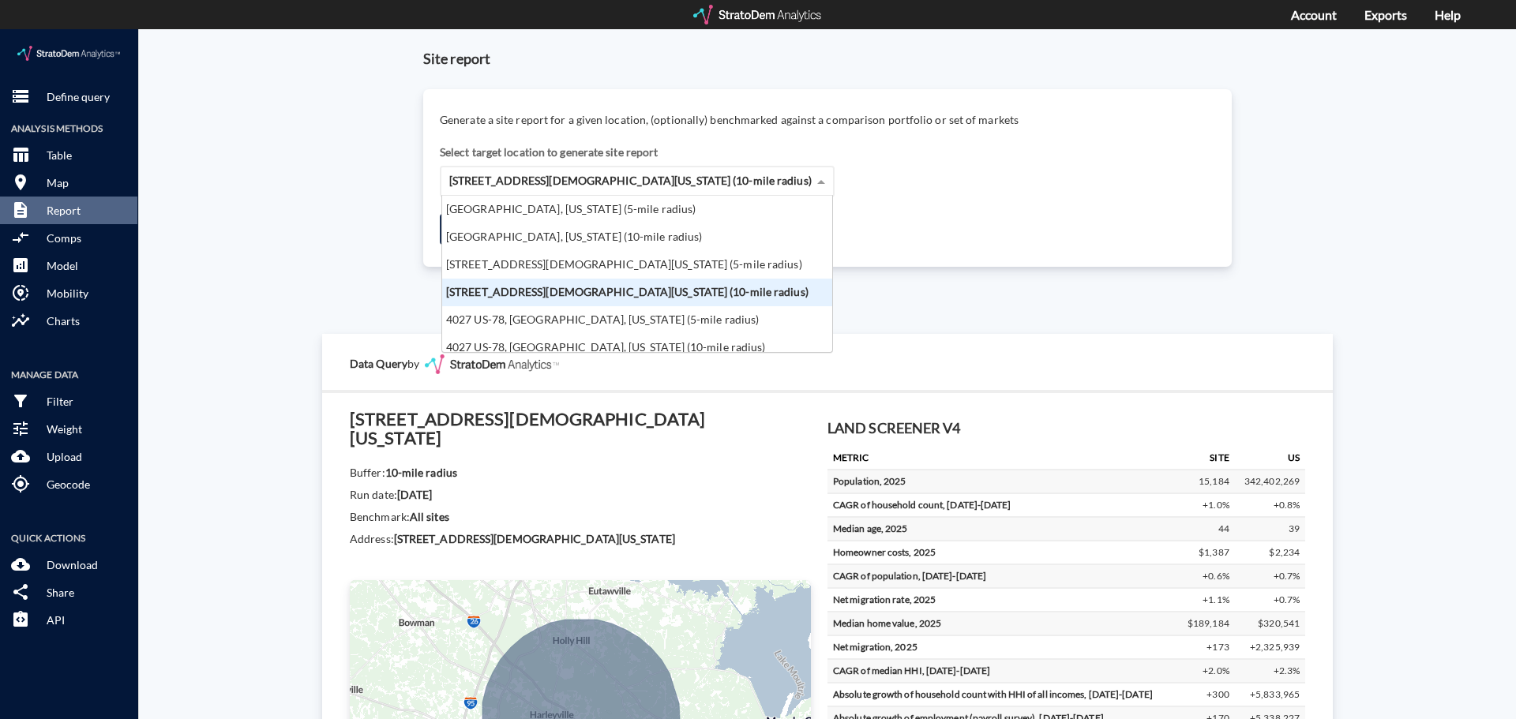
click div "[STREET_ADDRESS][DEMOGRAPHIC_DATA][US_STATE] (10-mile radius)"
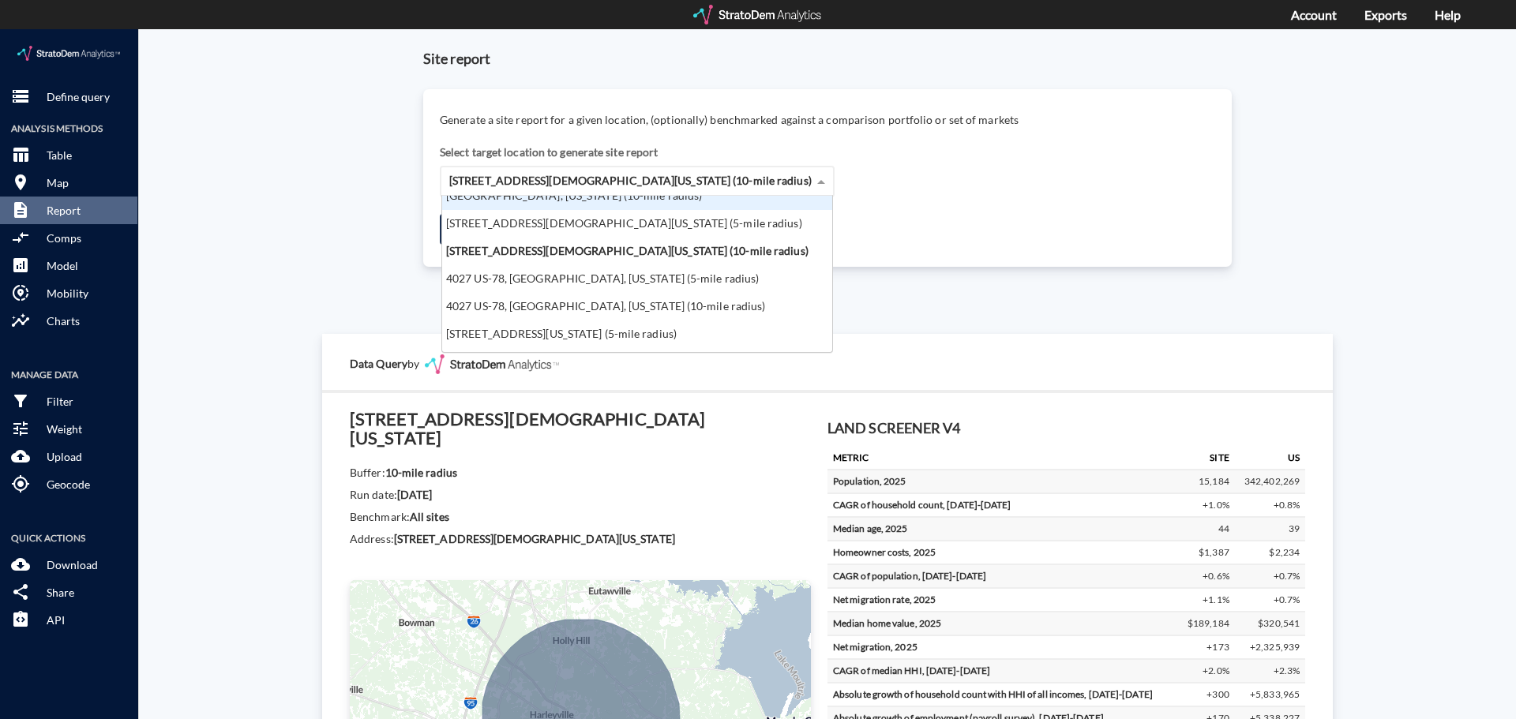
scroll to position [63, 0]
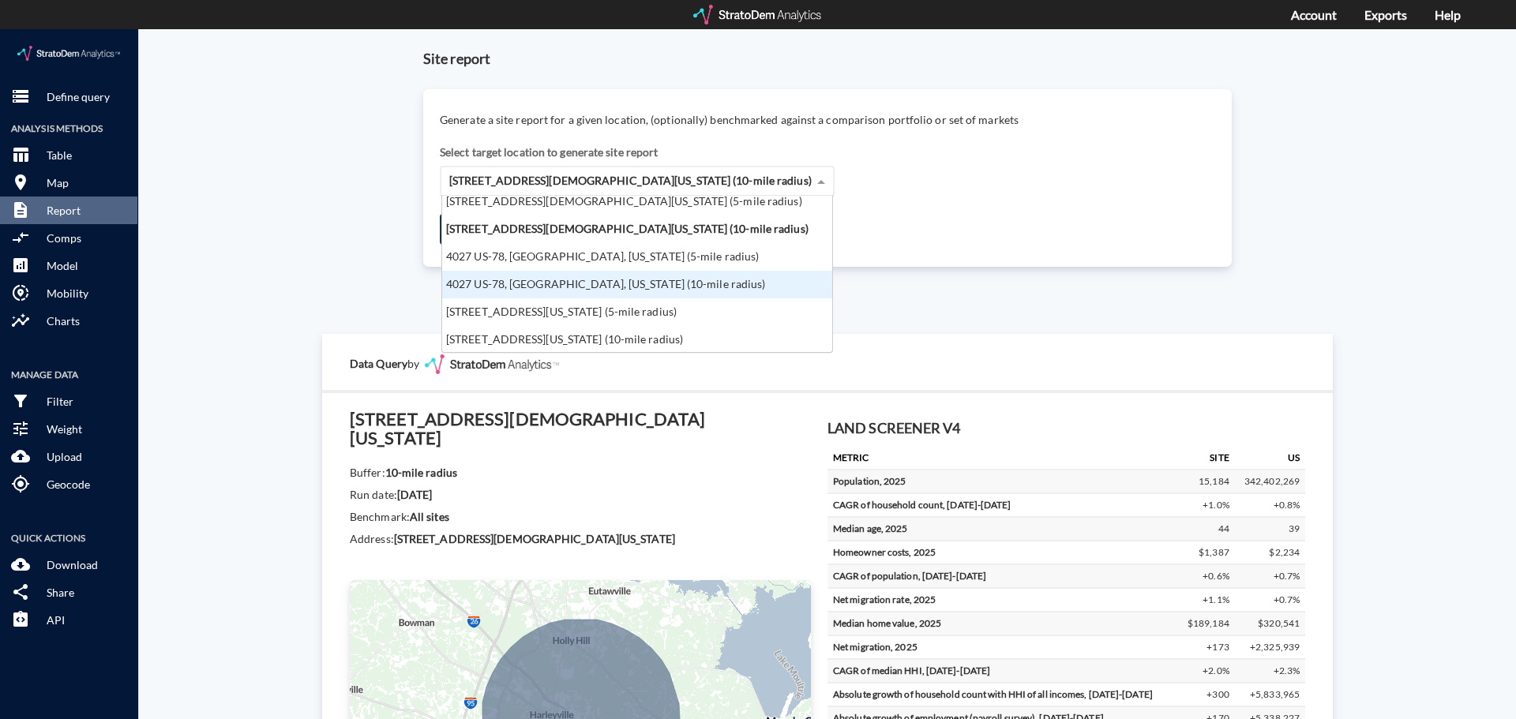
click div "4027 US-78, [GEOGRAPHIC_DATA], [US_STATE] (10-mile radius)"
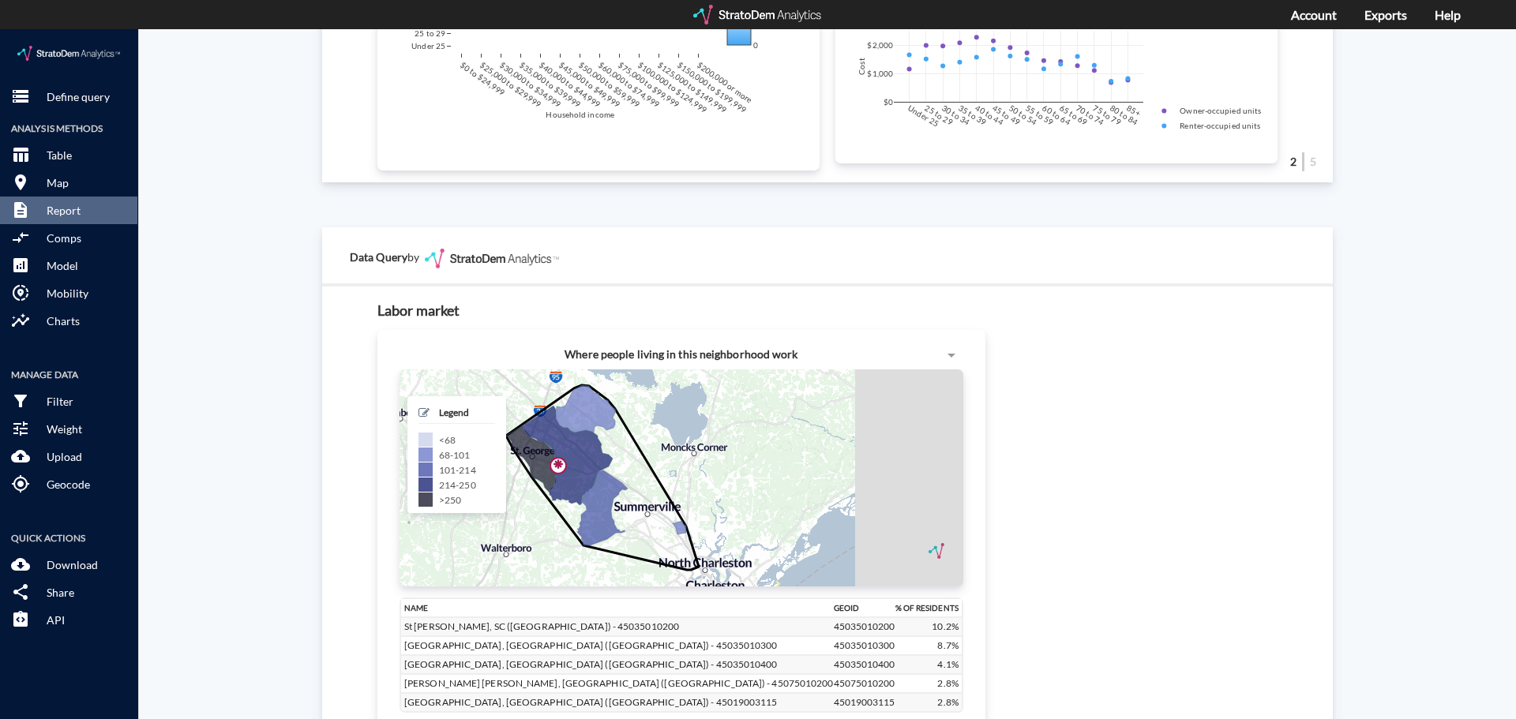
scroll to position [1421, 0]
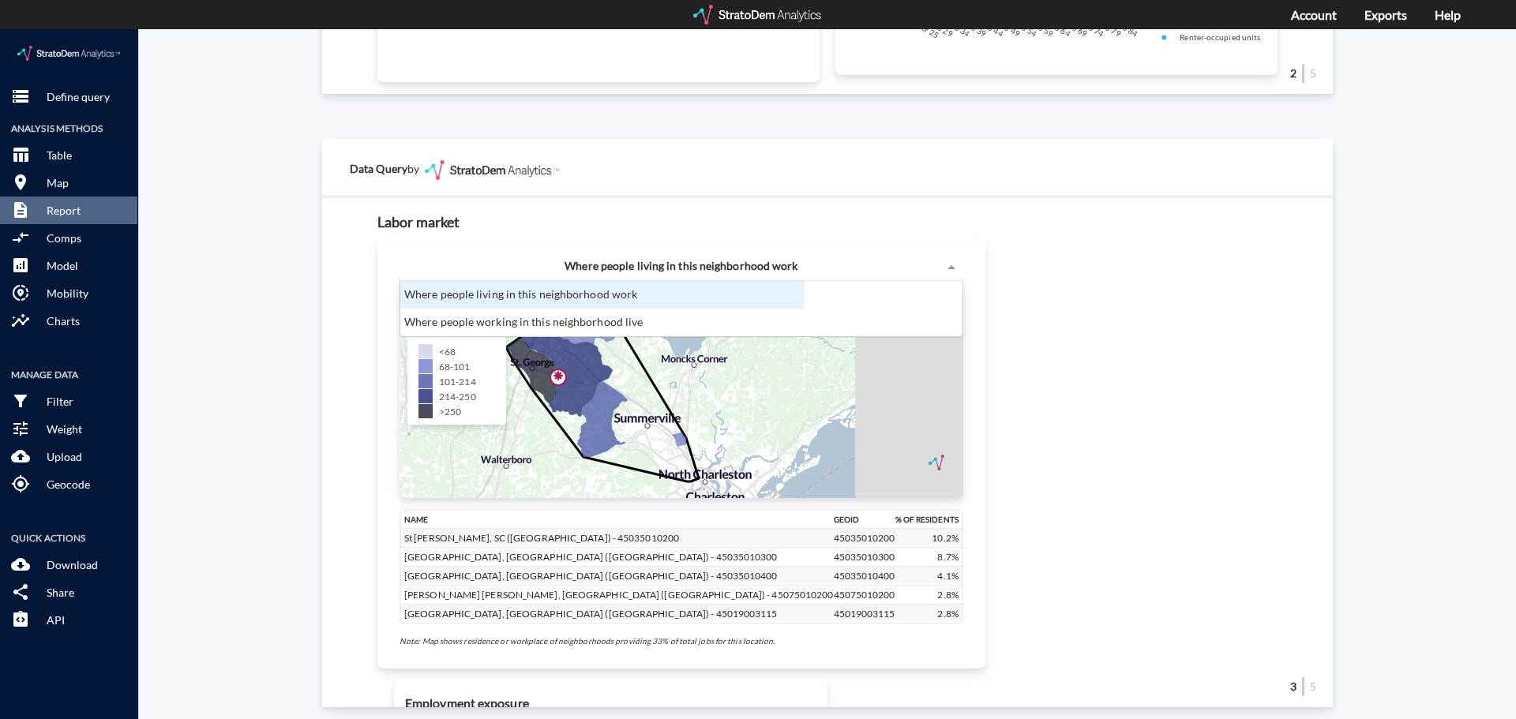
click span "Where people living in this neighborhood work"
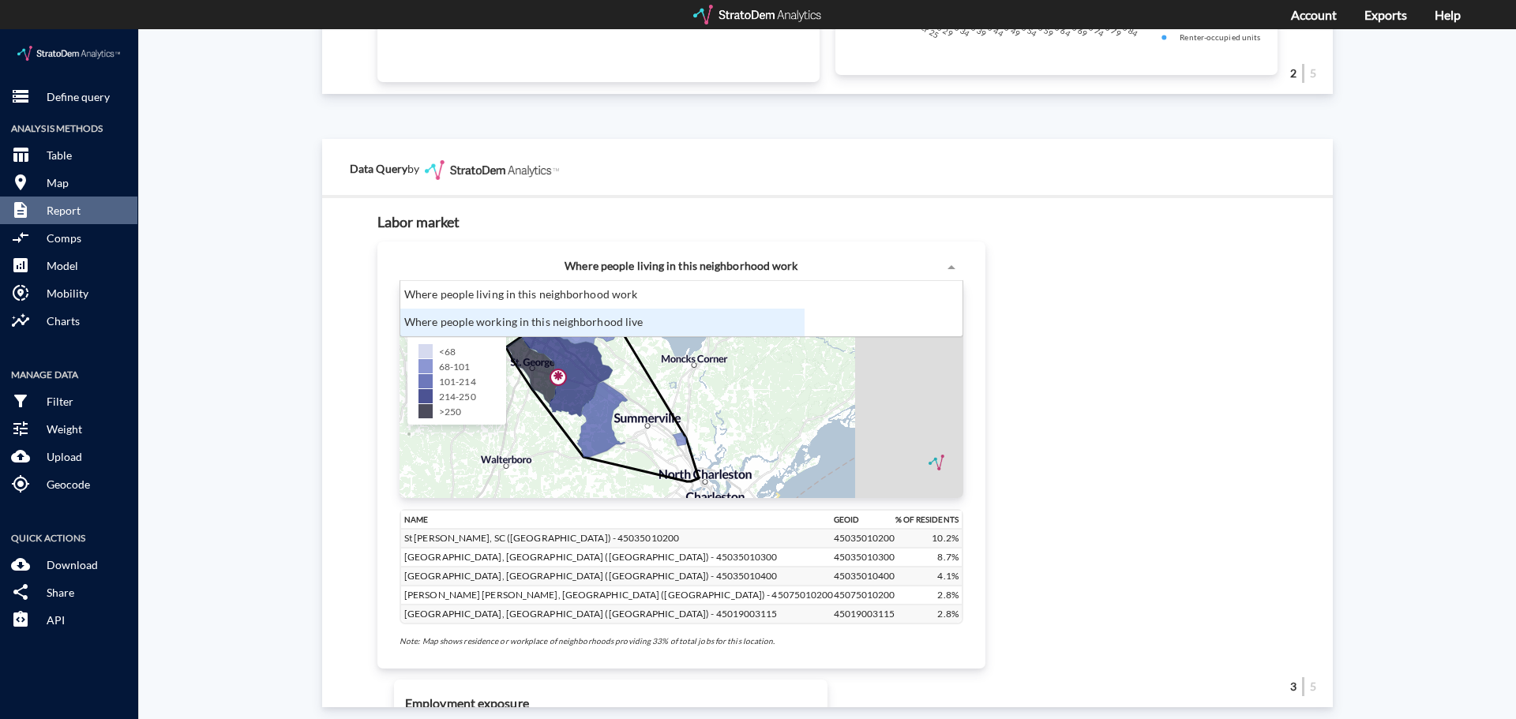
click div "Where people working in this neighborhood live"
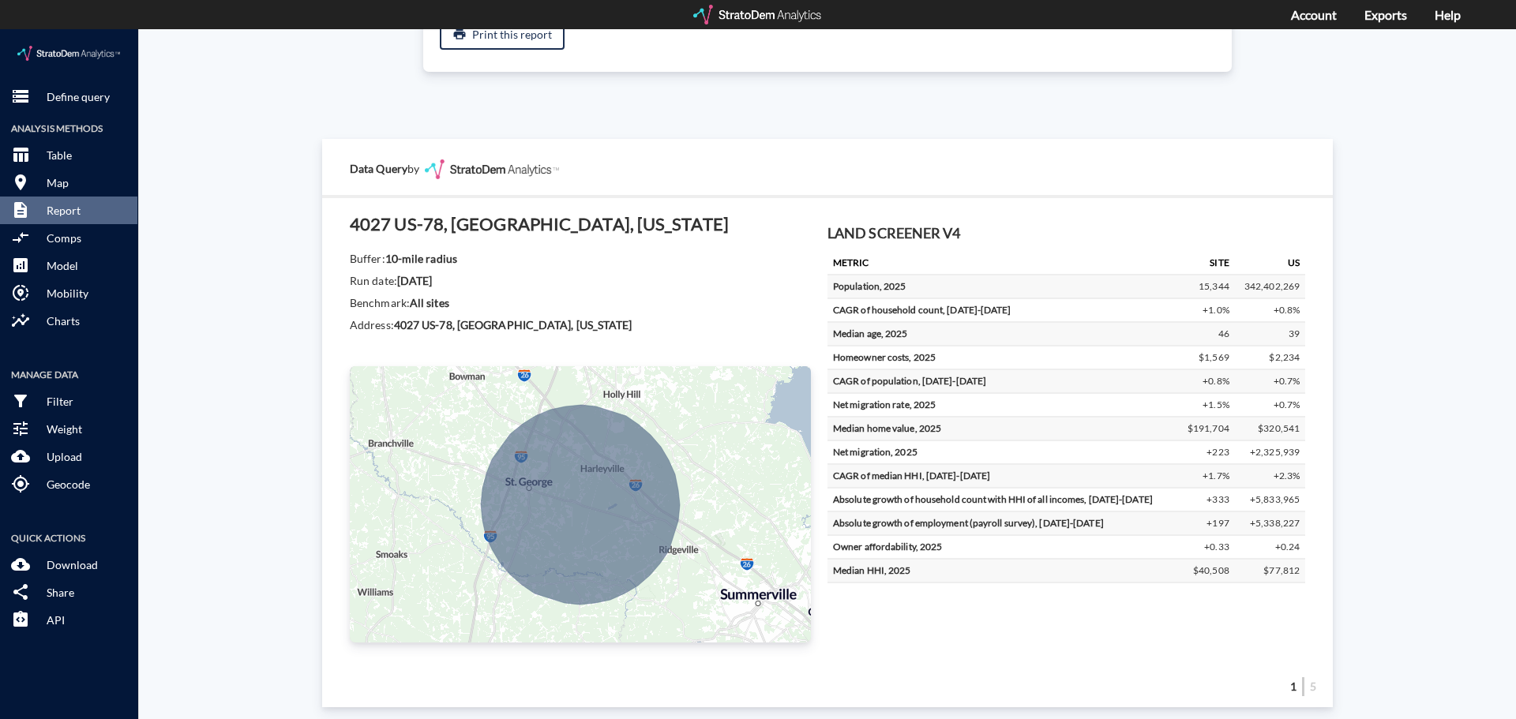
scroll to position [0, 0]
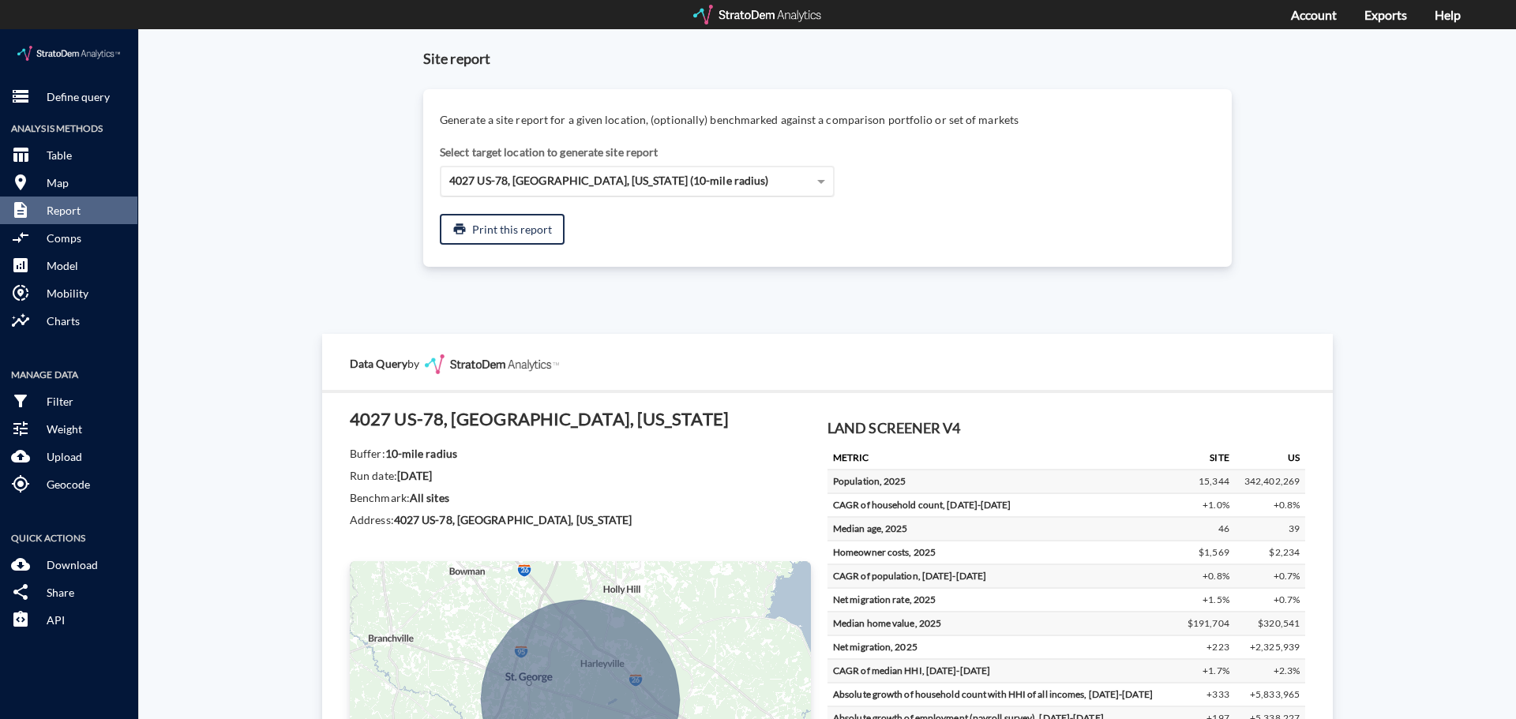
click span "4027 US-78, [GEOGRAPHIC_DATA], [US_STATE] (10-mile radius)"
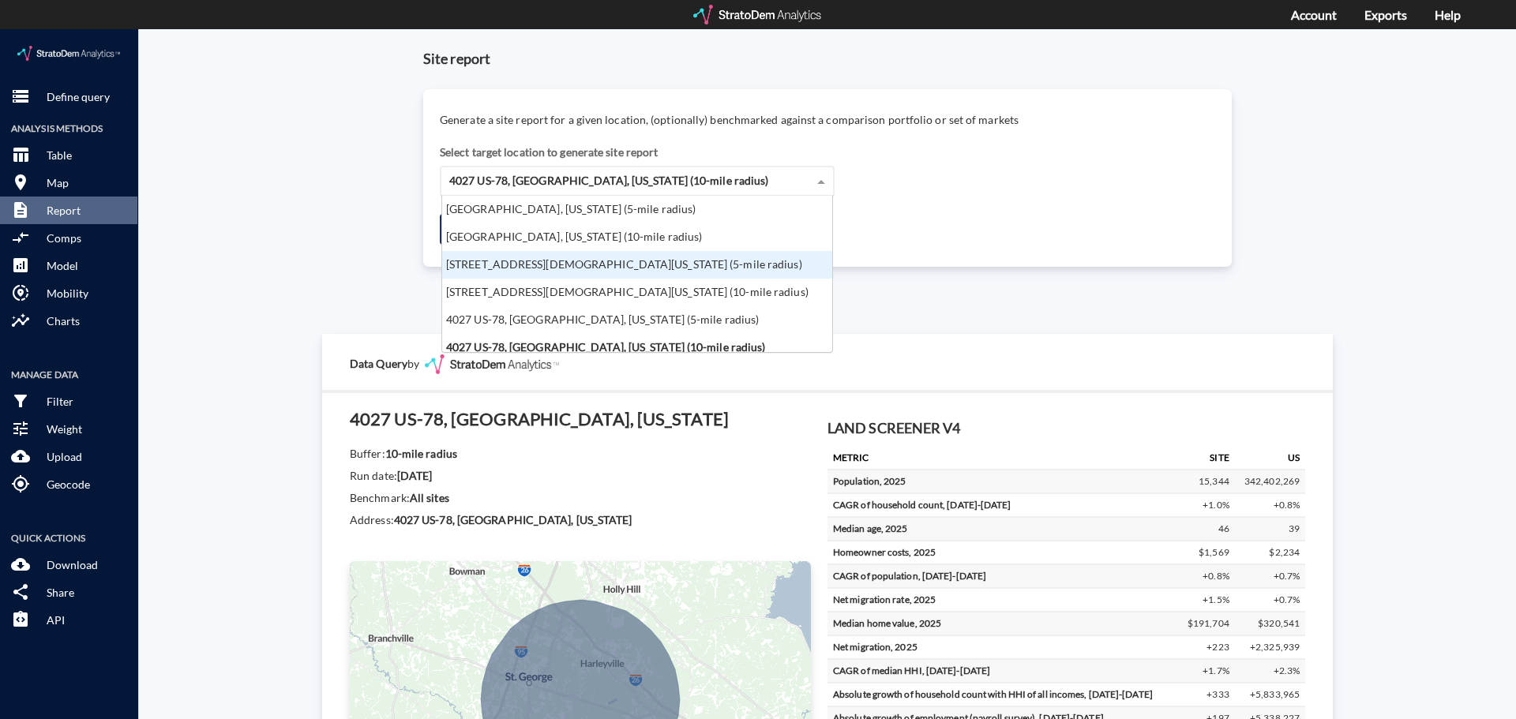
scroll to position [63, 0]
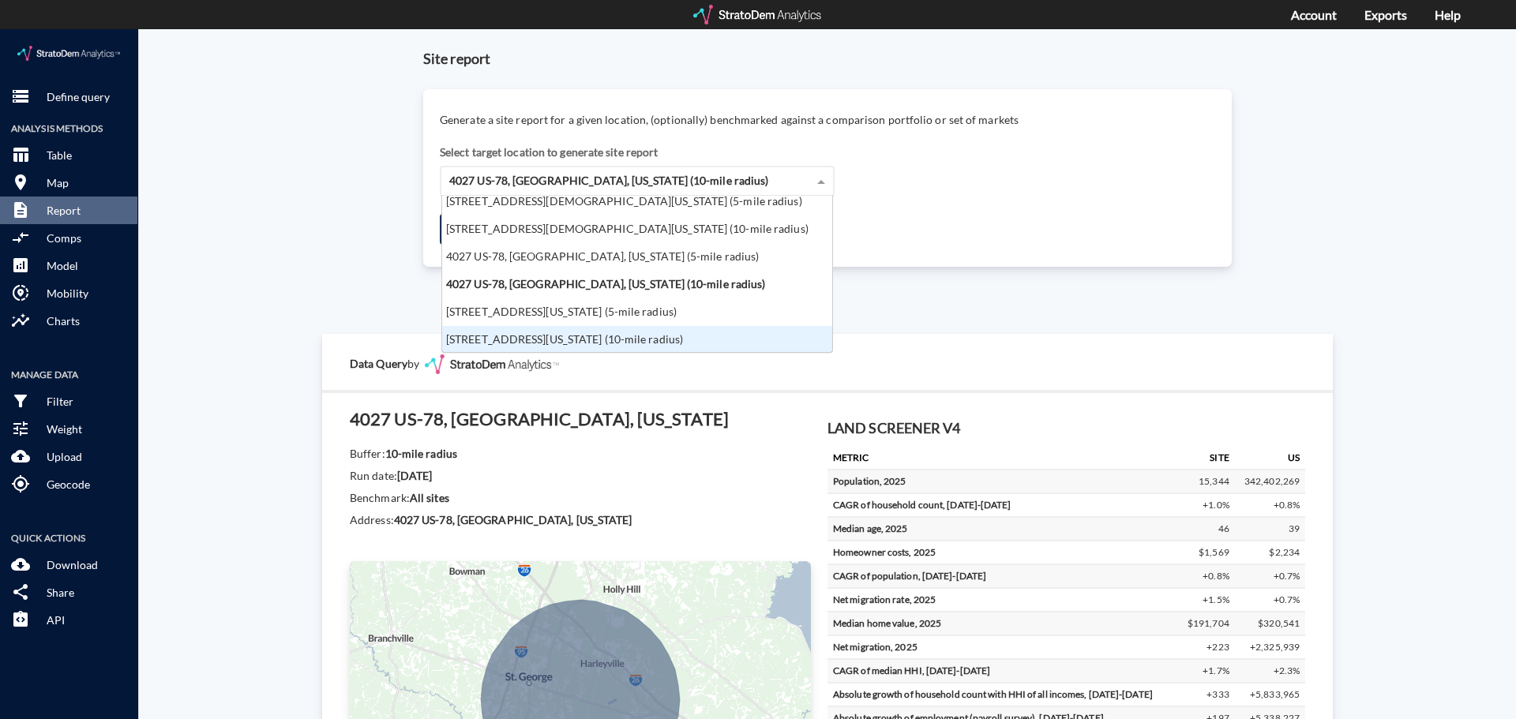
click div "[STREET_ADDRESS][US_STATE] (10-mile radius)"
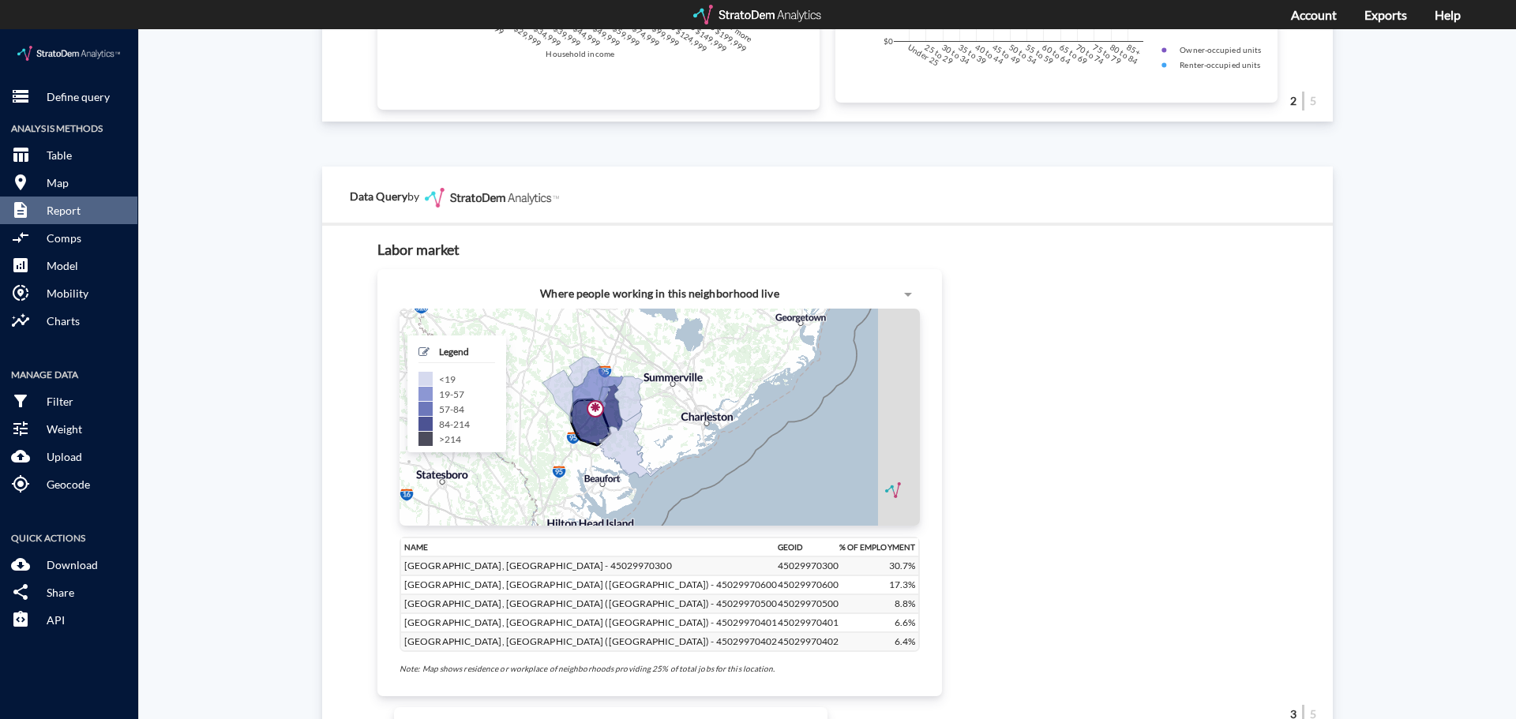
scroll to position [1421, 0]
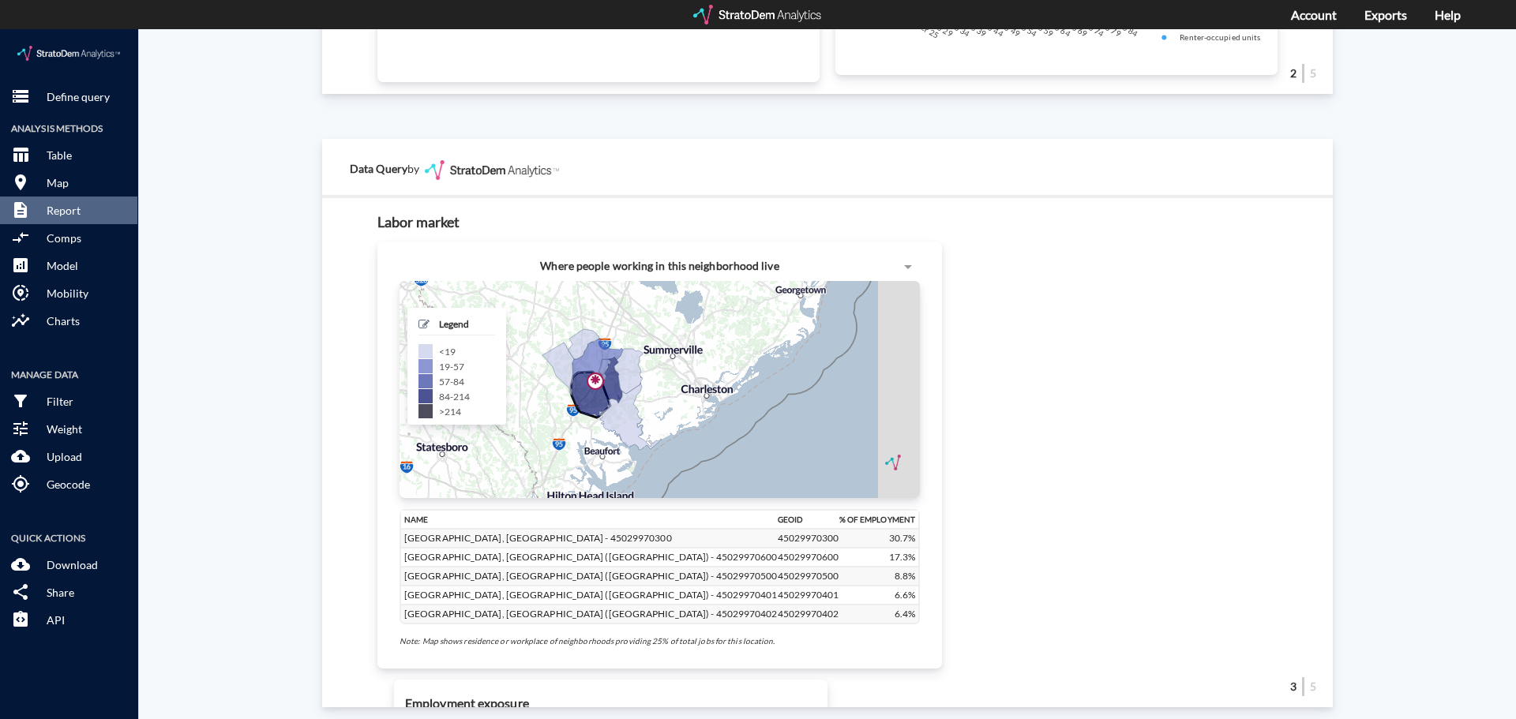
click div "+ − CUSTOMIZE DATA Legend < 19 19 - 57 57 - 84 84 - 214 > 214 Draw a polygon Dr…"
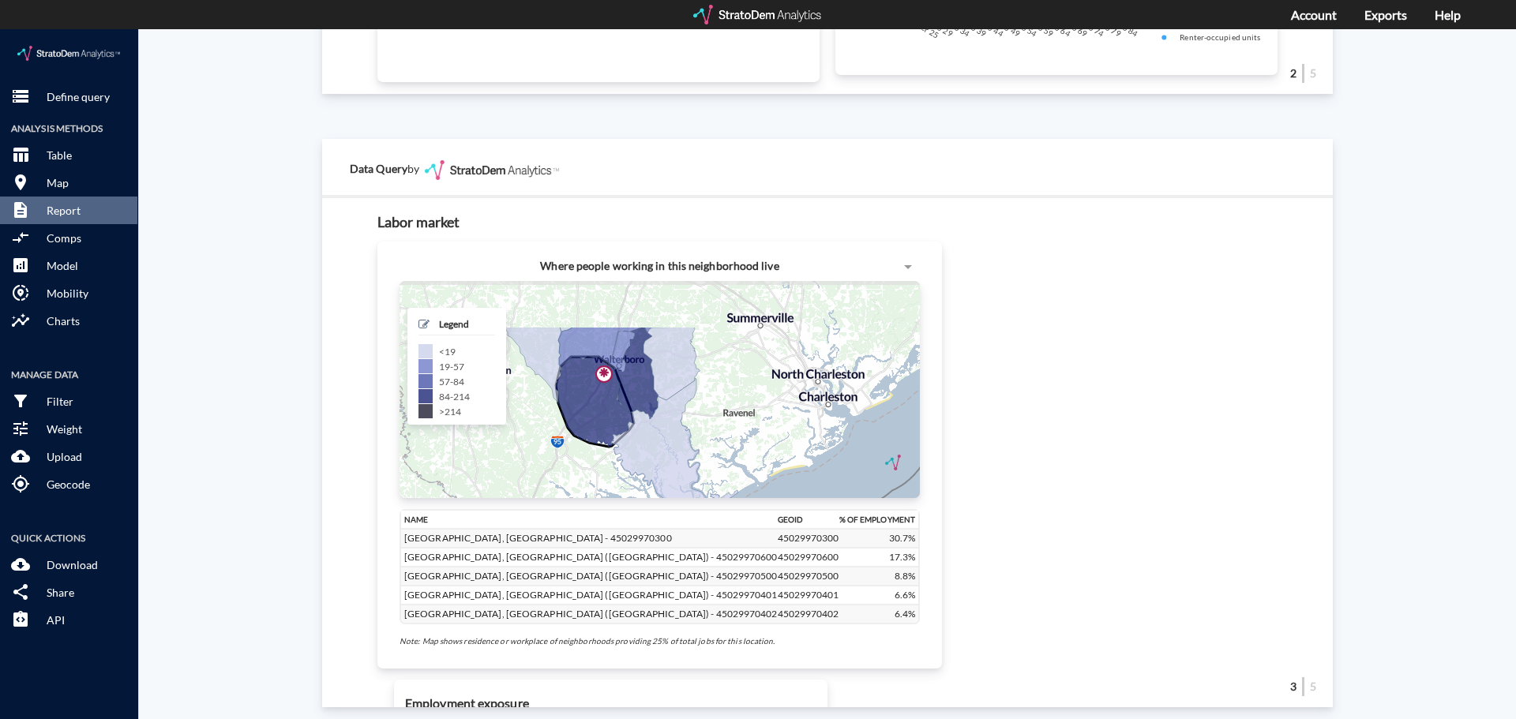
drag, startPoint x: 661, startPoint y: 338, endPoint x: 751, endPoint y: 407, distance: 113.2
click div "+ − CUSTOMIZE DATA Legend < 19 19 - 57 57 - 84 84 - 214 > 214 Draw a polygon Dr…"
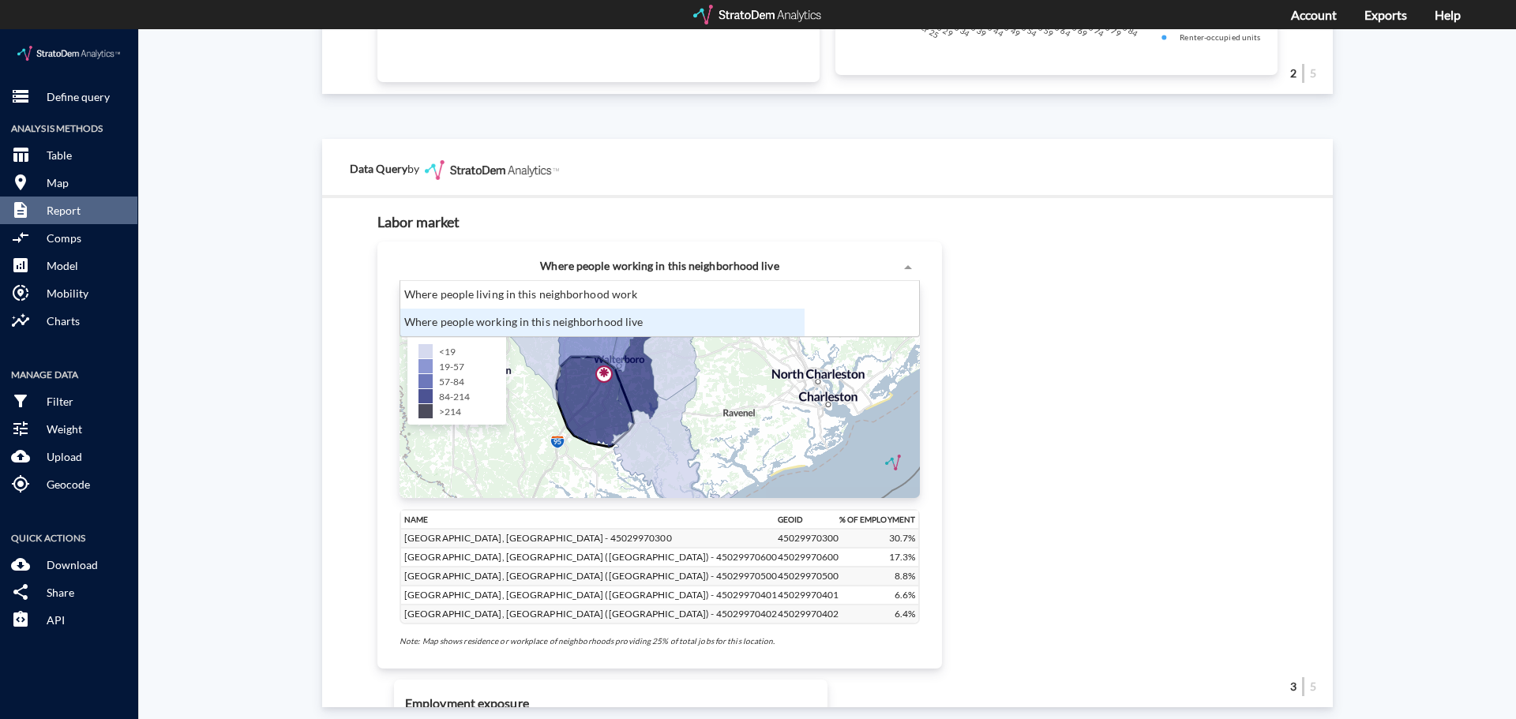
click div "Where people working in this neighborhood live"
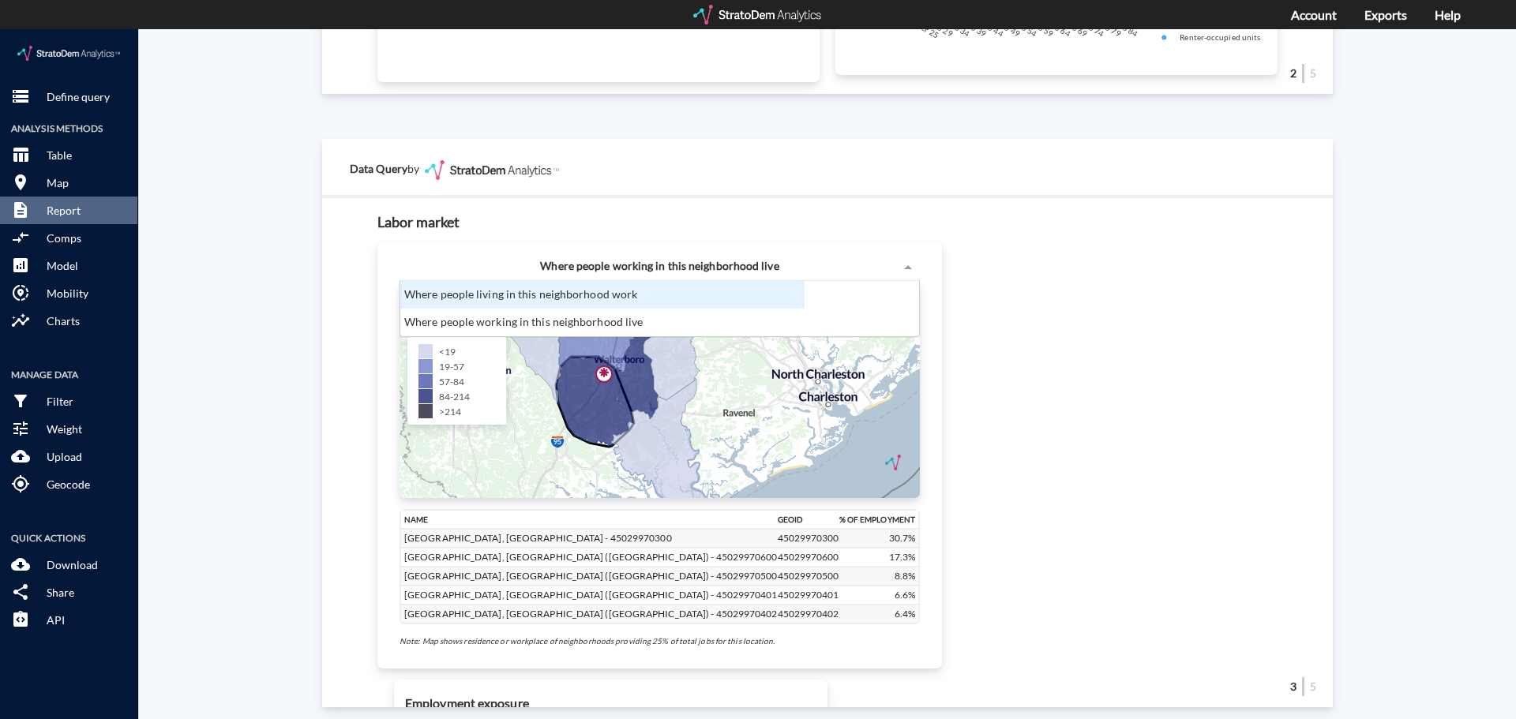
click div "Where people living in this neighborhood work"
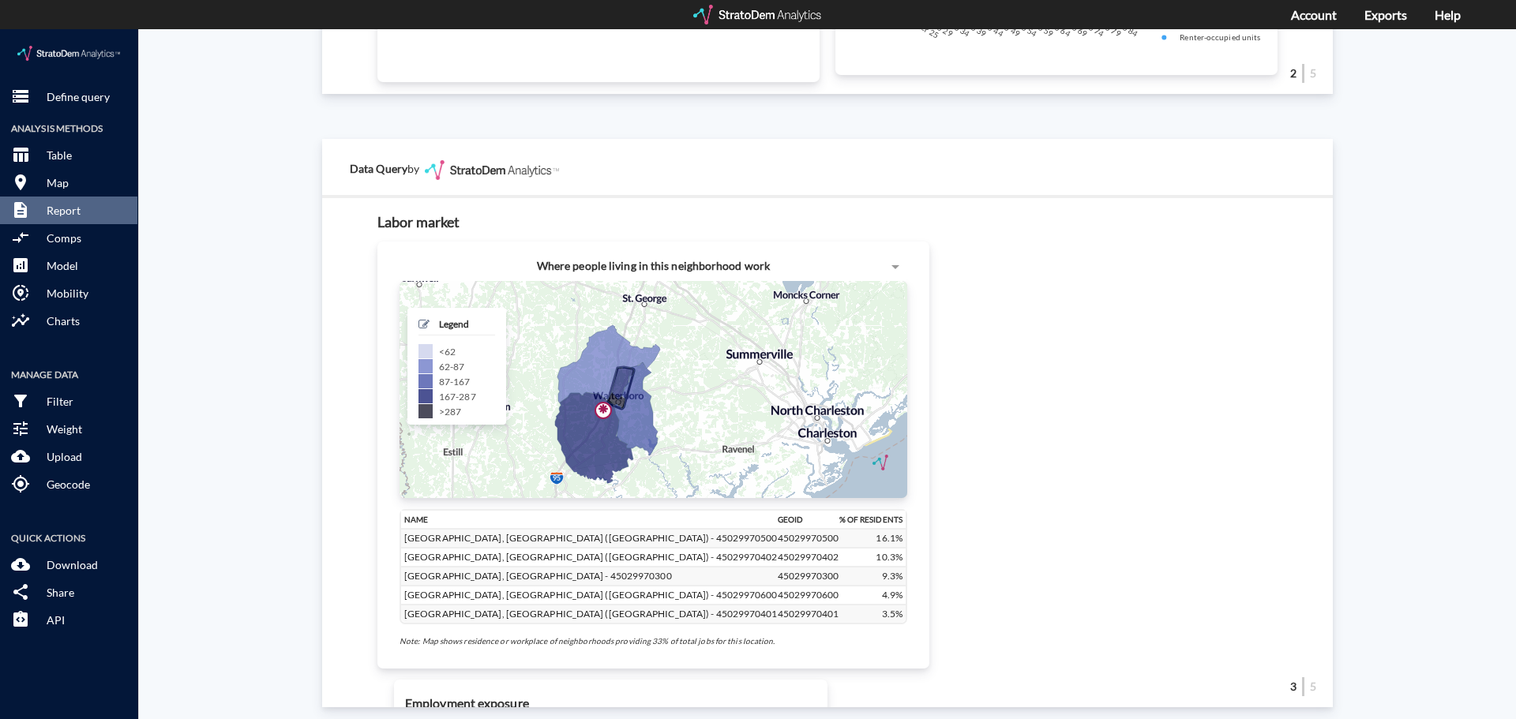
drag, startPoint x: 687, startPoint y: 324, endPoint x: 684, endPoint y: 359, distance: 35.7
click div "+ − CUSTOMIZE DATA Legend < 62 62 - 87 87 - 167 167 - 287 > 287 Draw a polygon …"
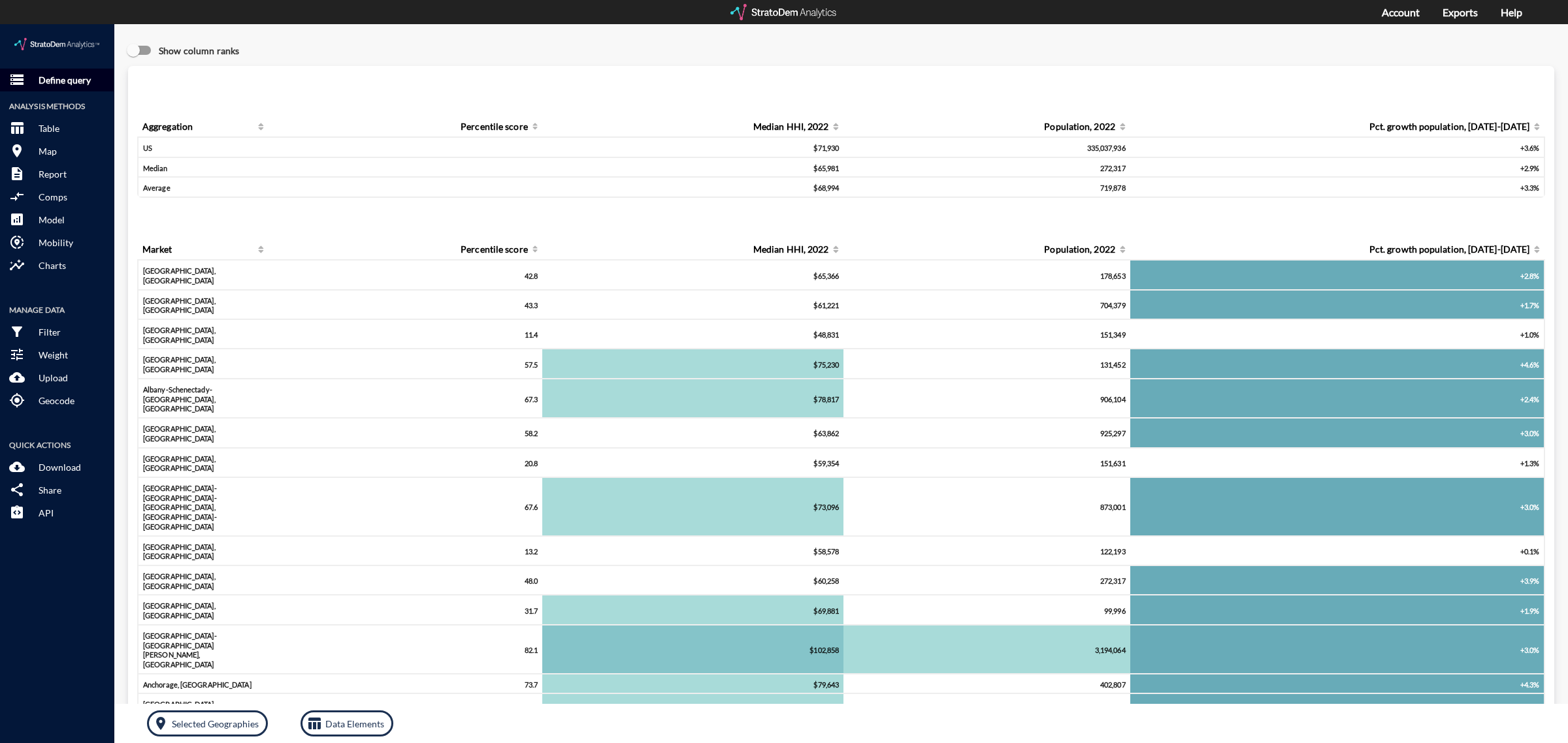
click p "Define query"
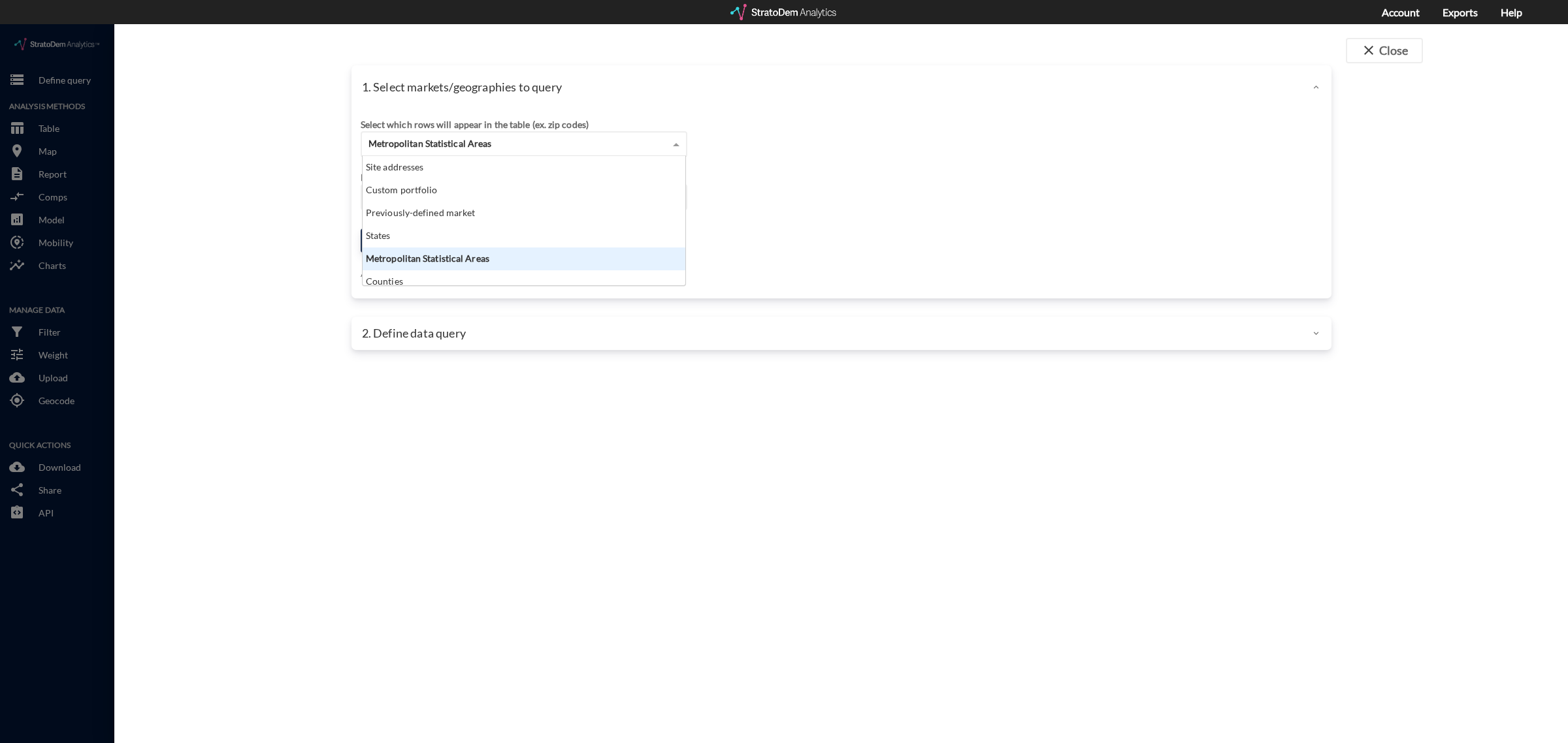
click span "Metropolitan Statistical Areas"
